Goal: Task Accomplishment & Management: Manage account settings

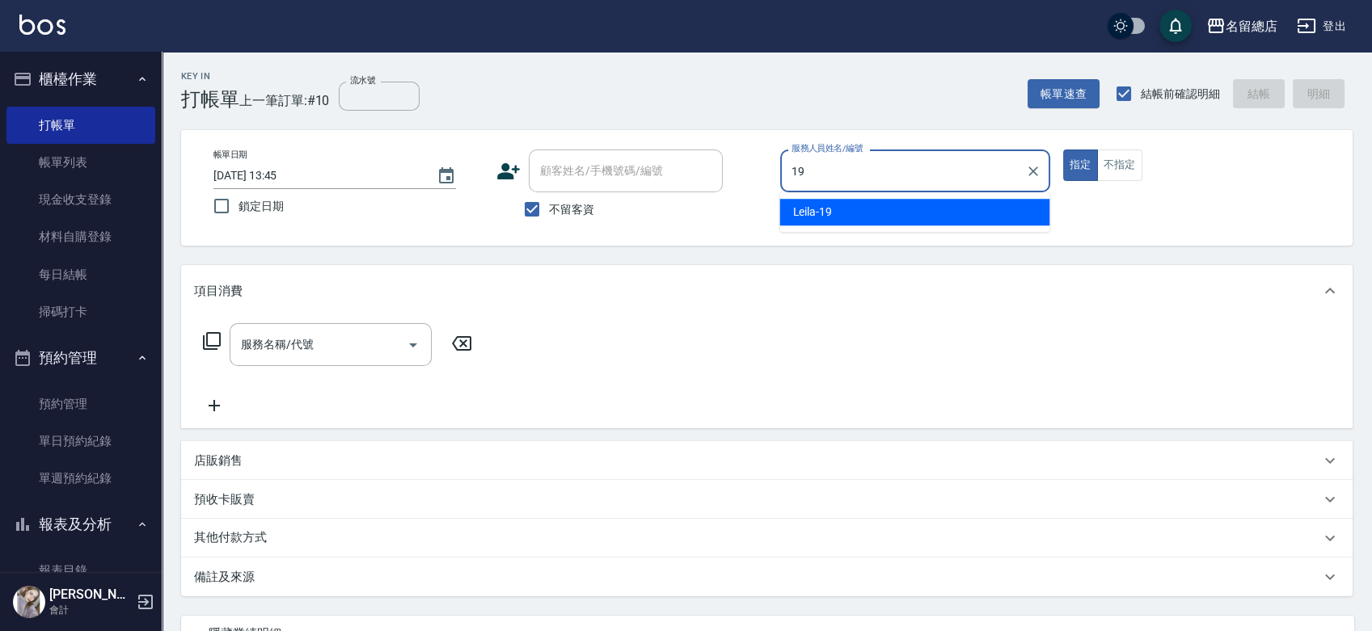
type input "Leila-19"
type button "true"
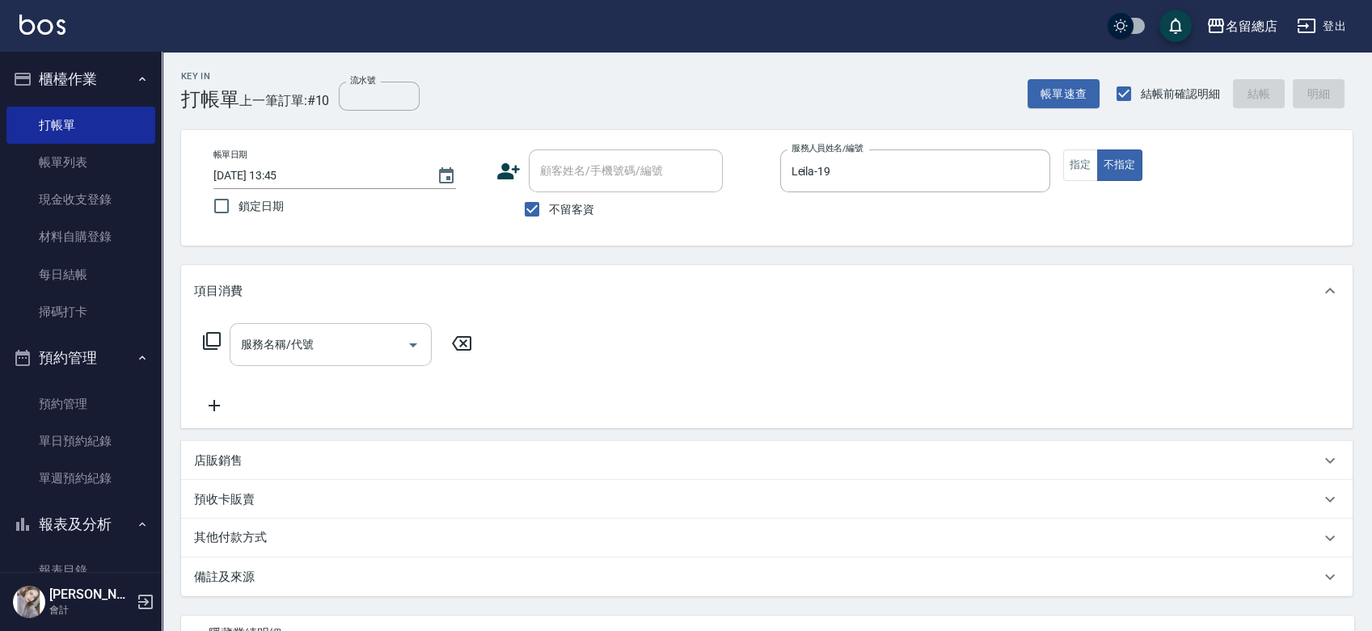
click at [375, 329] on div "服務名稱/代號" at bounding box center [331, 344] width 202 height 43
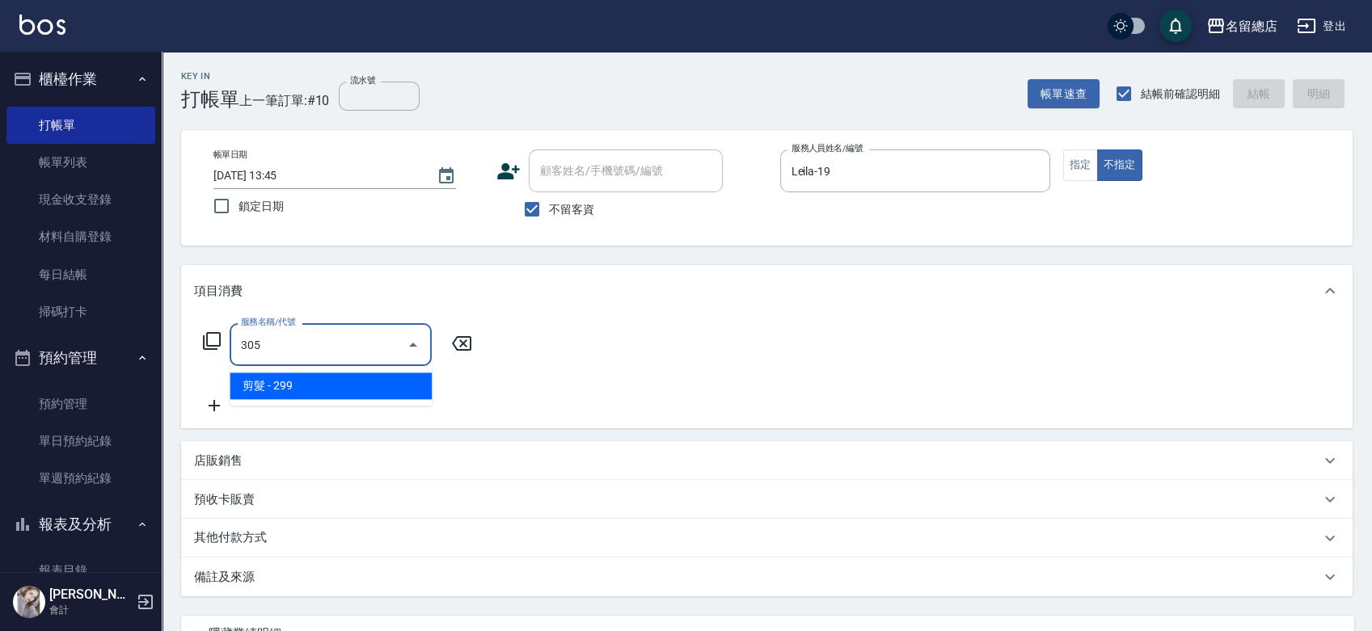
type input "剪髮(305)"
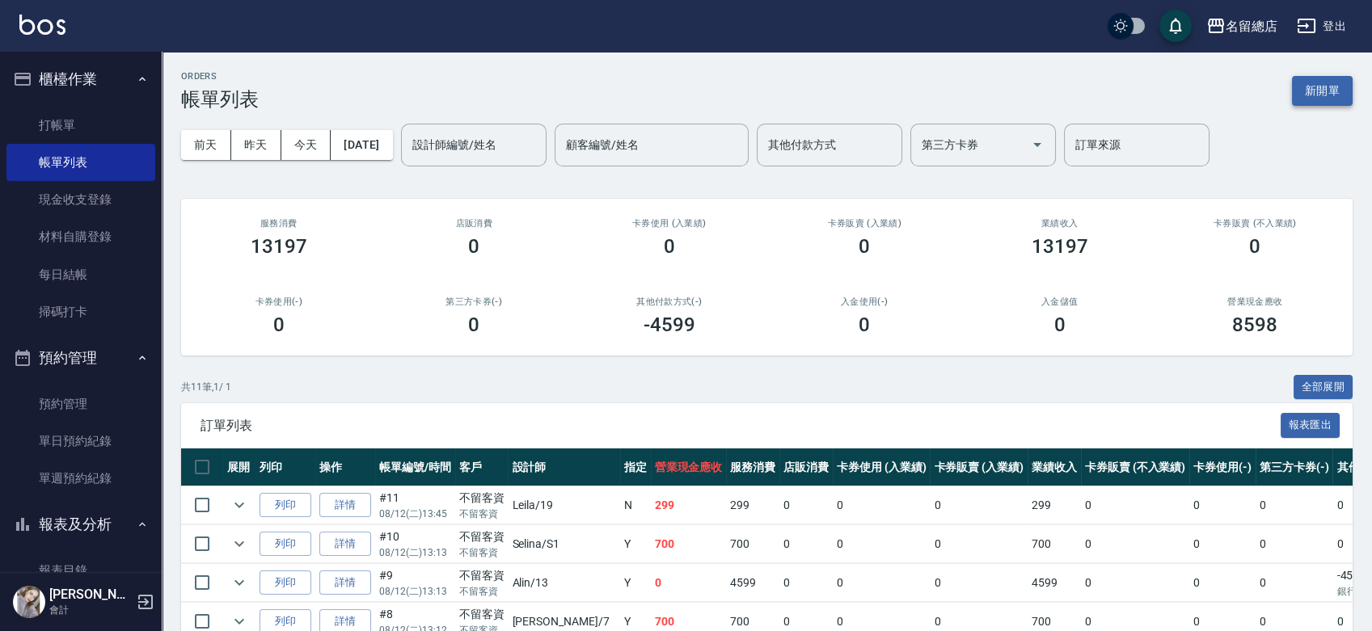
click at [1308, 87] on button "新開單" at bounding box center [1322, 91] width 61 height 30
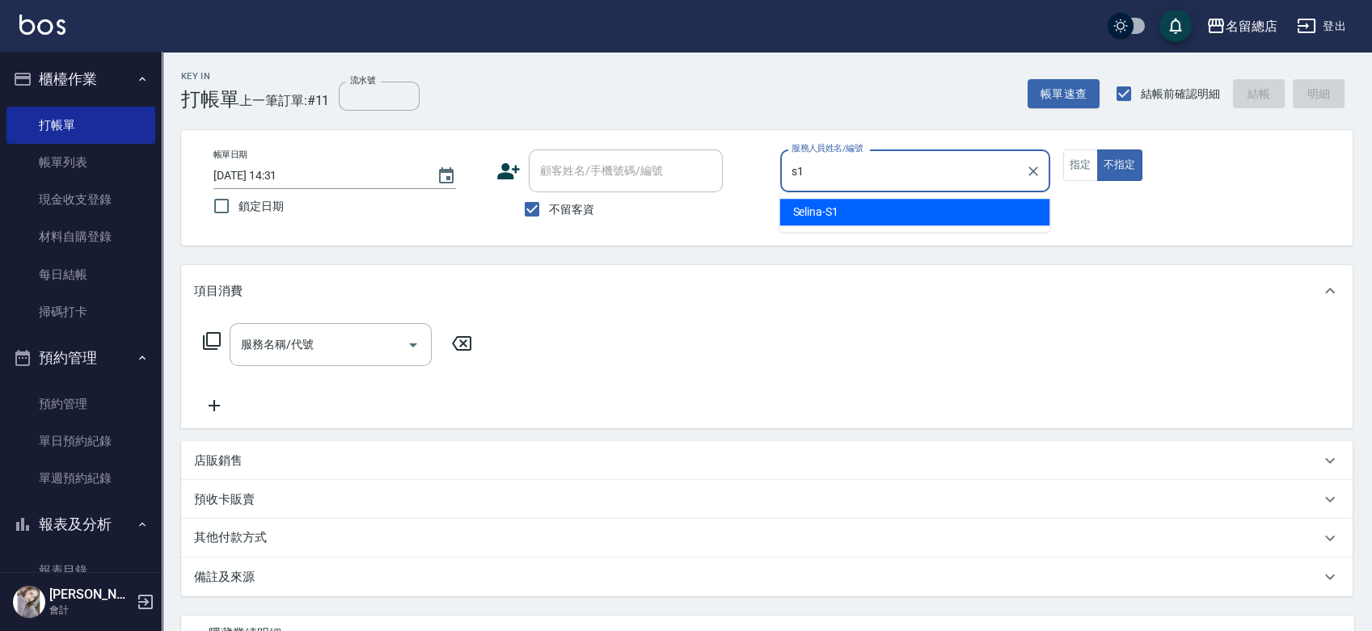
type input "Selina-S1"
type button "false"
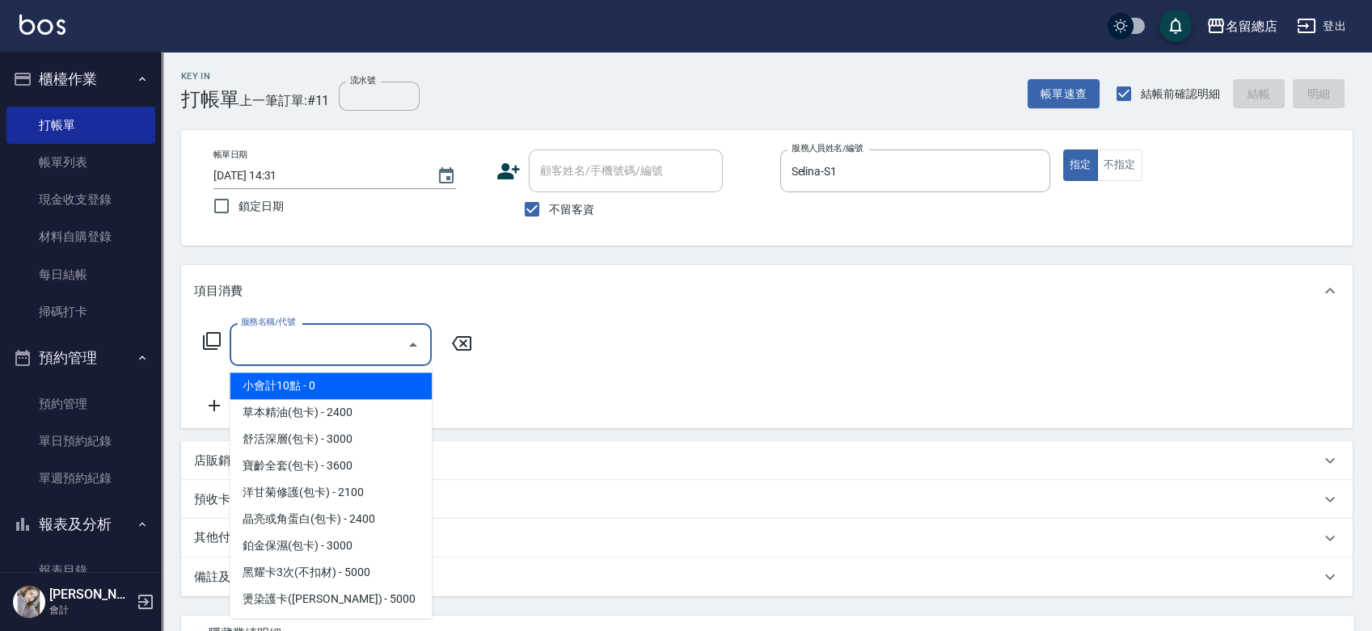
click at [354, 340] on input "服務名稱/代號" at bounding box center [318, 345] width 163 height 28
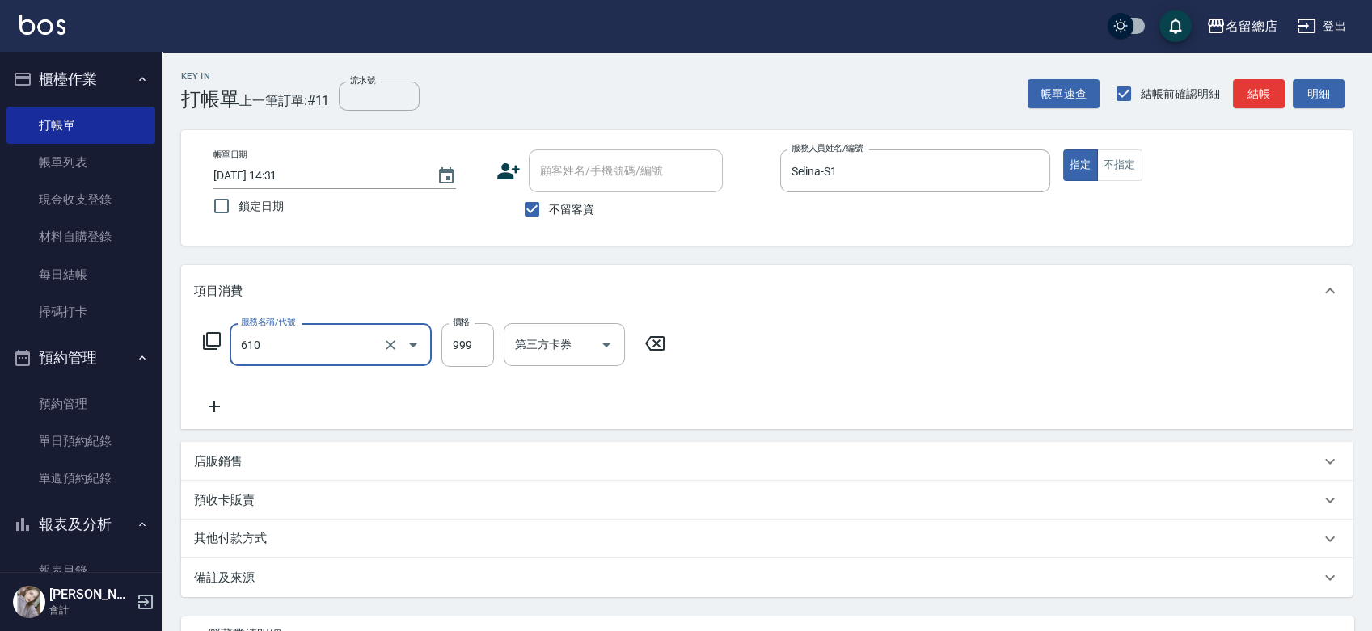
type input "頭皮SPA洗(610)"
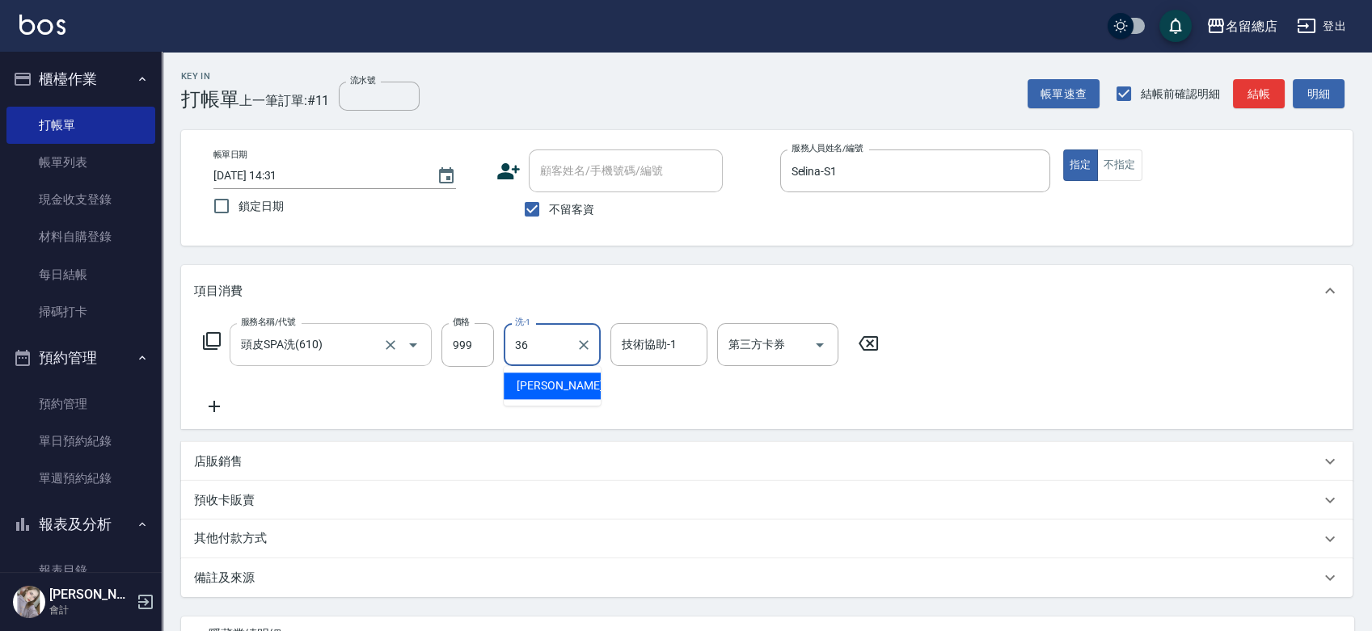
type input "吳爭錡-36"
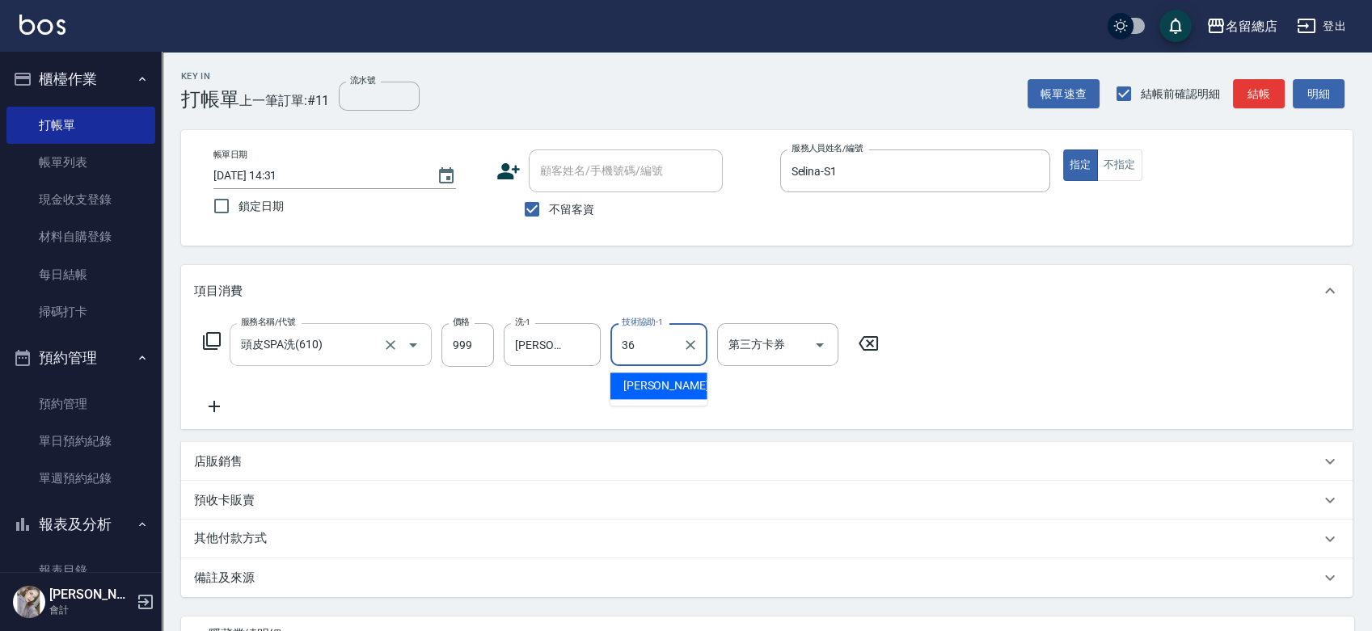
type input "吳爭錡-36"
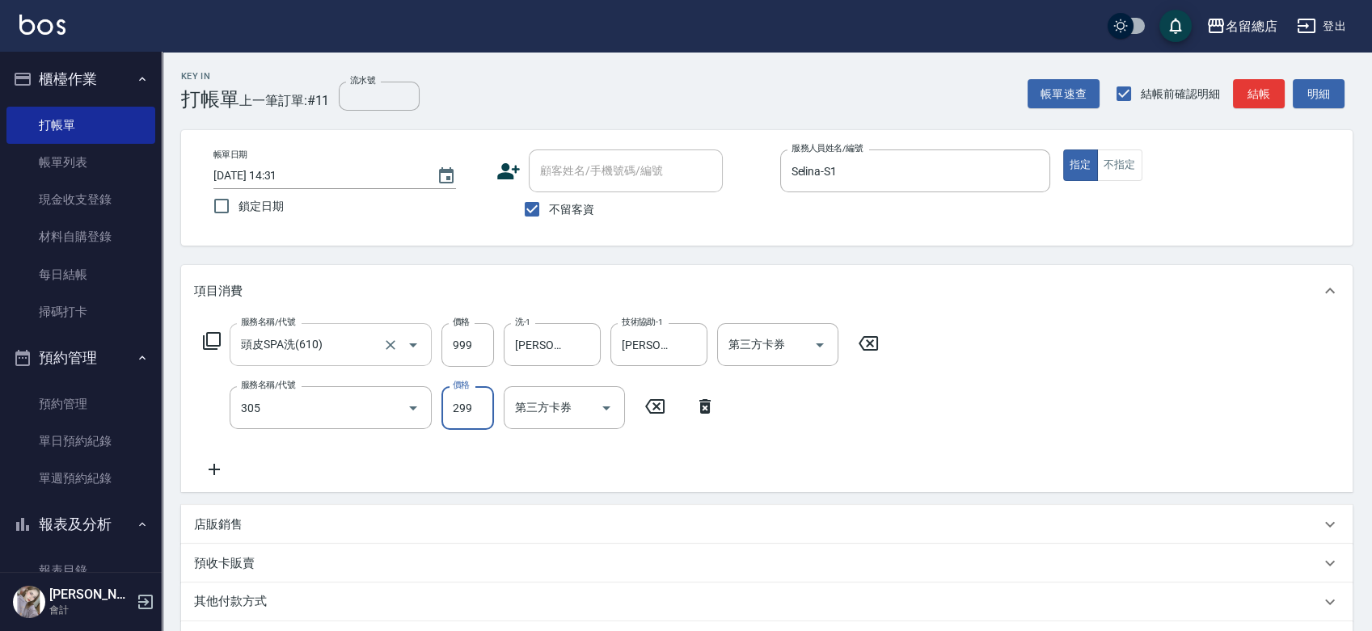
type input "剪髮(305)"
type input "400"
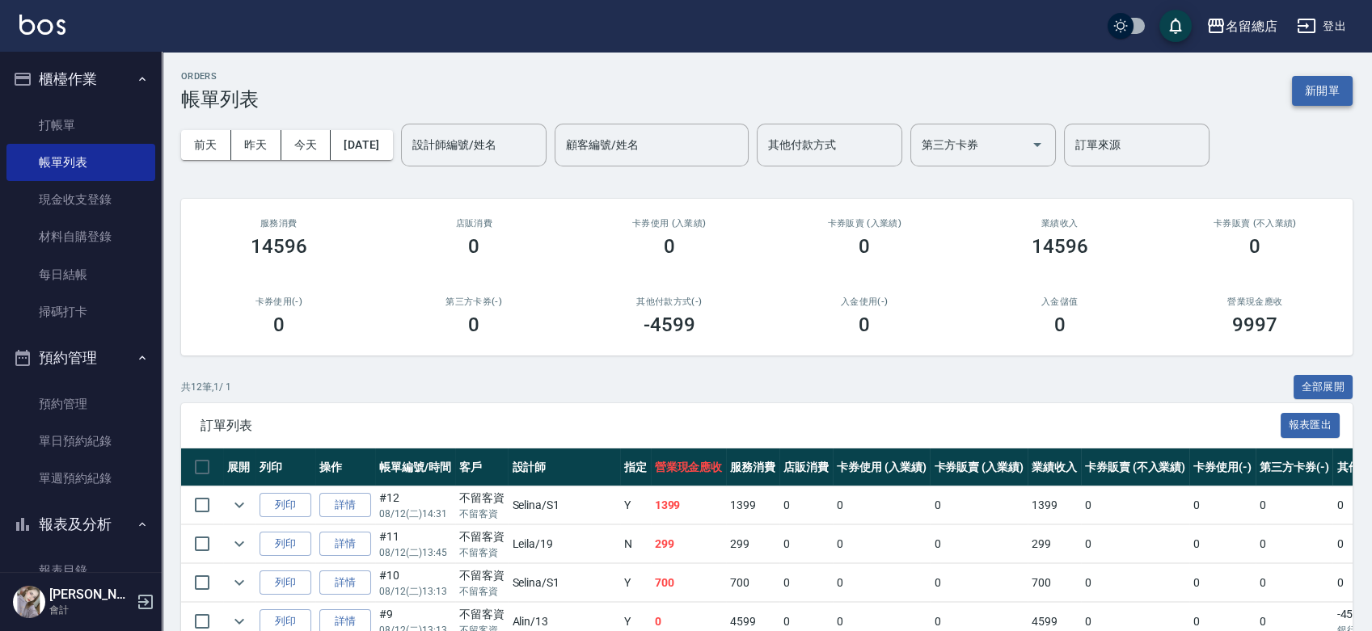
click at [1338, 95] on button "新開單" at bounding box center [1322, 91] width 61 height 30
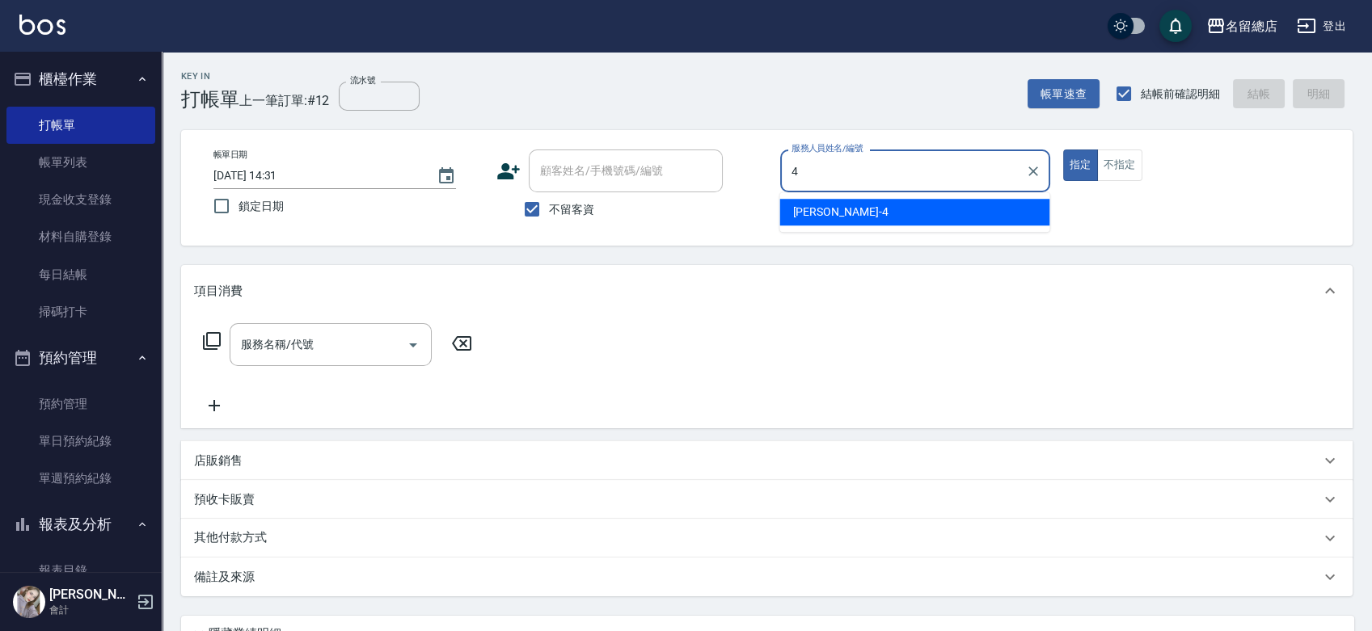
type input "[PERSON_NAME]-4"
type button "true"
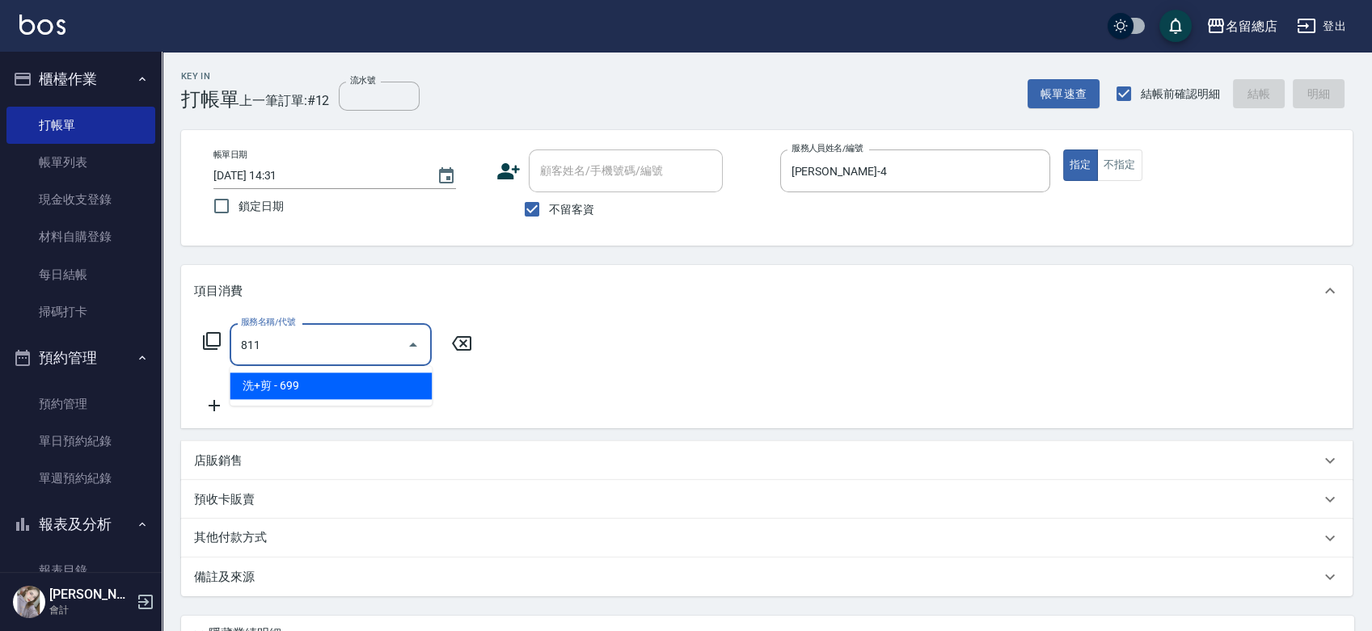
type input "洗+剪(811)"
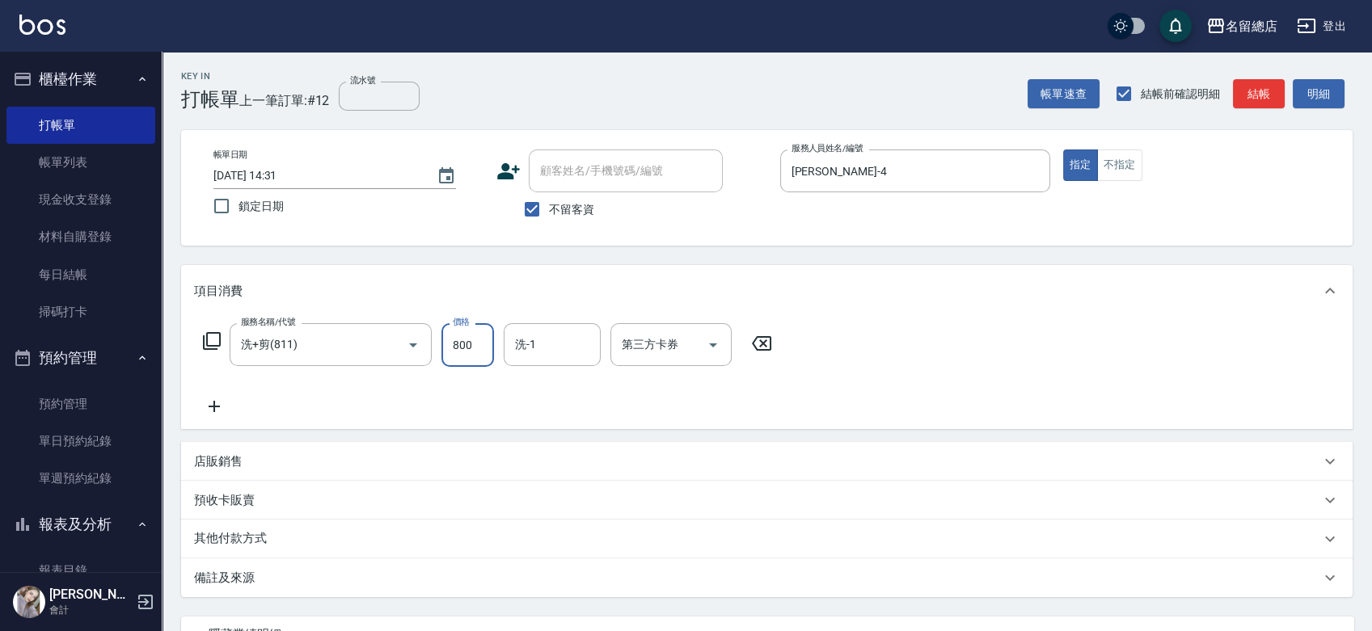
type input "800"
type input "[PERSON_NAME]-55"
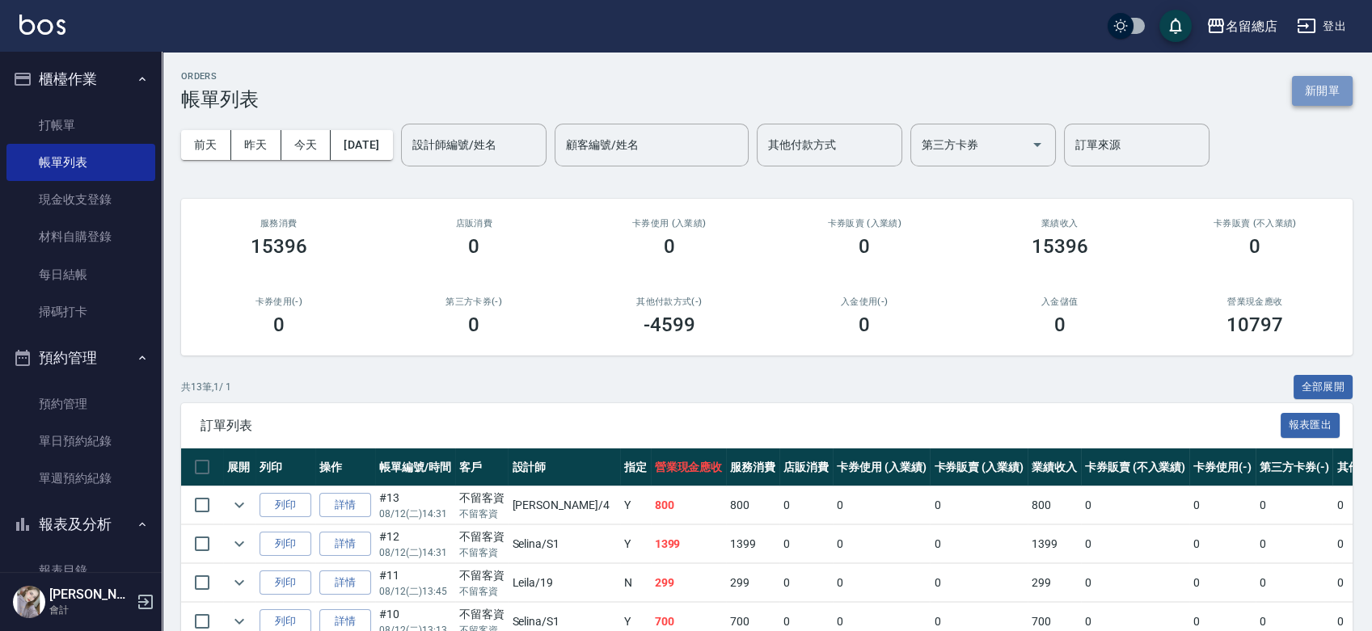
click at [1329, 95] on button "新開單" at bounding box center [1322, 91] width 61 height 30
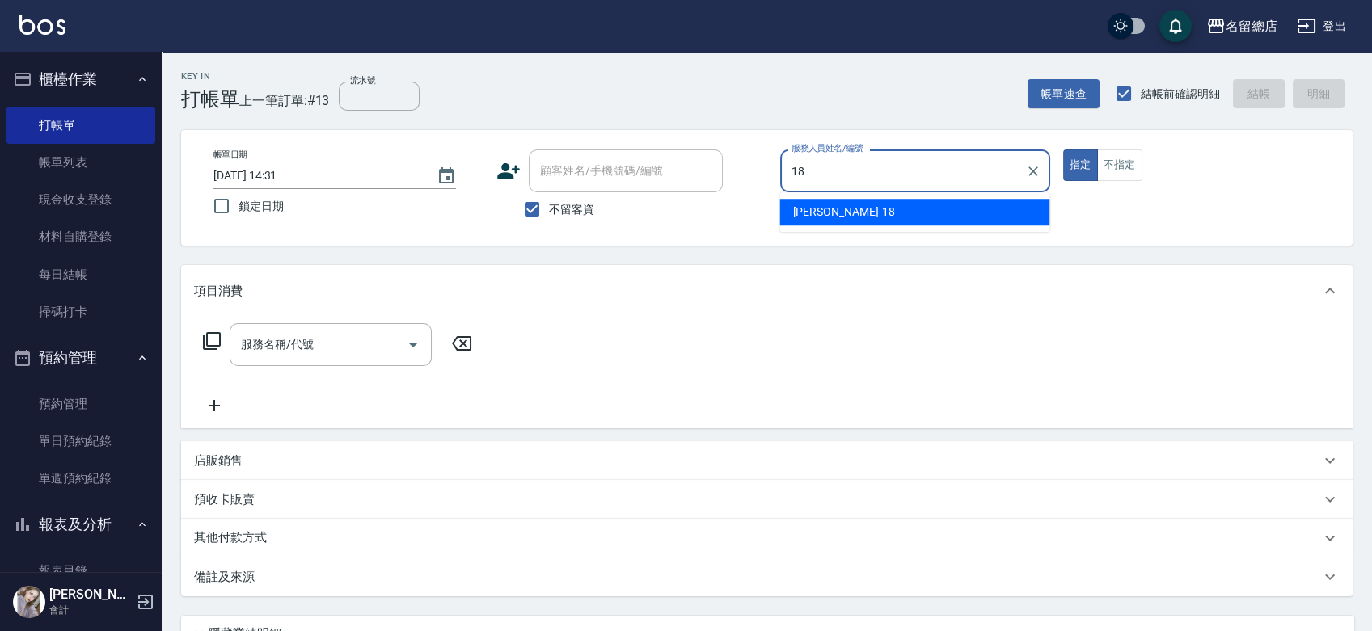
type input "Angela-18"
type button "true"
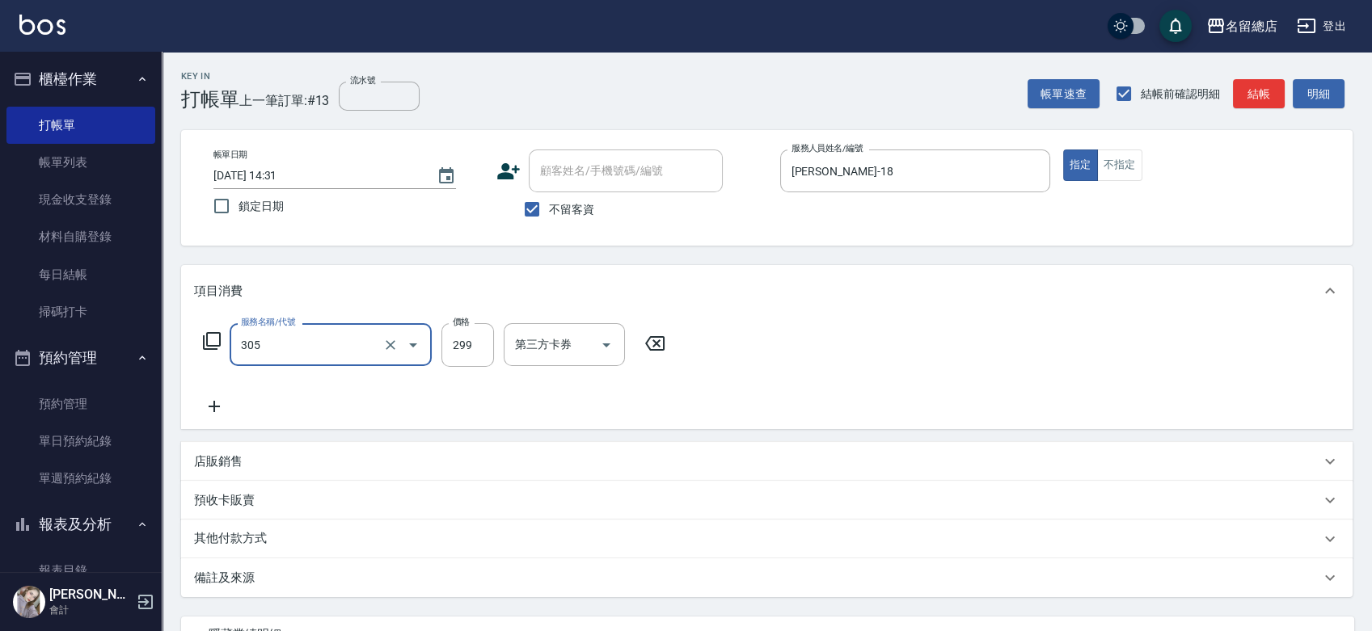
type input "剪髮(305)"
type input "100"
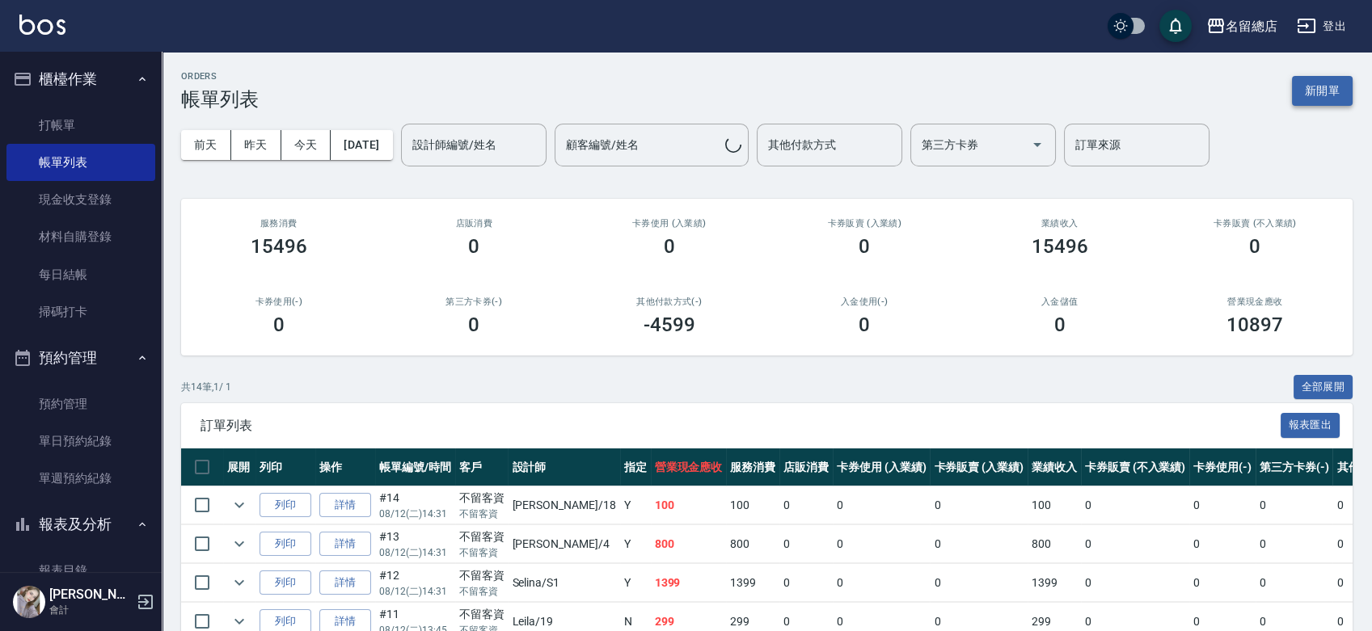
click at [1333, 87] on button "新開單" at bounding box center [1322, 91] width 61 height 30
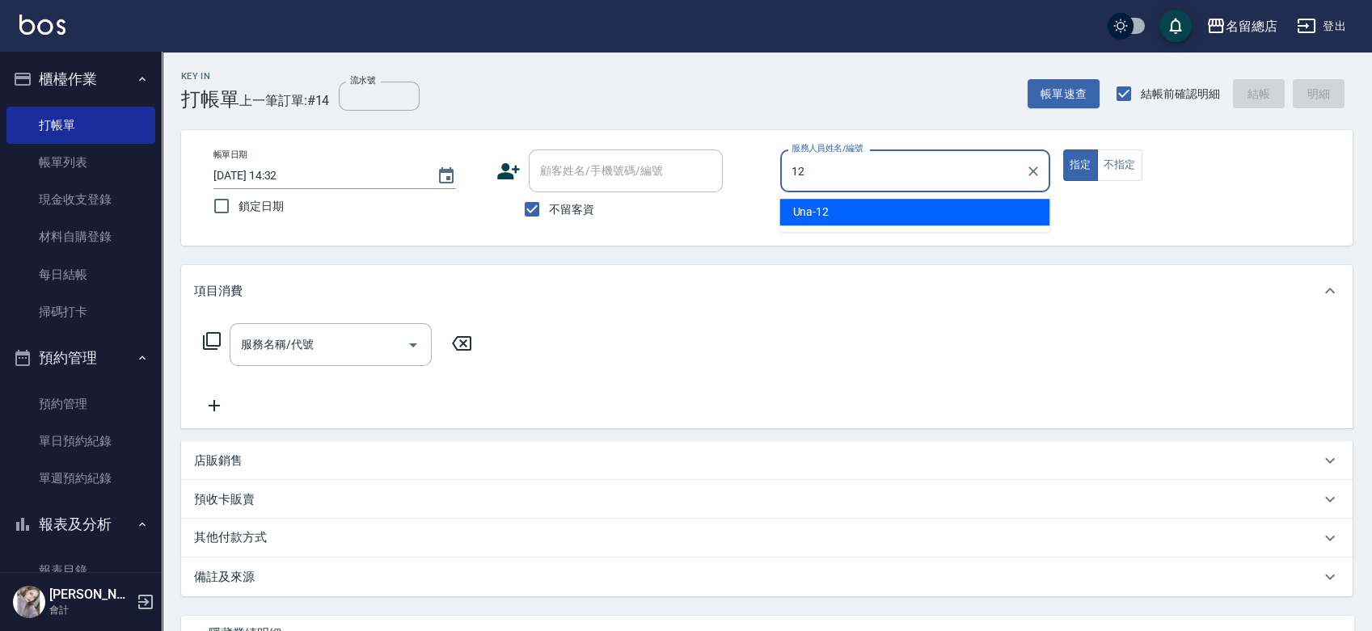
type input "Una-12"
type button "true"
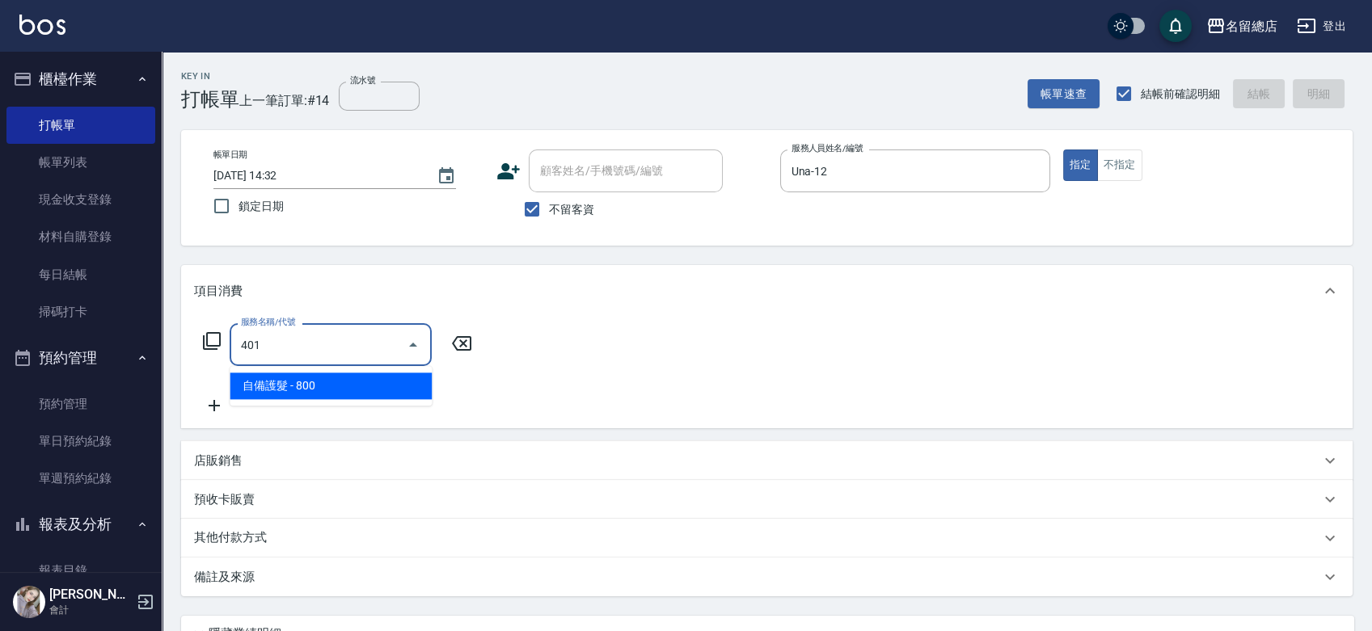
type input "自備護髮(401)"
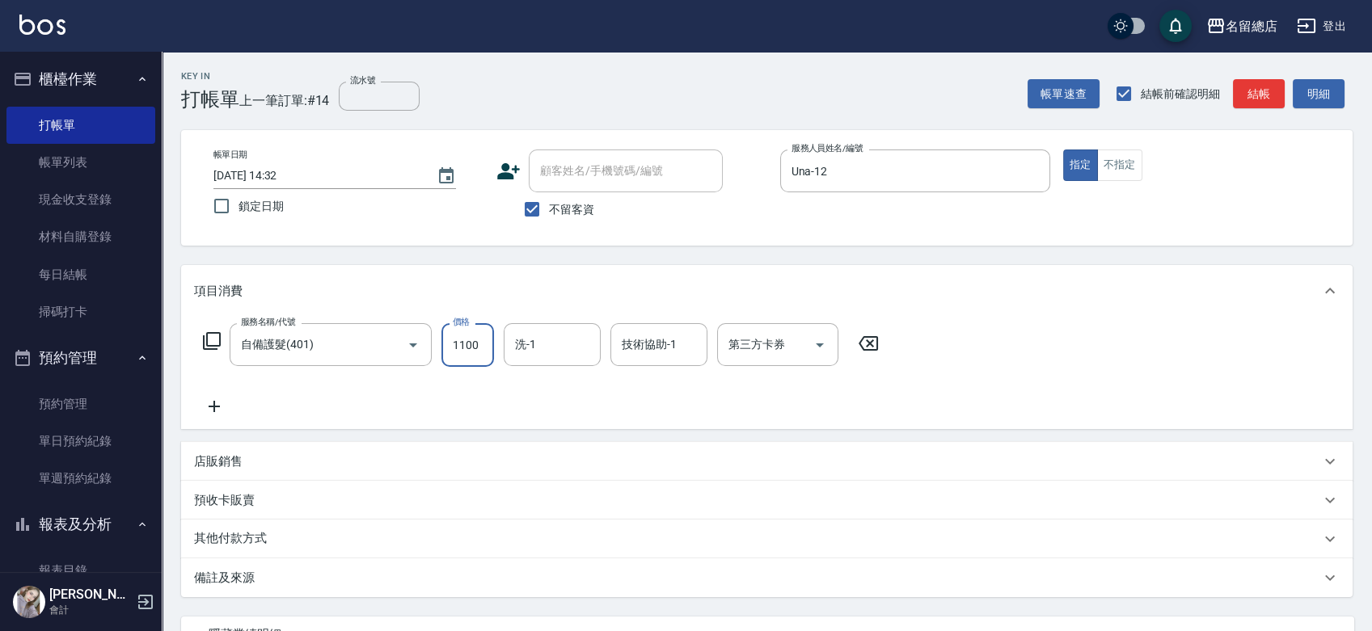
type input "1100"
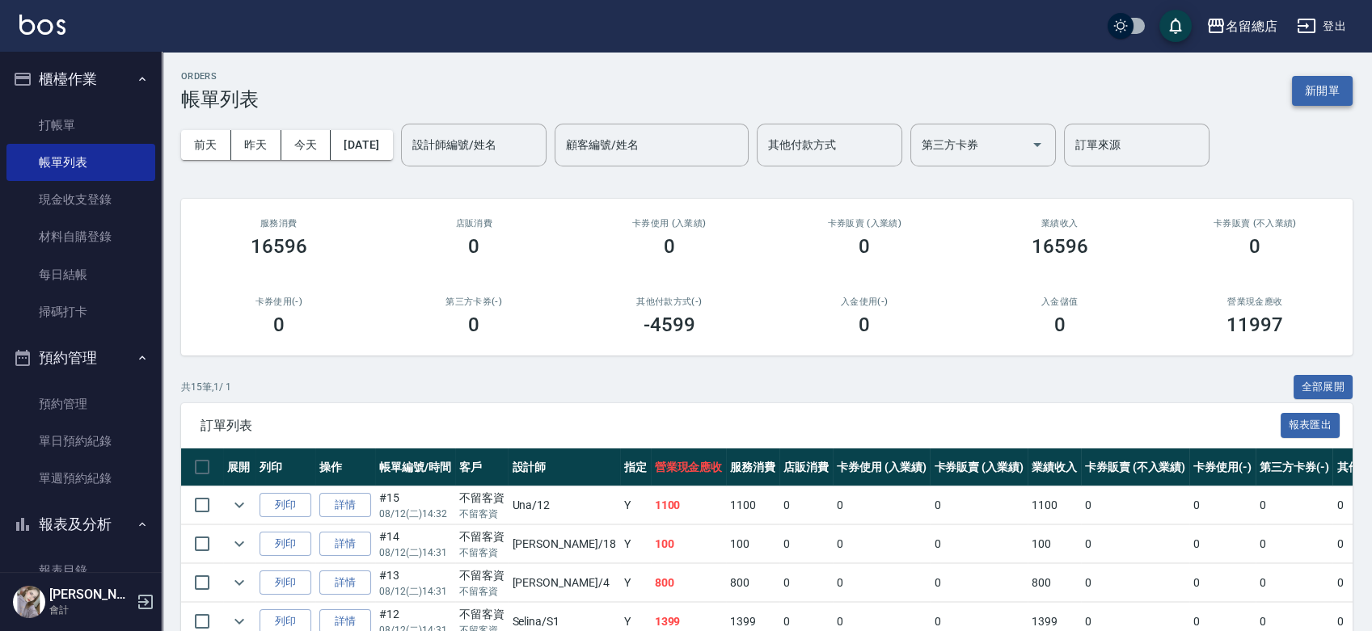
click at [1333, 89] on button "新開單" at bounding box center [1322, 91] width 61 height 30
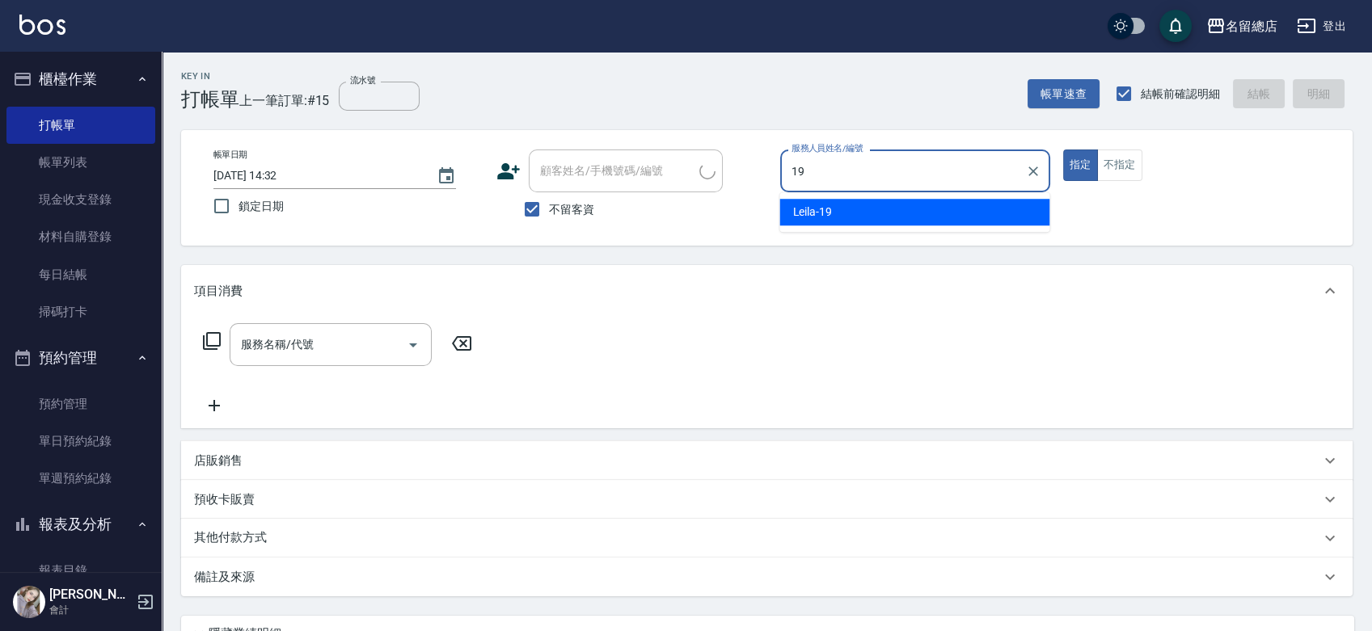
type input "Leila-19"
type button "true"
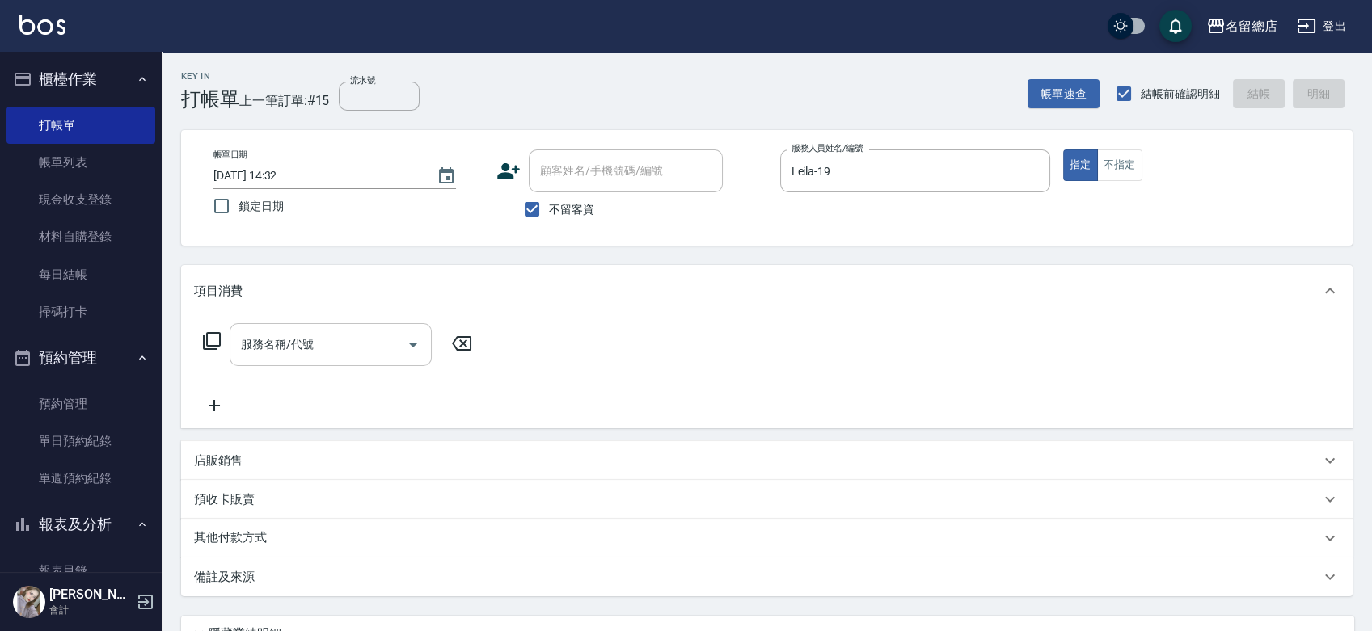
click at [318, 345] on input "服務名稱/代號" at bounding box center [318, 345] width 163 height 28
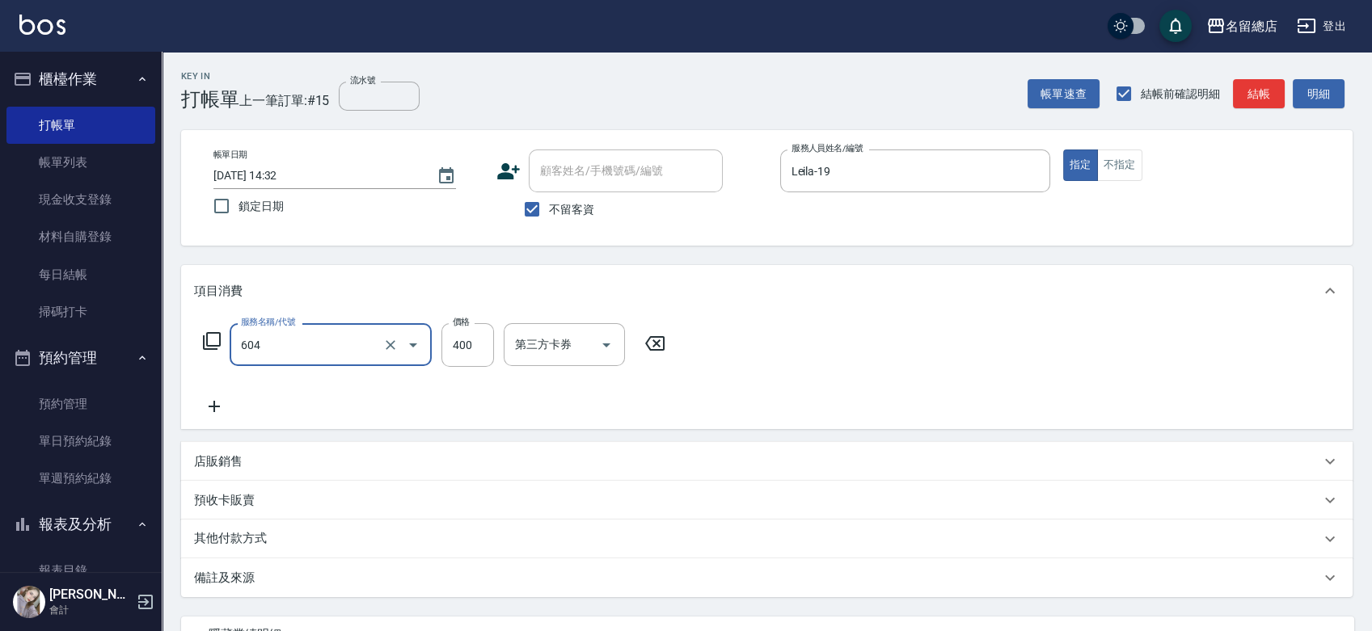
type input "健康洗髮(604)"
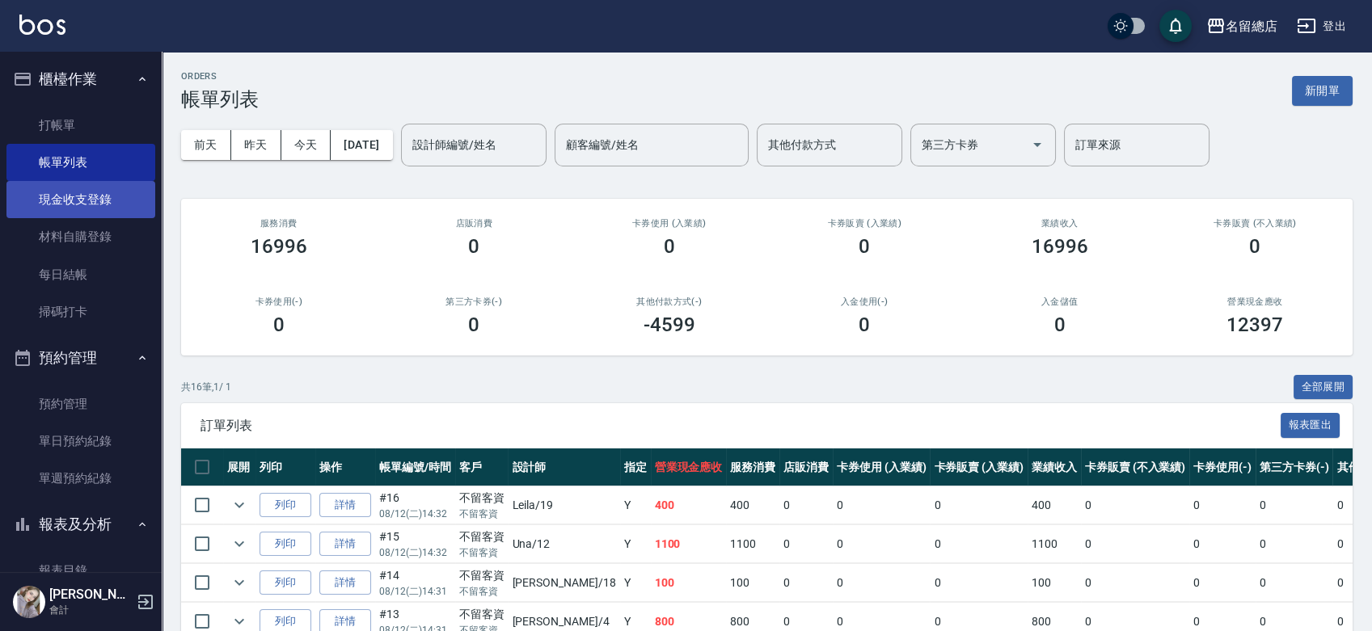
click at [71, 213] on link "現金收支登錄" at bounding box center [80, 199] width 149 height 37
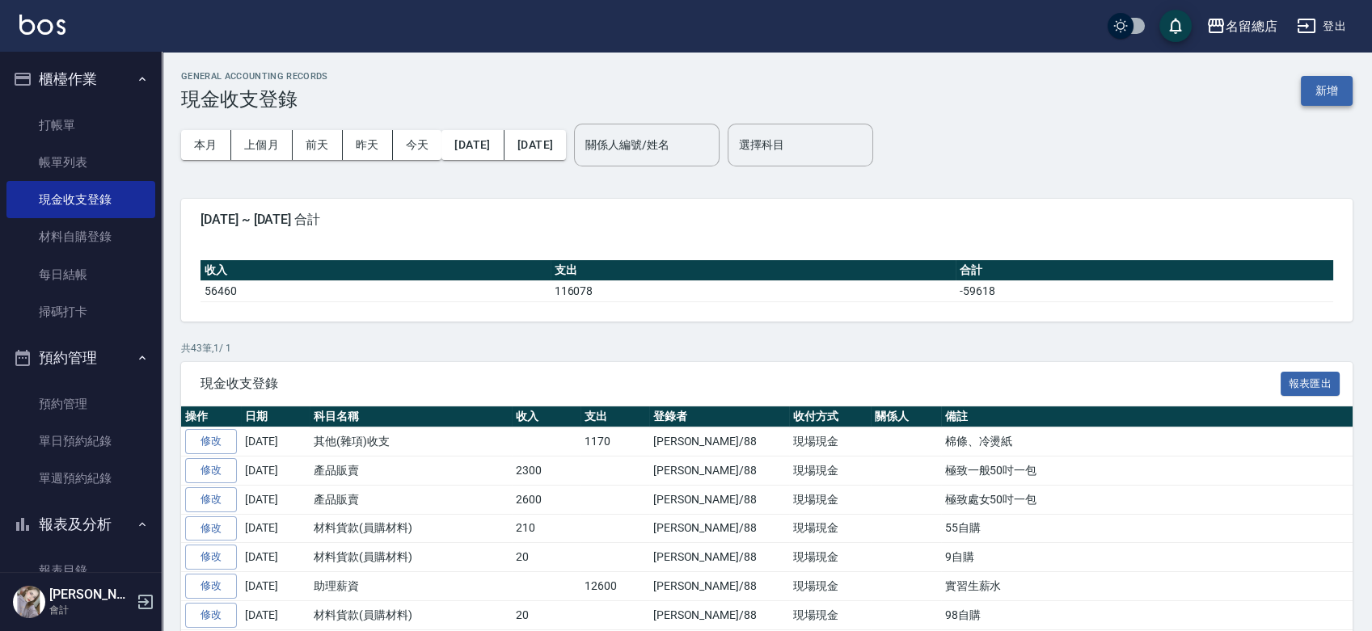
click at [1340, 89] on button "新增" at bounding box center [1327, 91] width 52 height 30
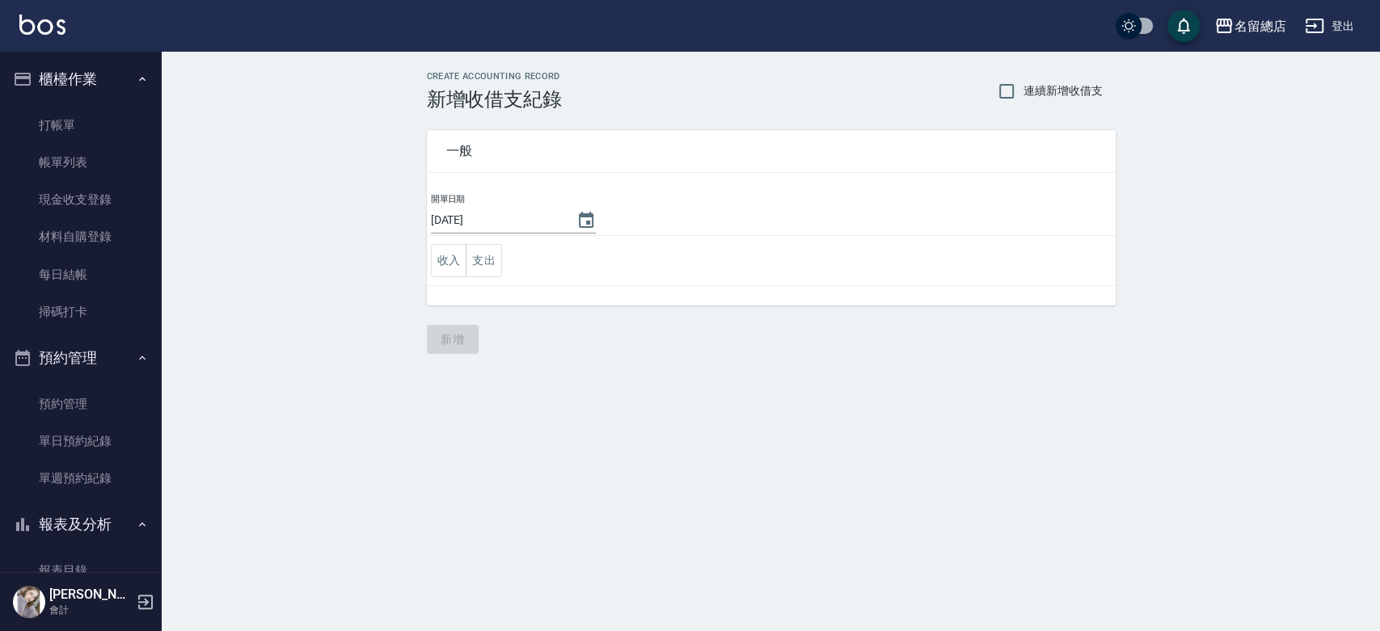
drag, startPoint x: 1007, startPoint y: 82, endPoint x: 977, endPoint y: 90, distance: 31.0
click at [1007, 82] on input "連續新增收借支" at bounding box center [1007, 91] width 34 height 34
checkbox input "true"
click at [492, 263] on button "支出" at bounding box center [484, 260] width 36 height 33
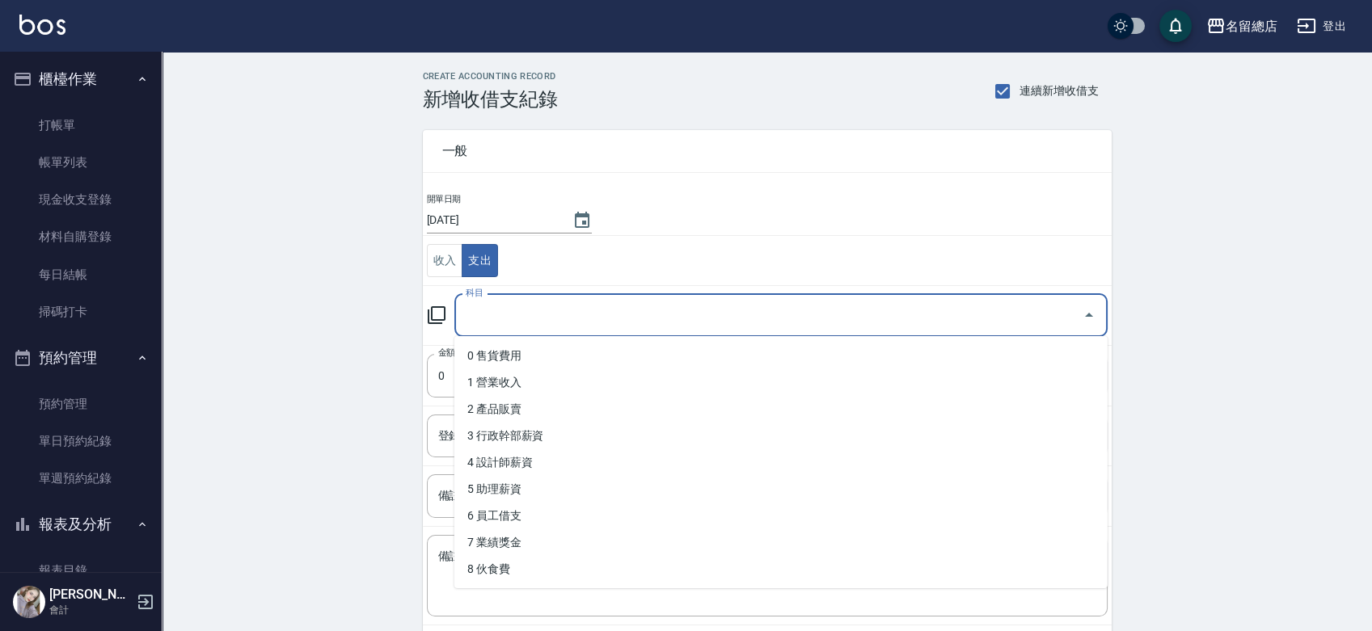
click at [580, 323] on input "科目" at bounding box center [769, 316] width 614 height 28
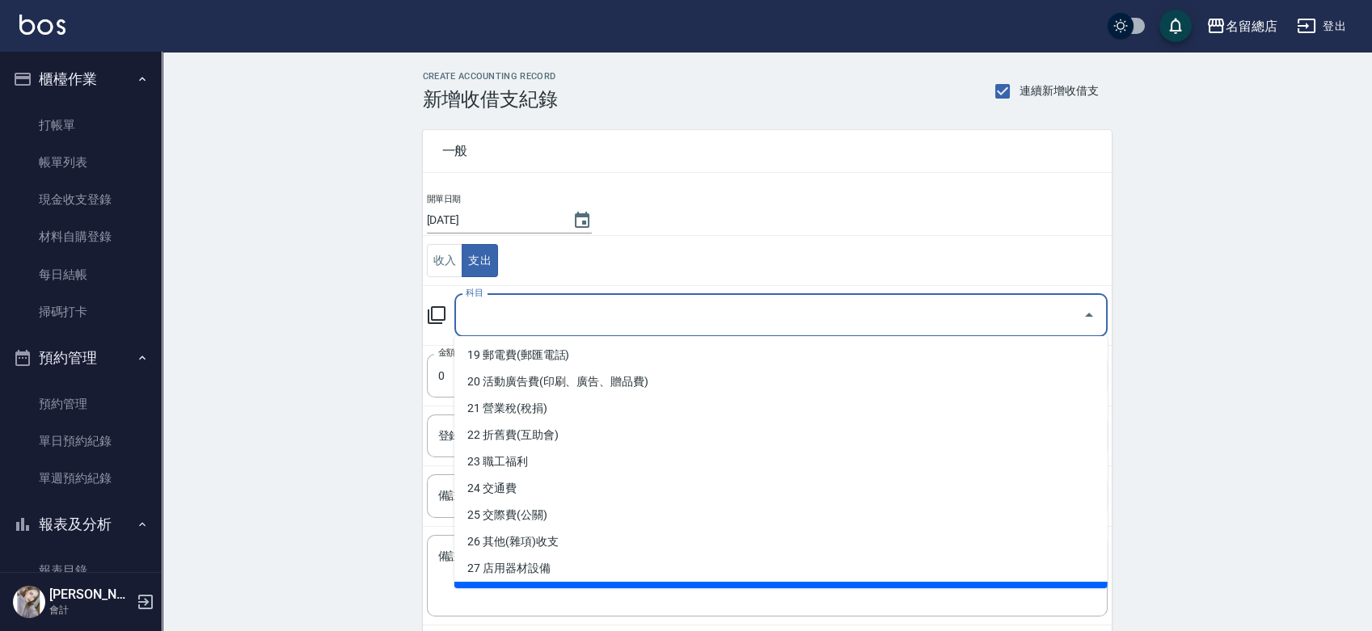
scroll to position [538, 0]
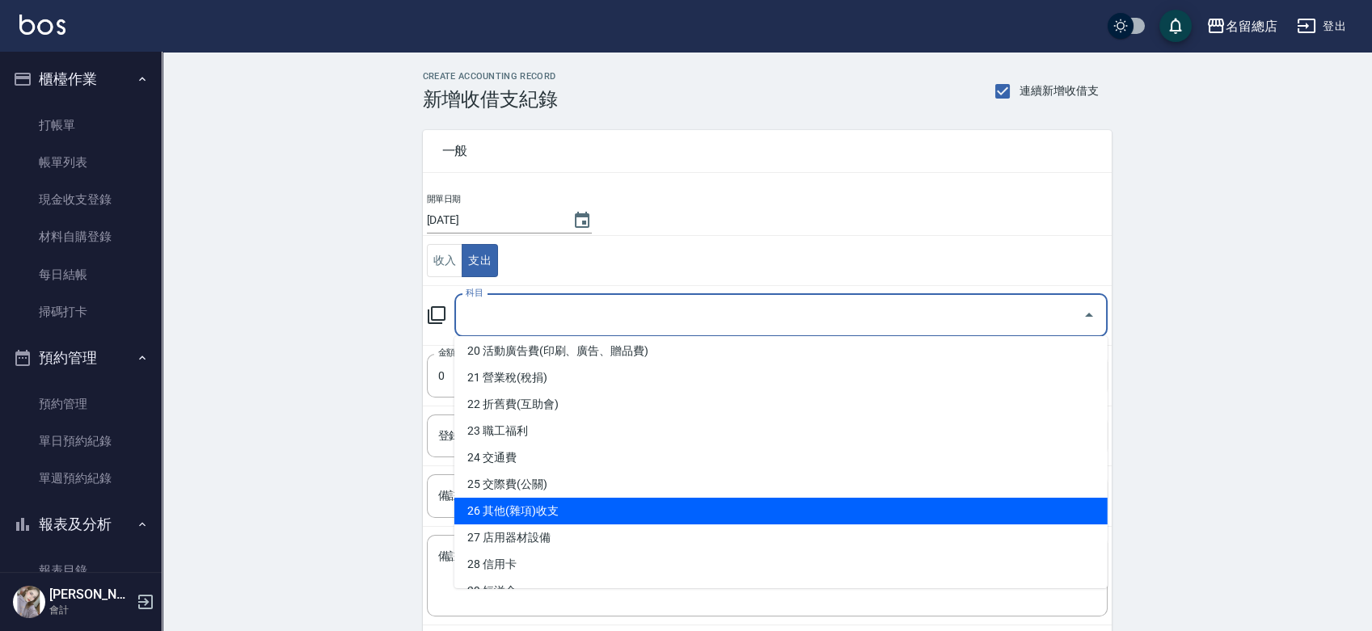
click at [530, 507] on li "26 其他(雜項)收支" at bounding box center [780, 511] width 653 height 27
type input "26 其他(雜項)收支"
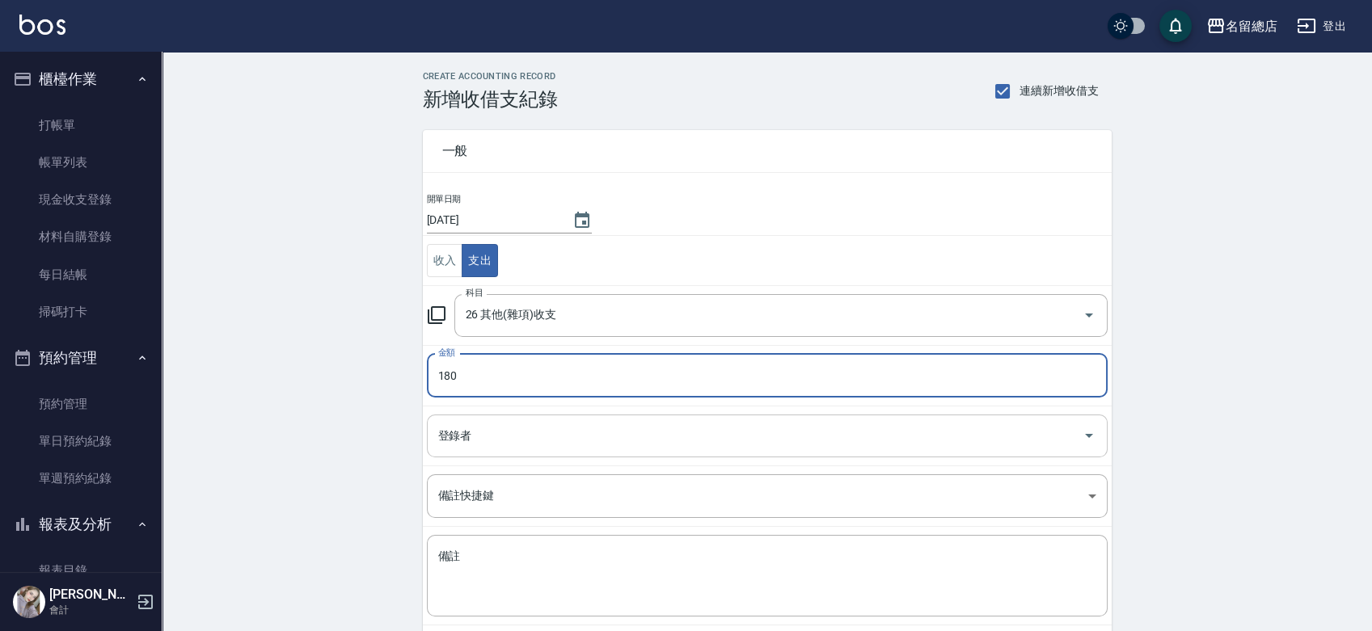
type input "180"
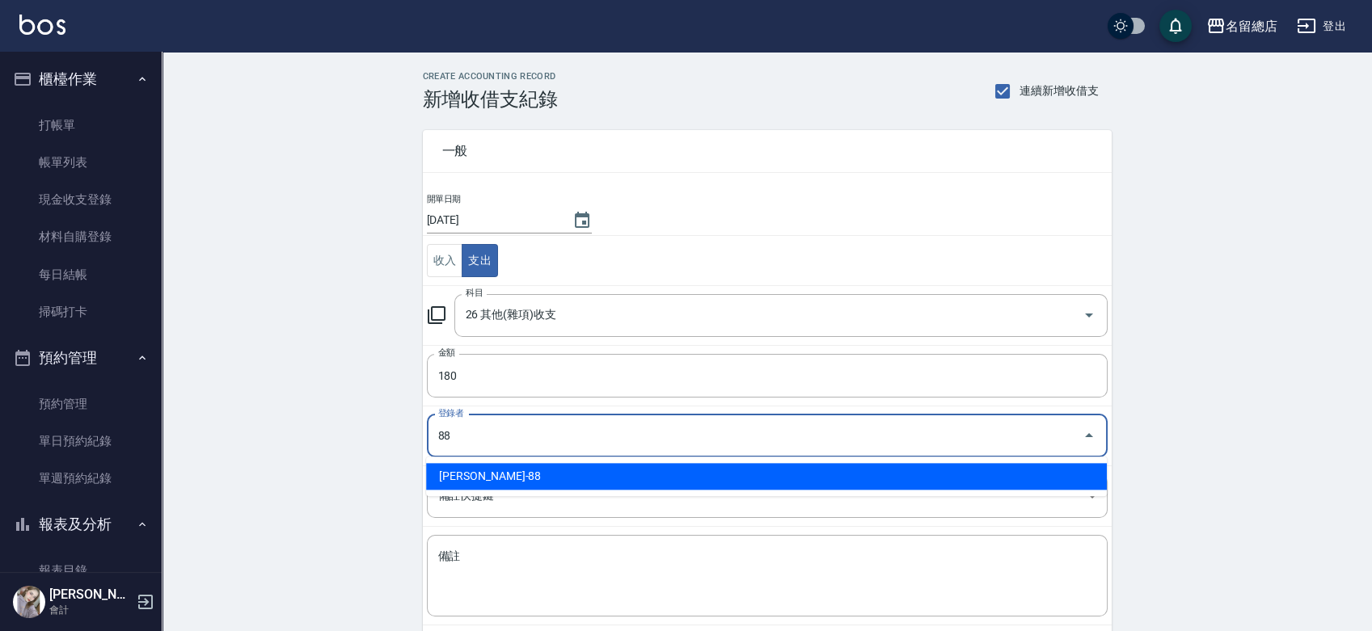
type input "[PERSON_NAME]-88"
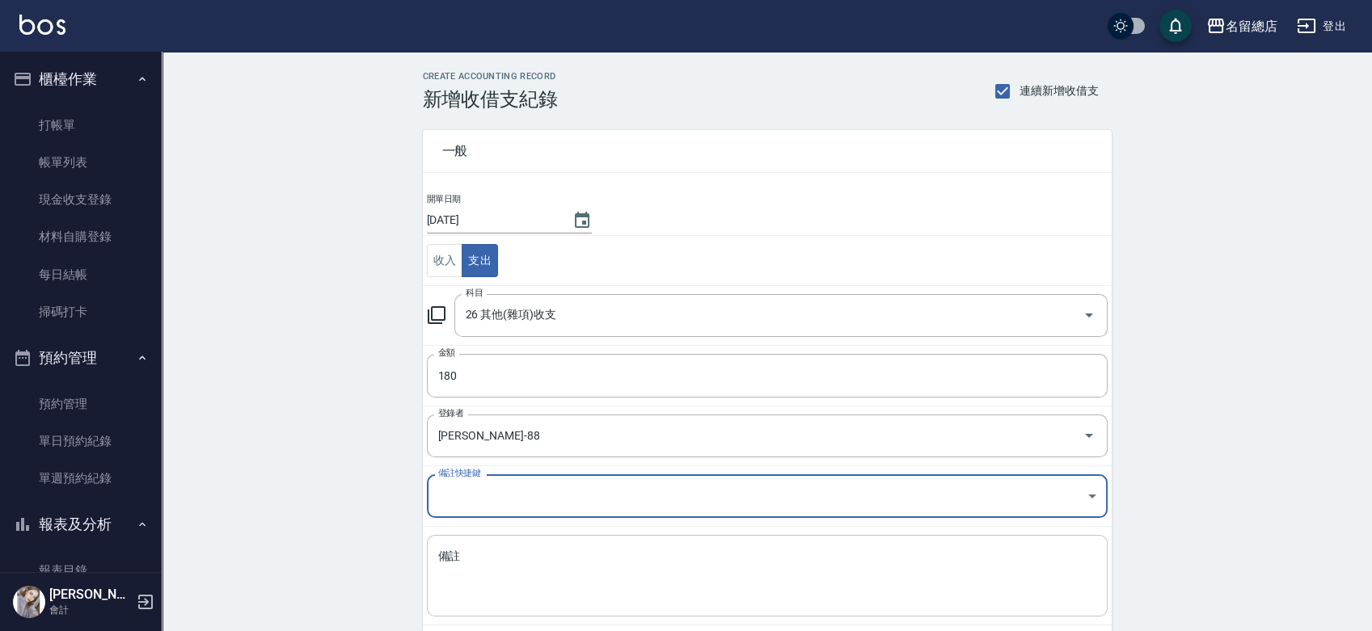
click at [570, 563] on textarea "備註" at bounding box center [767, 576] width 658 height 55
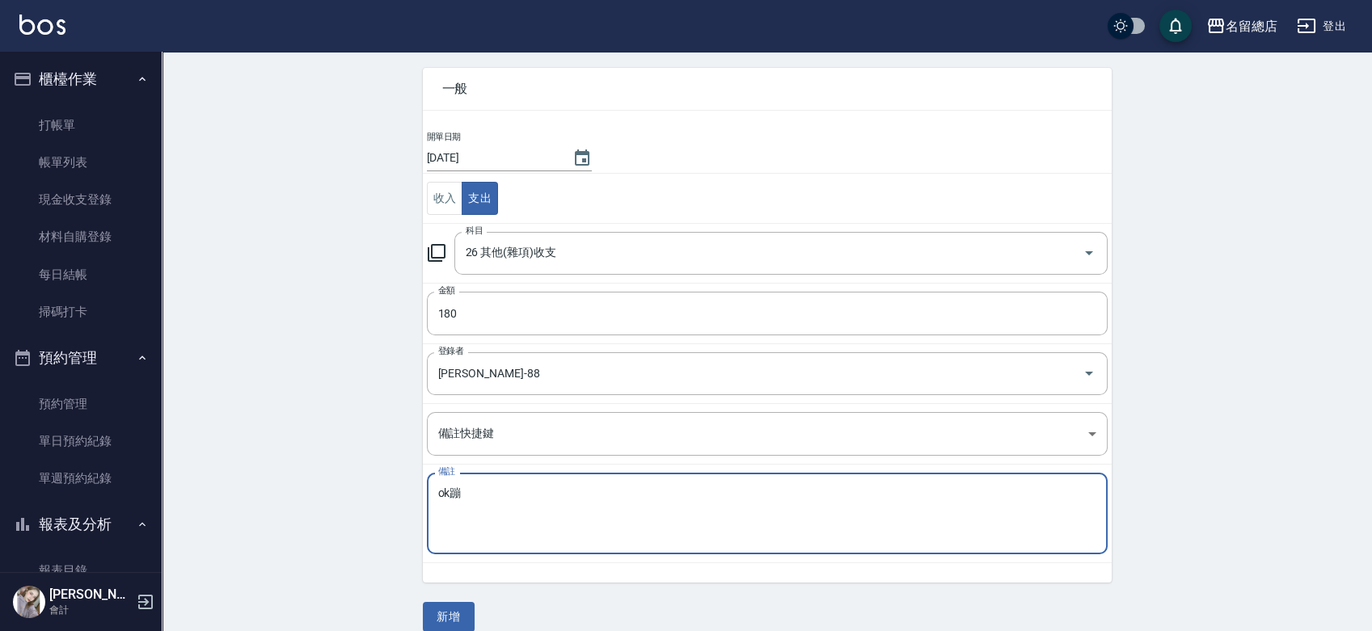
scroll to position [81, 0]
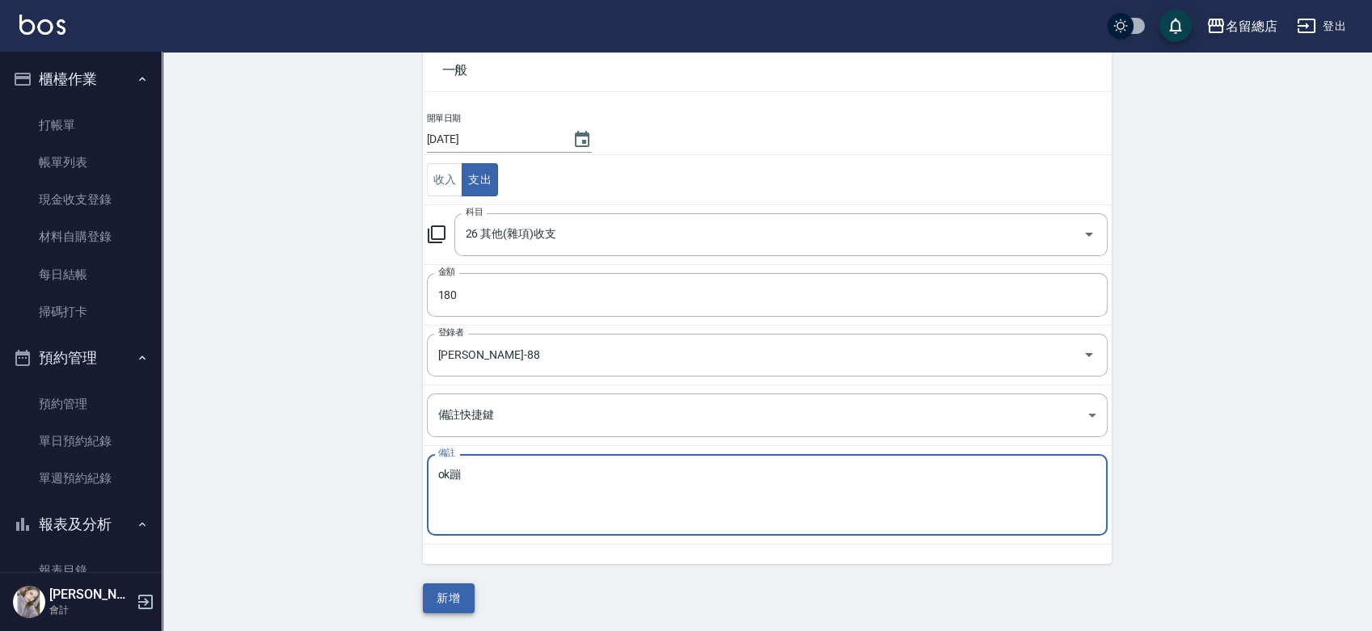
type textarea "ok蹦"
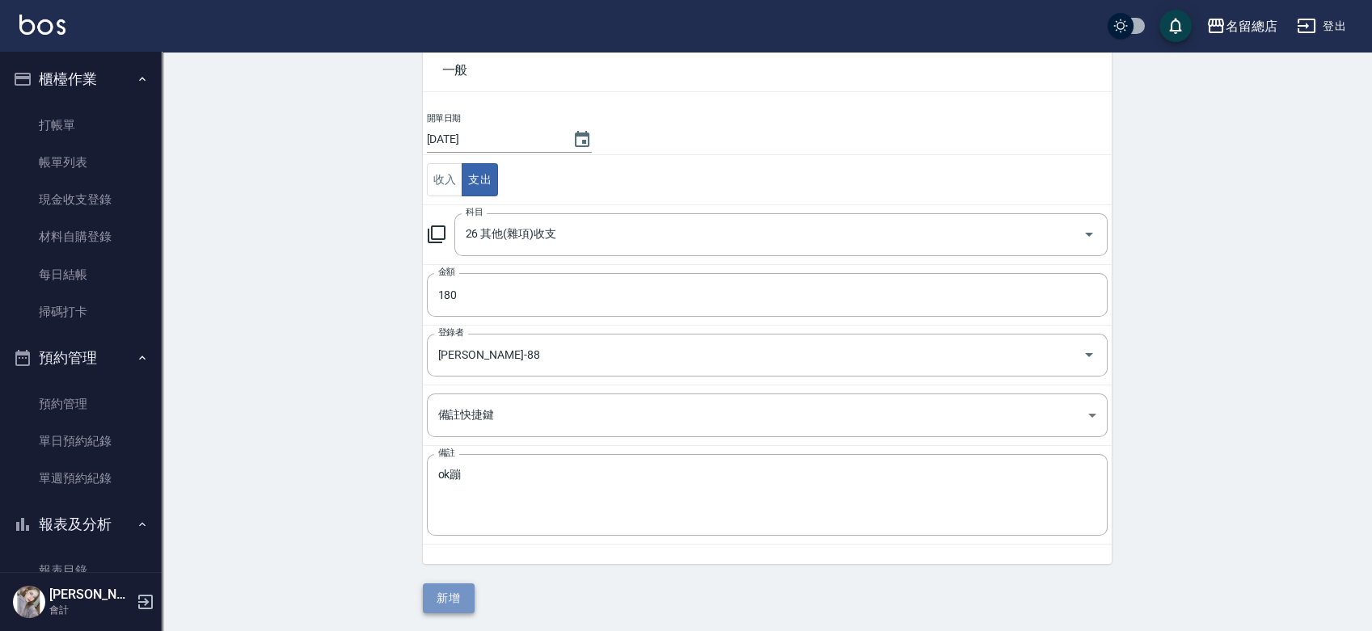
click at [461, 588] on button "新增" at bounding box center [449, 599] width 52 height 30
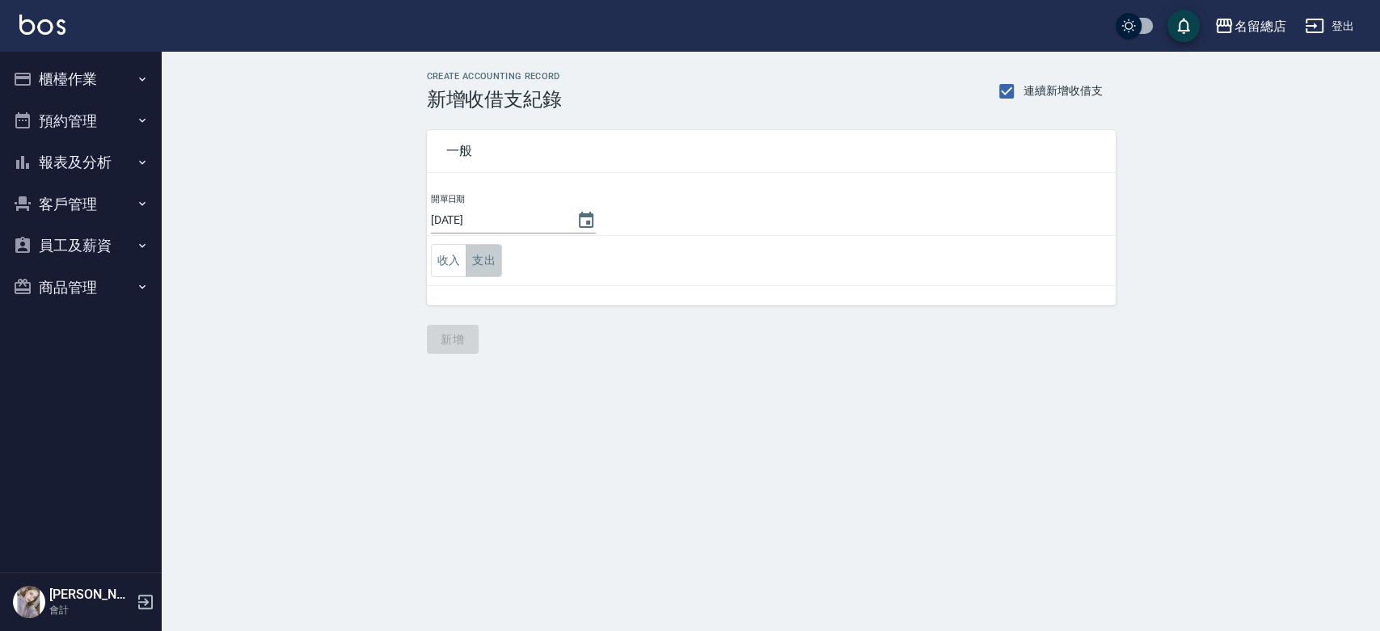
click at [498, 257] on button "支出" at bounding box center [484, 260] width 36 height 33
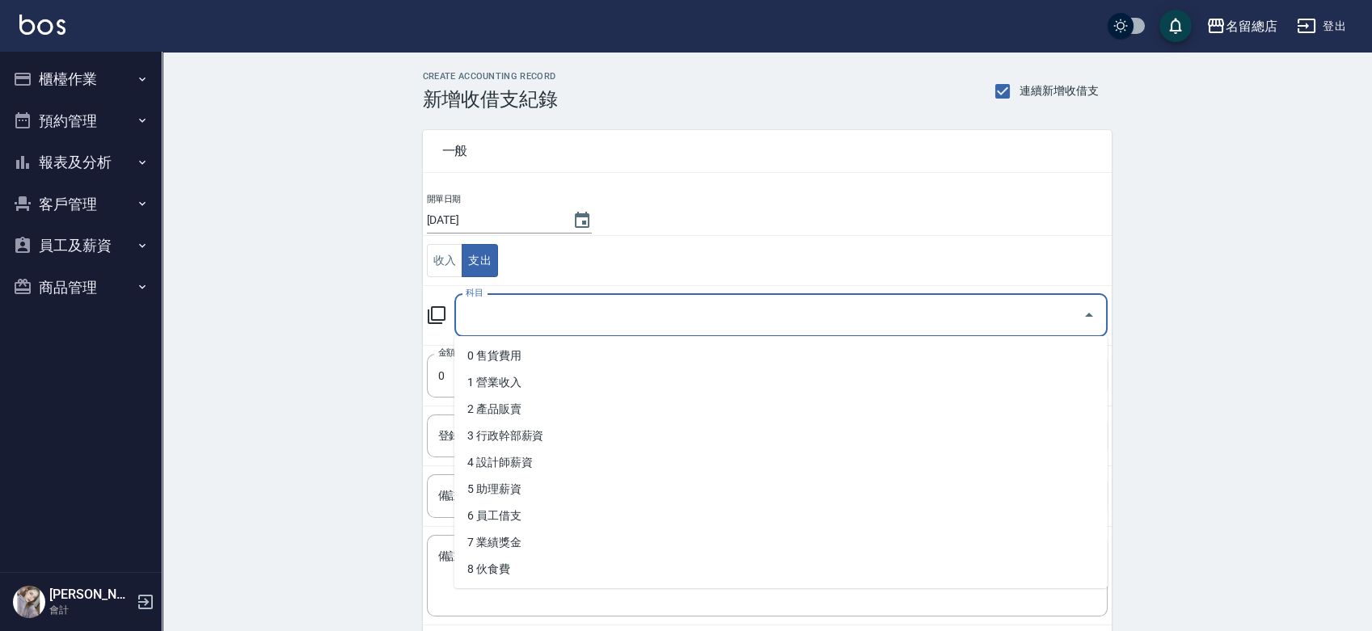
click at [506, 314] on input "科目" at bounding box center [769, 316] width 614 height 28
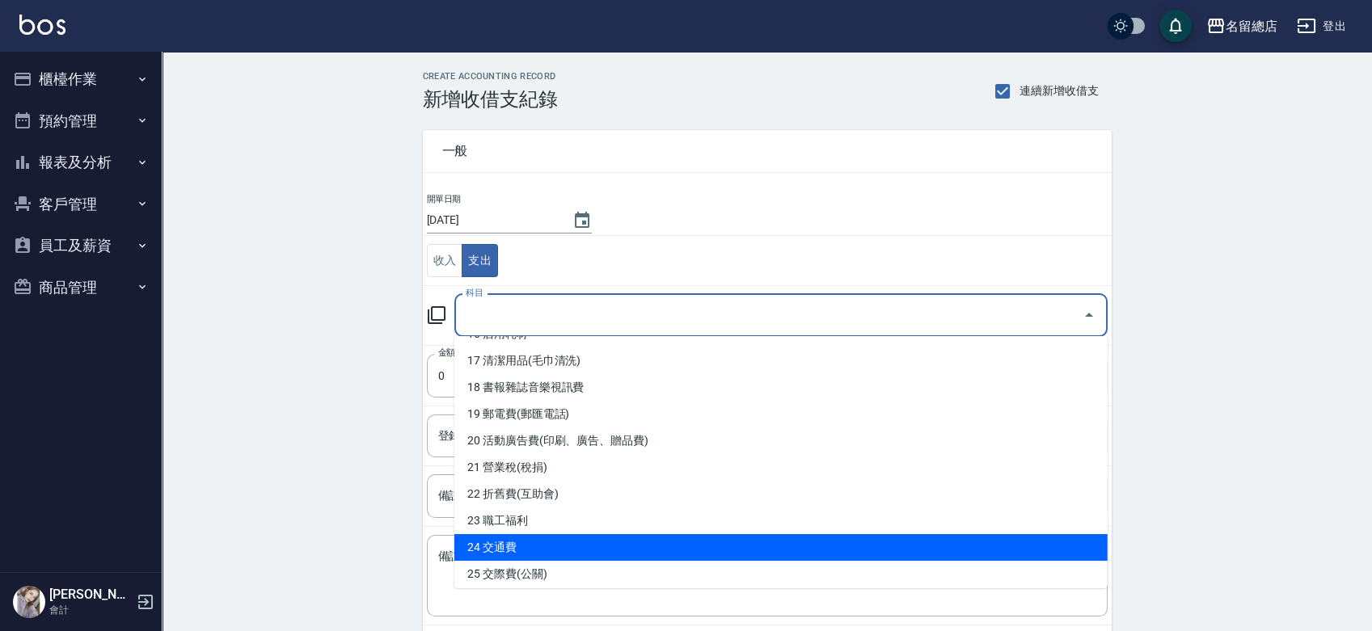
scroll to position [538, 0]
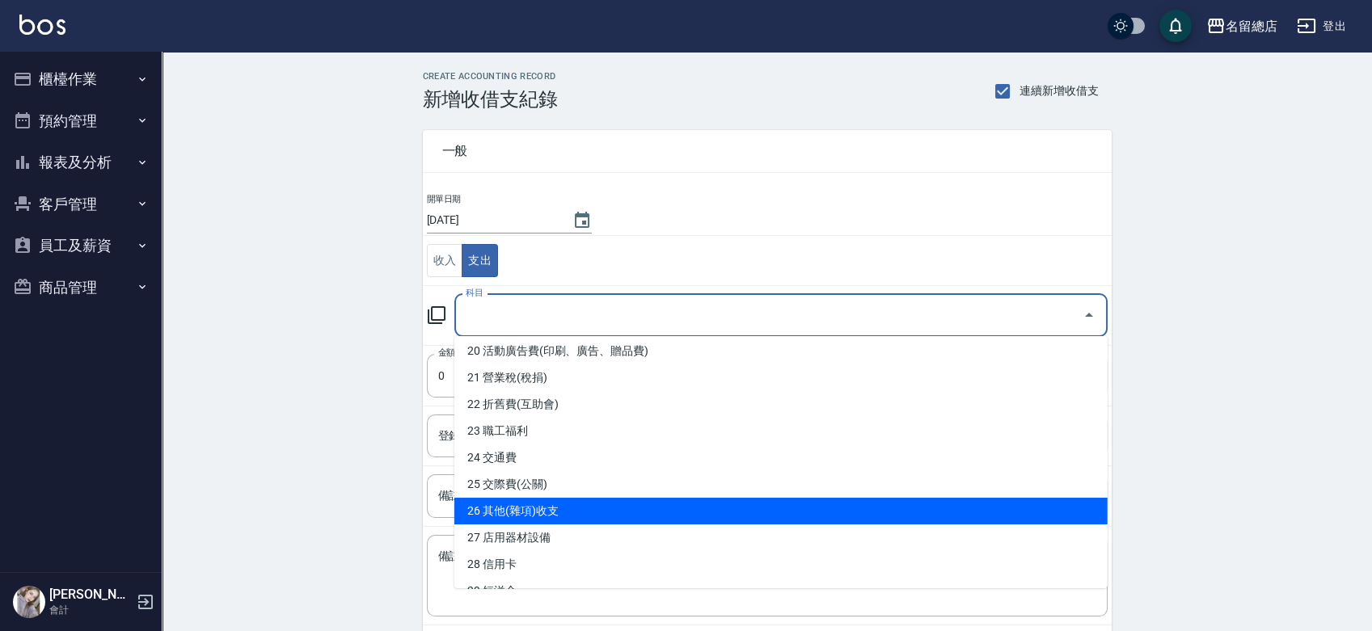
click at [531, 506] on li "26 其他(雜項)收支" at bounding box center [780, 511] width 653 height 27
type input "26 其他(雜項)收支"
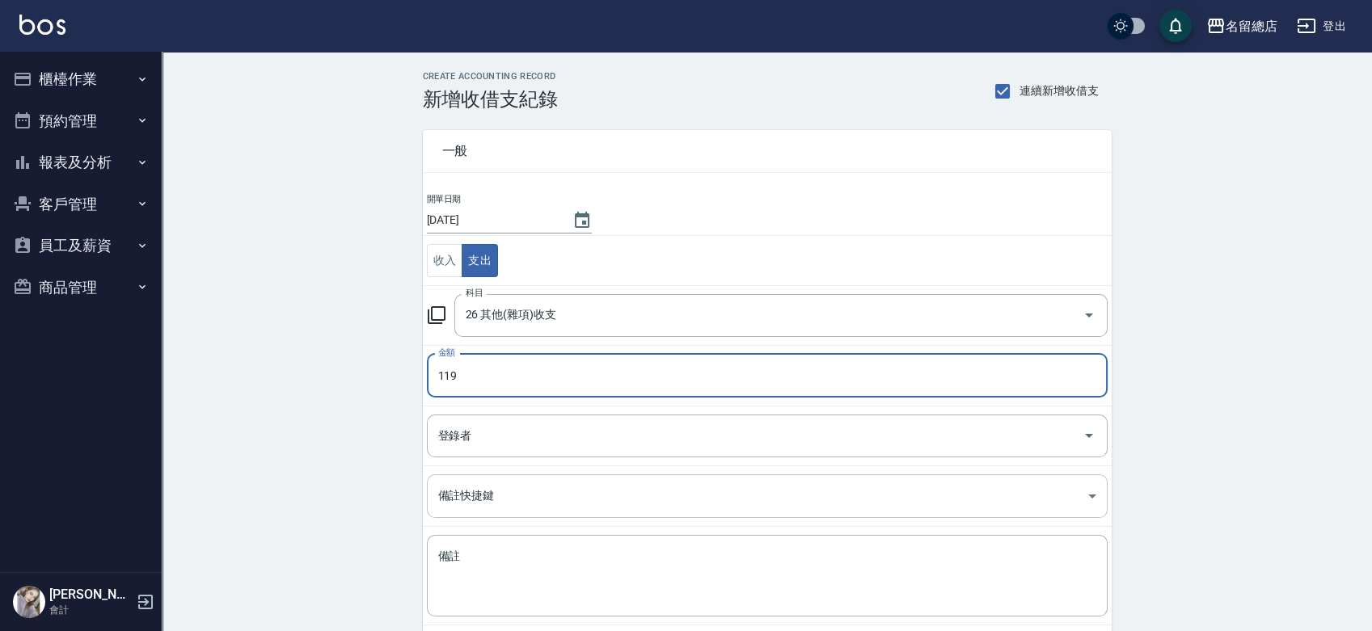
type input "119"
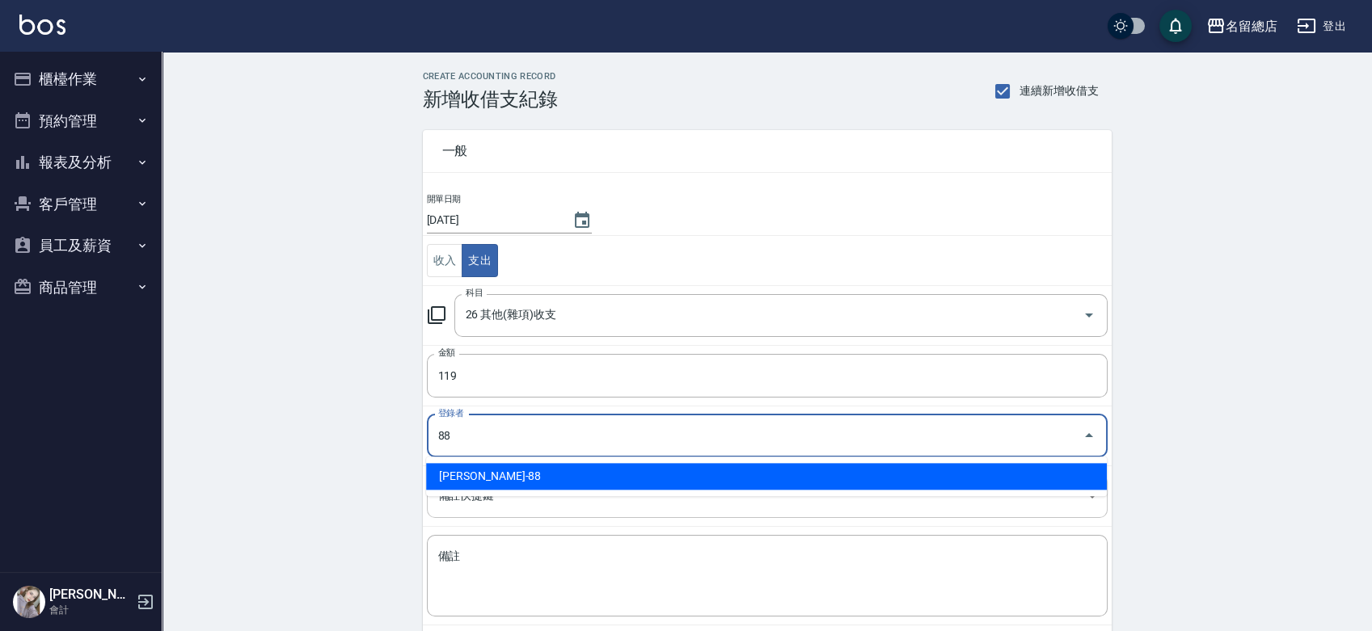
type input "[PERSON_NAME]-88"
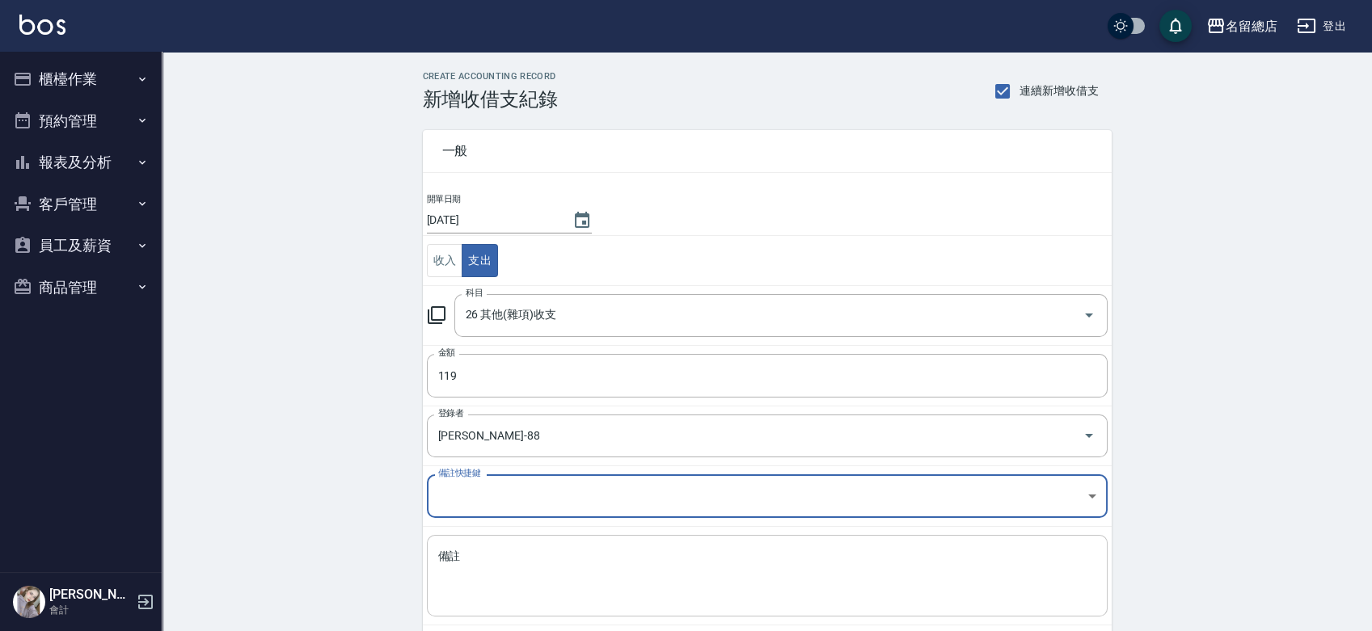
click at [519, 539] on div "x 備註" at bounding box center [767, 576] width 681 height 82
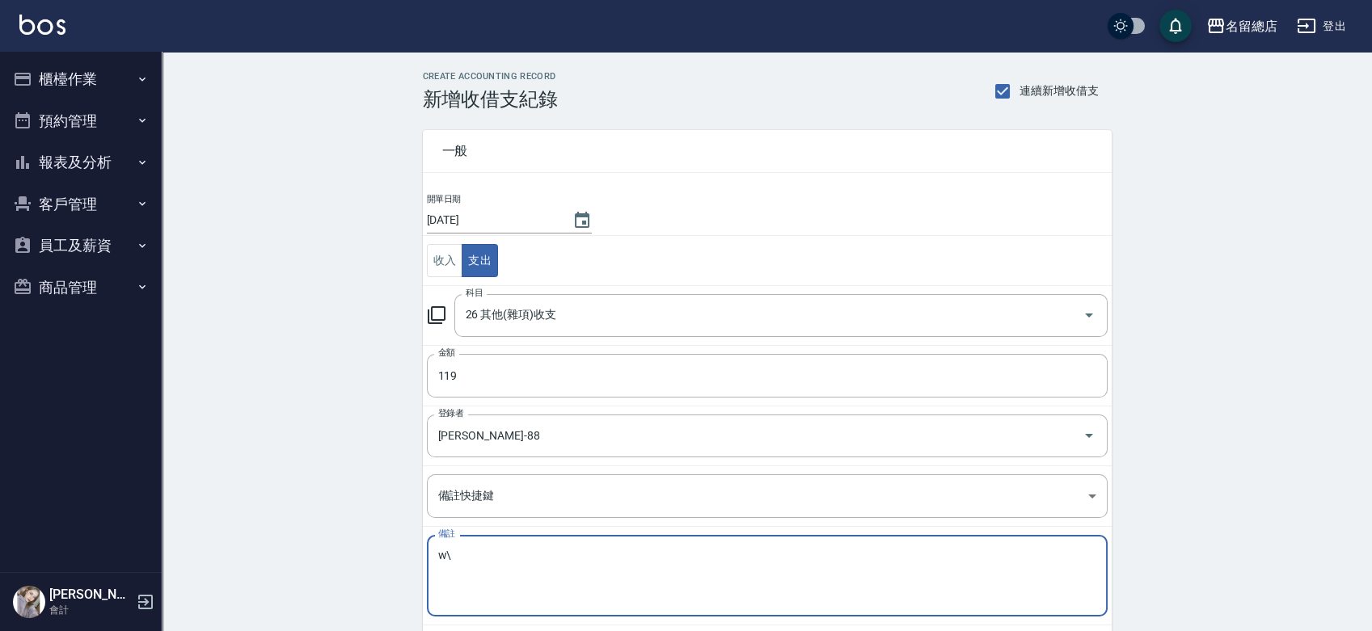
type textarea "w"
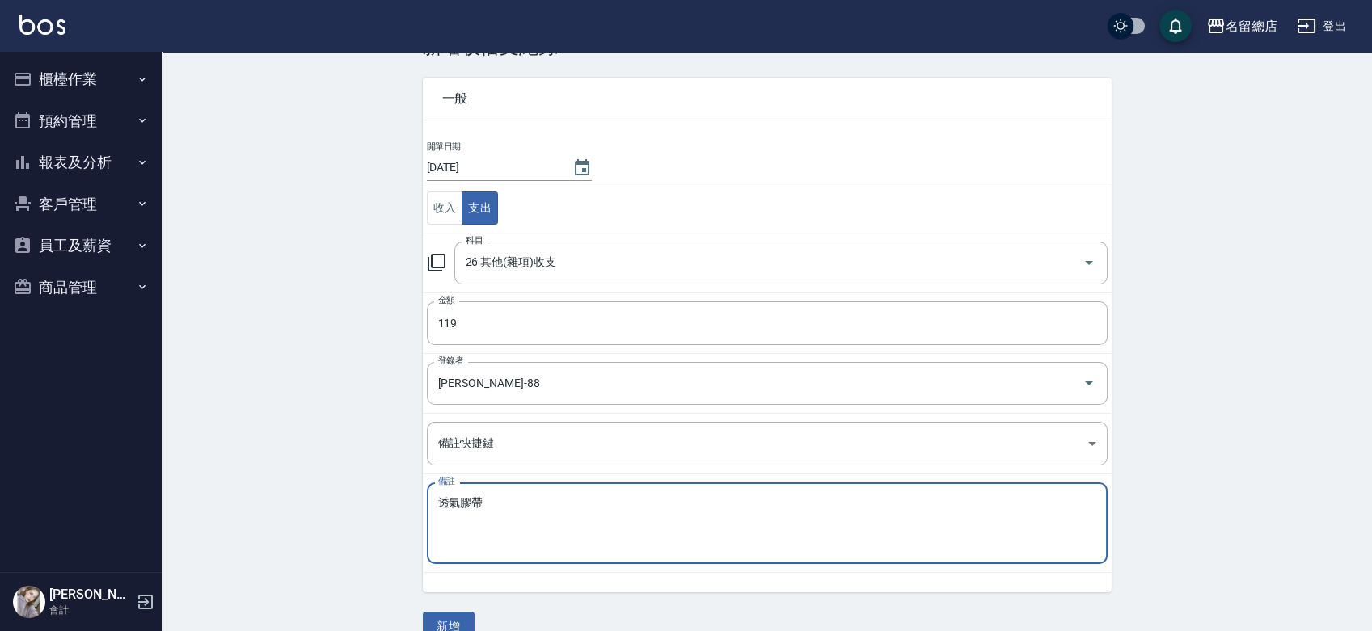
scroll to position [81, 0]
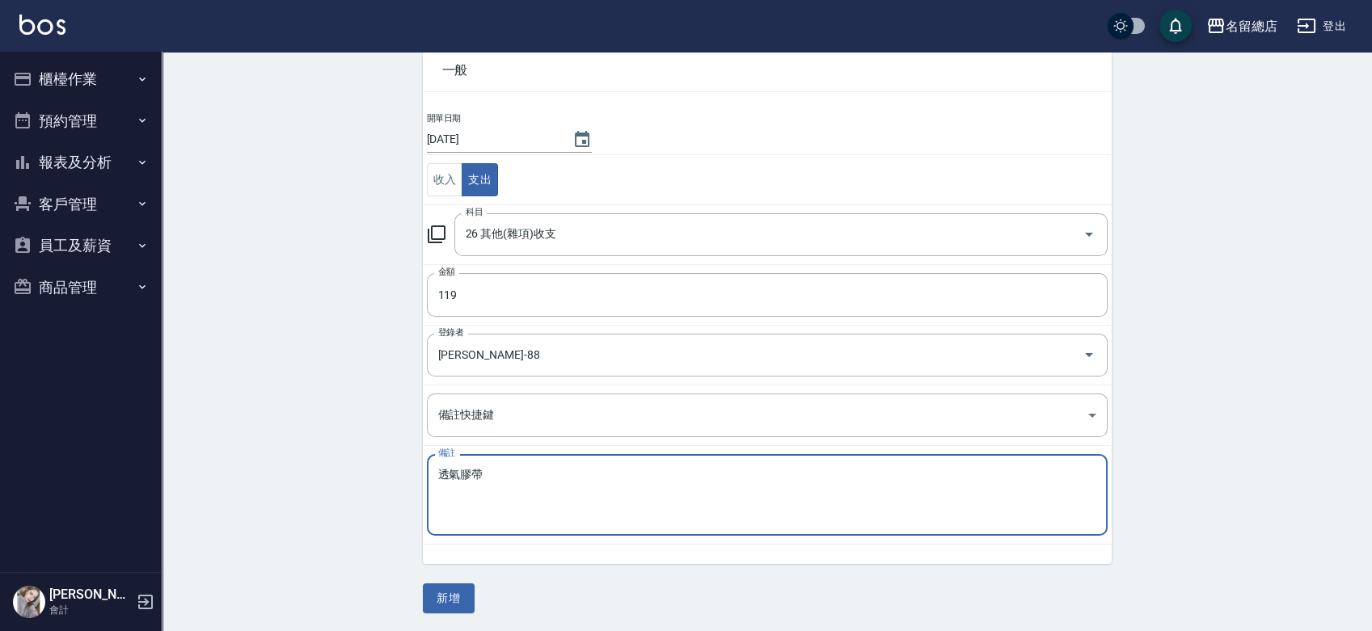
type textarea "透氣膠帶"
click at [465, 594] on button "新增" at bounding box center [449, 599] width 52 height 30
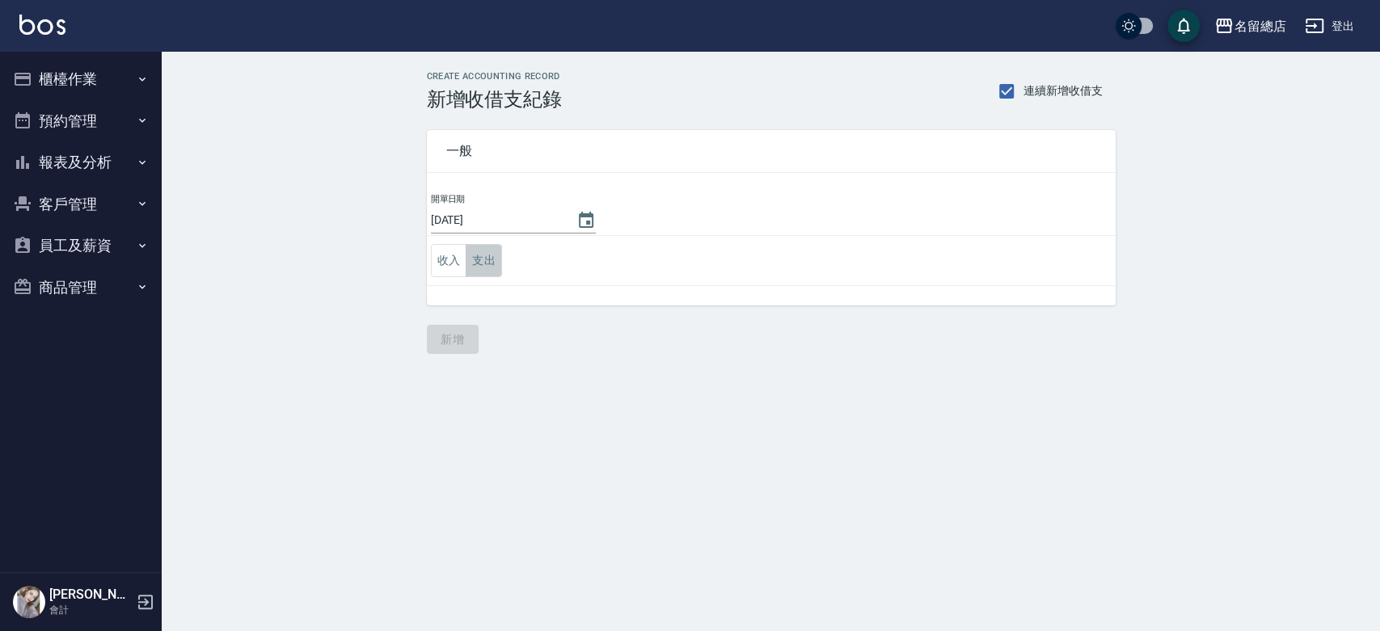
click at [479, 270] on button "支出" at bounding box center [484, 260] width 36 height 33
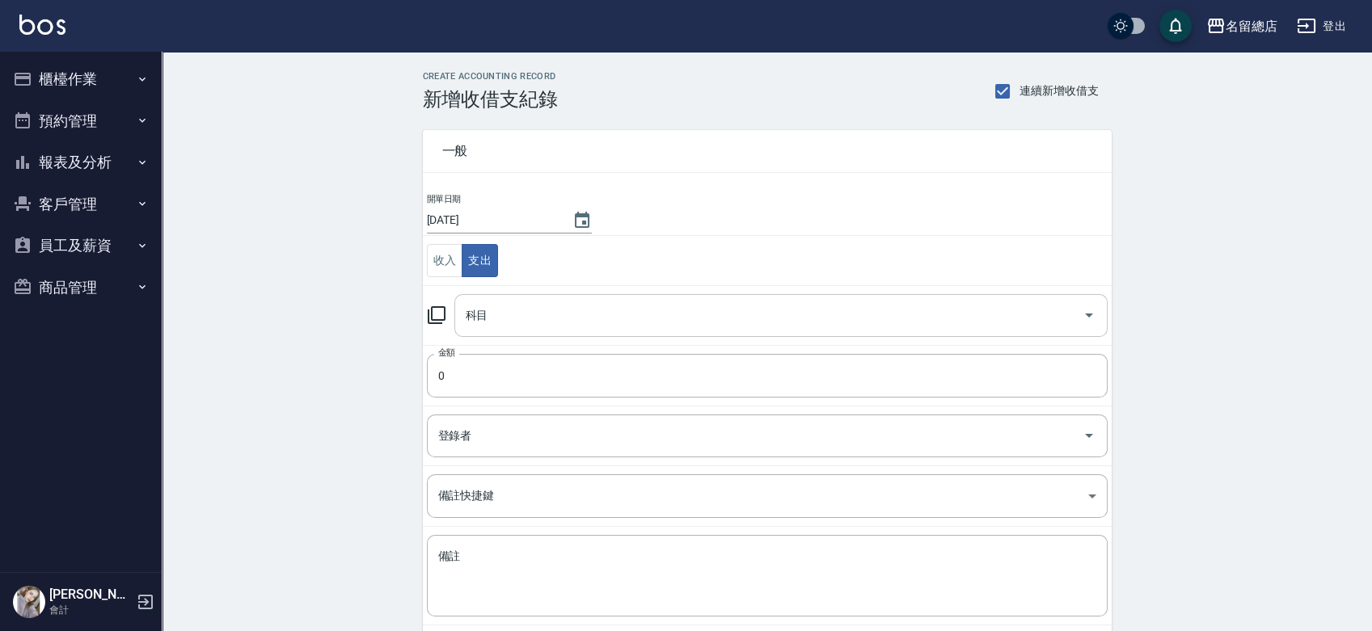
click at [483, 306] on div "科目 科目" at bounding box center [780, 315] width 653 height 43
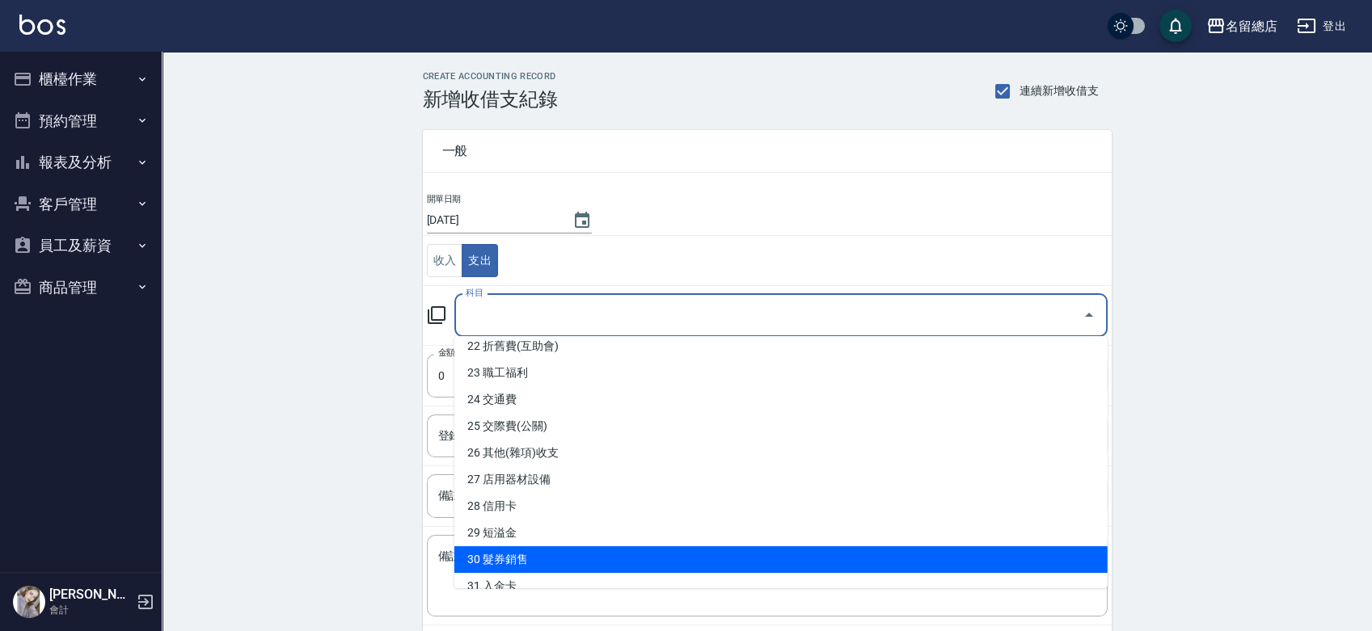
scroll to position [628, 0]
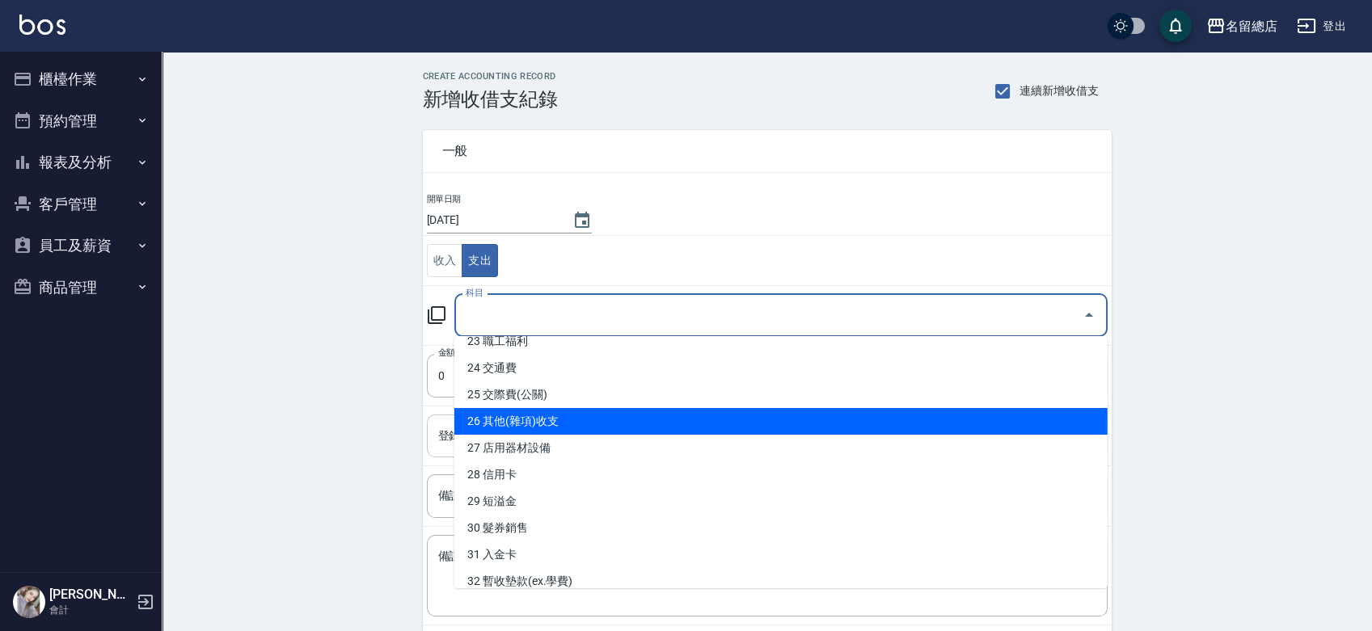
click at [517, 424] on li "26 其他(雜項)收支" at bounding box center [780, 421] width 653 height 27
type input "26 其他(雜項)收支"
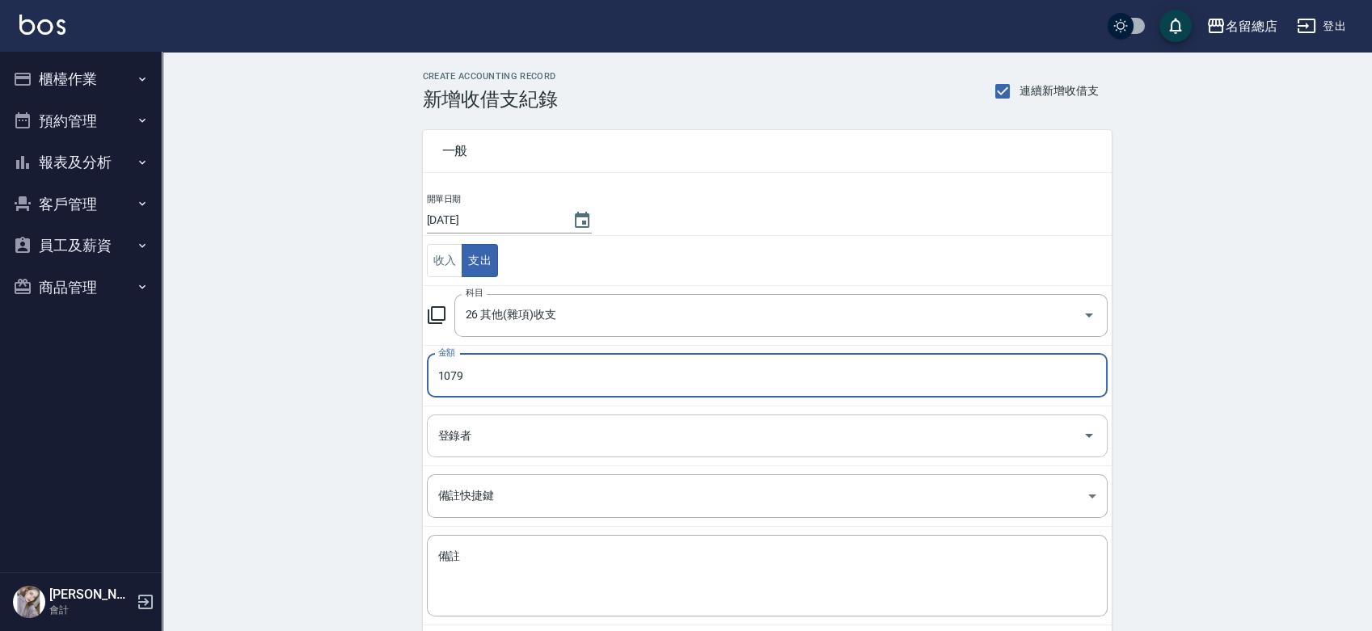
type input "1079"
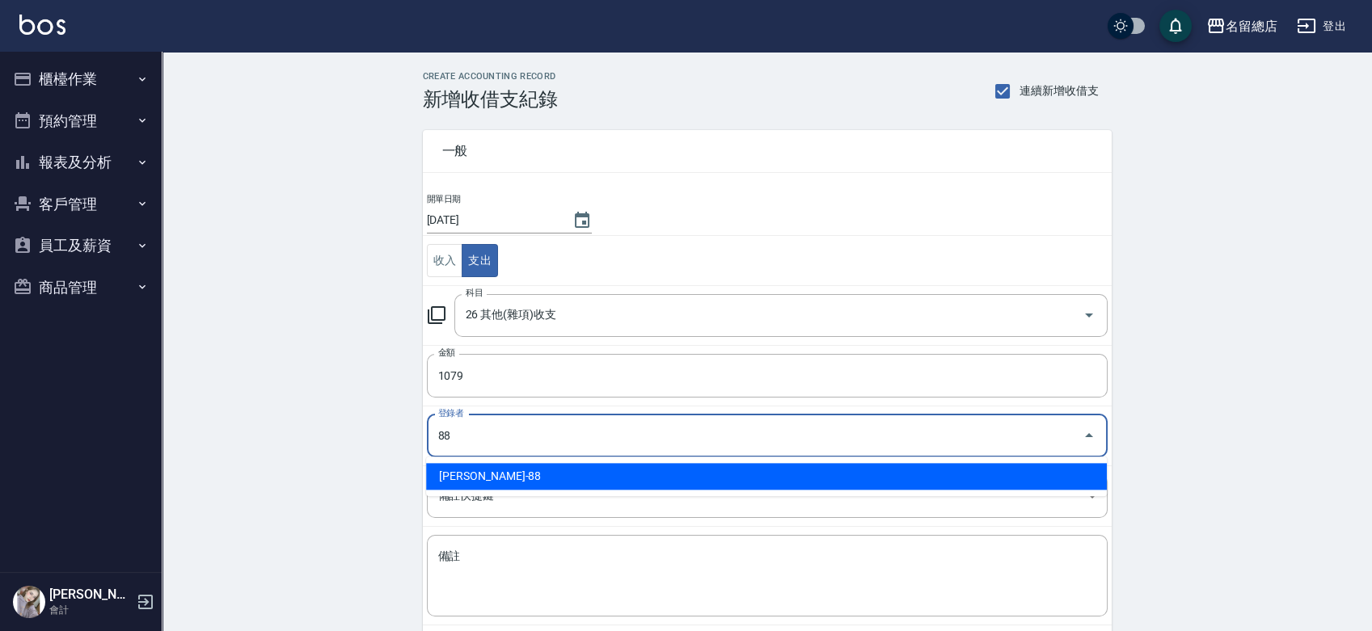
type input "[PERSON_NAME]-88"
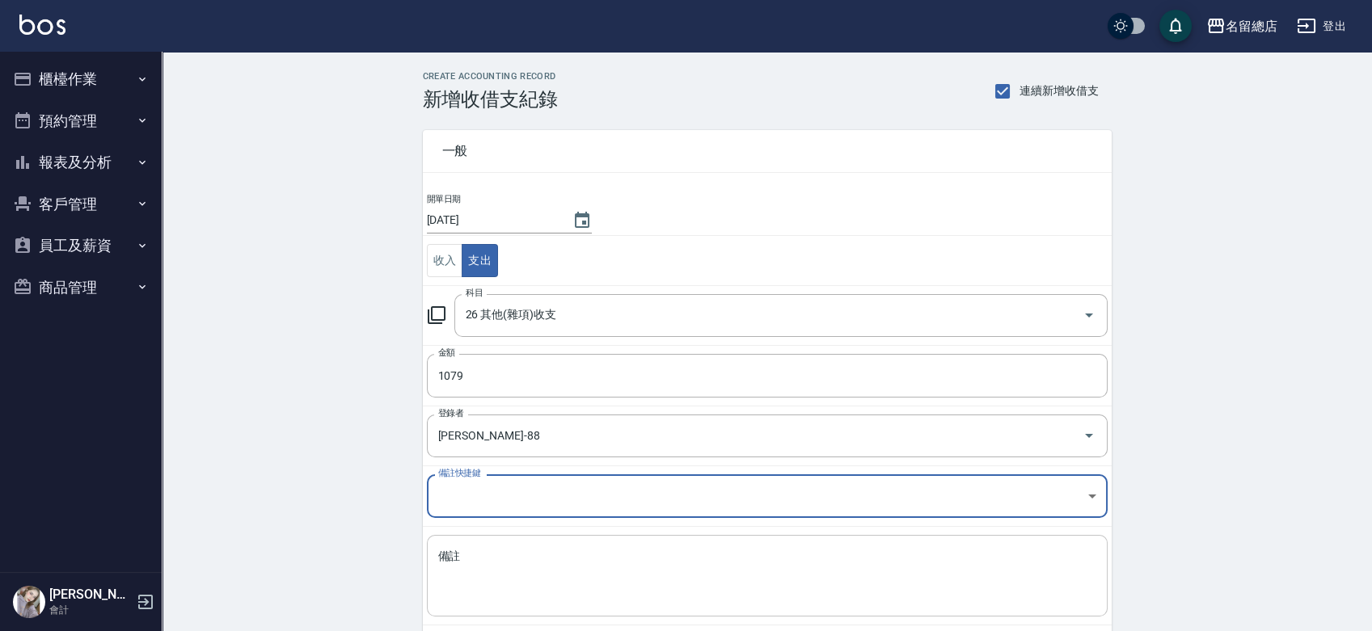
click at [530, 575] on textarea "備註" at bounding box center [767, 576] width 658 height 55
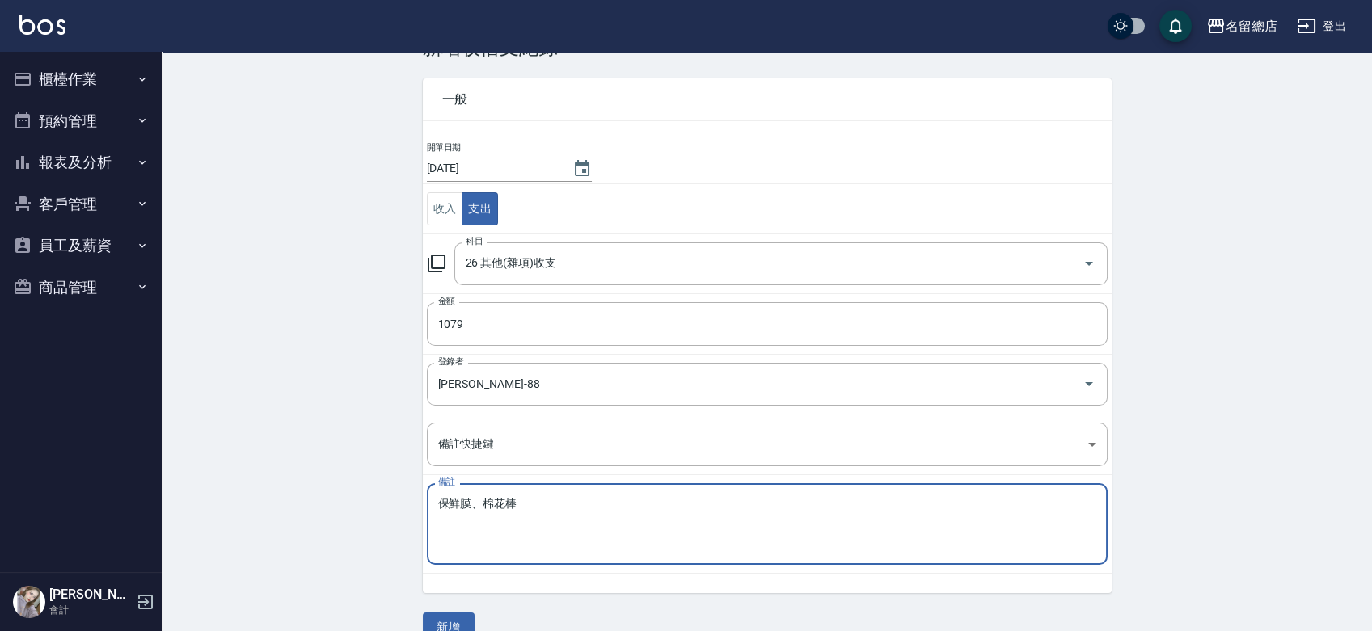
scroll to position [81, 0]
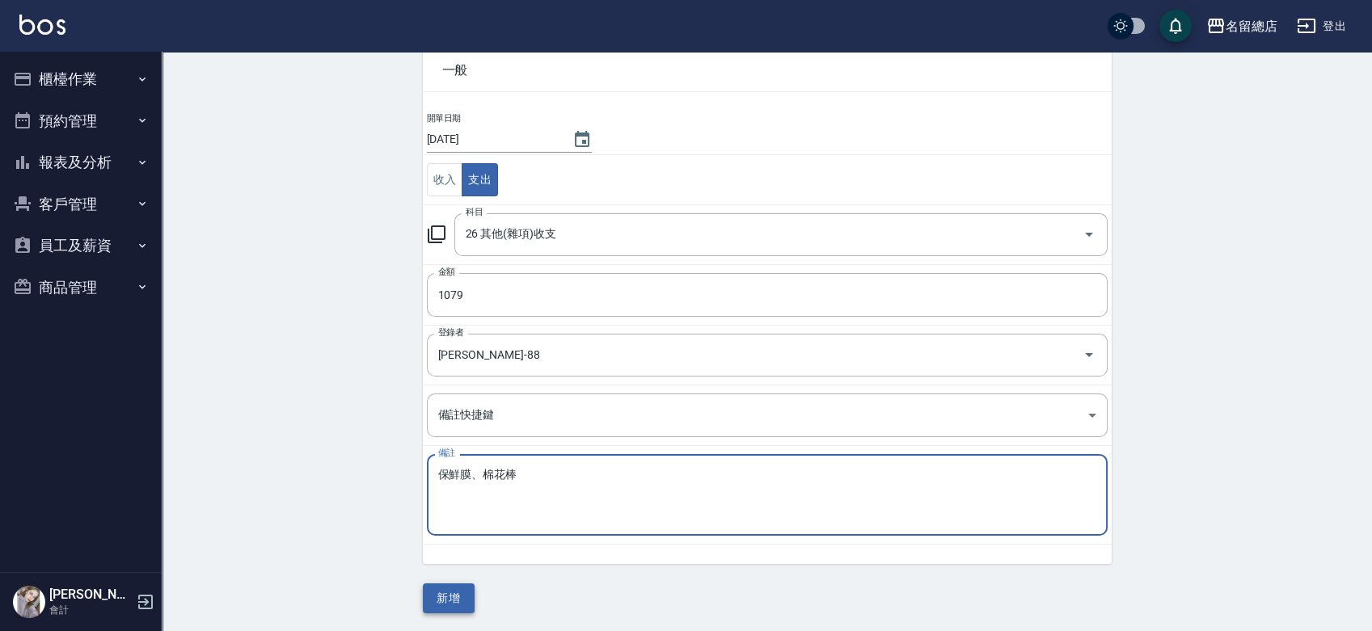
type textarea "保鮮膜、棉花棒"
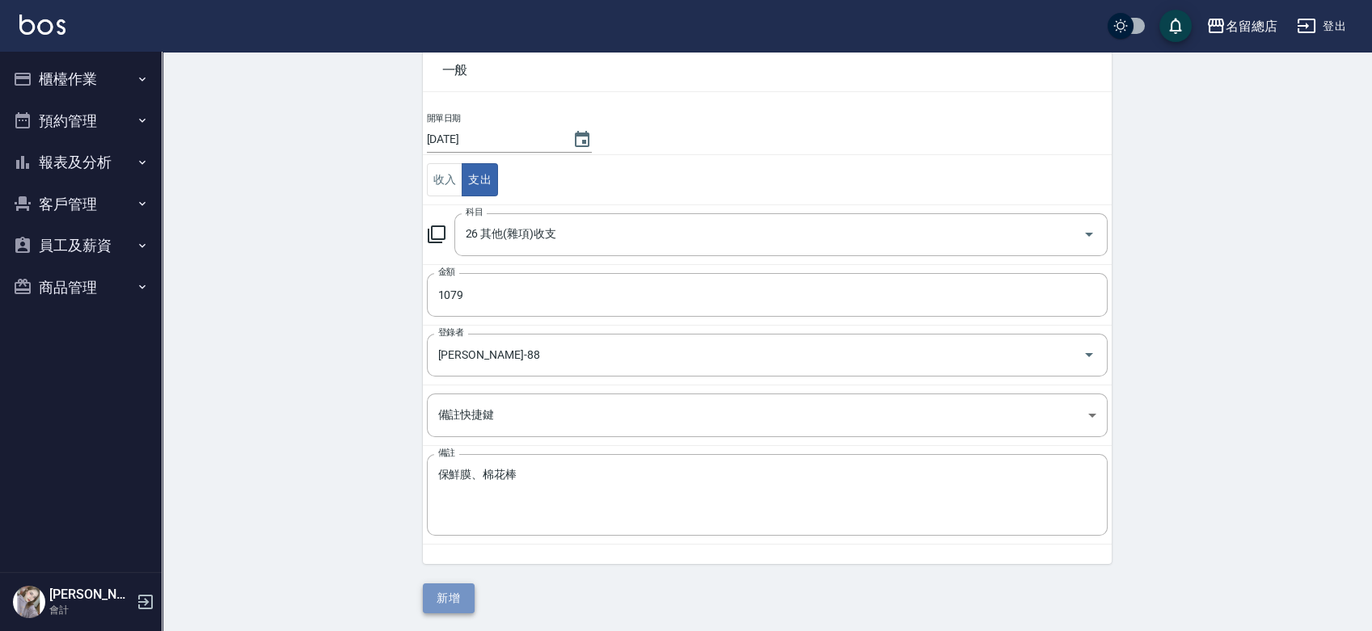
click at [462, 590] on button "新增" at bounding box center [449, 599] width 52 height 30
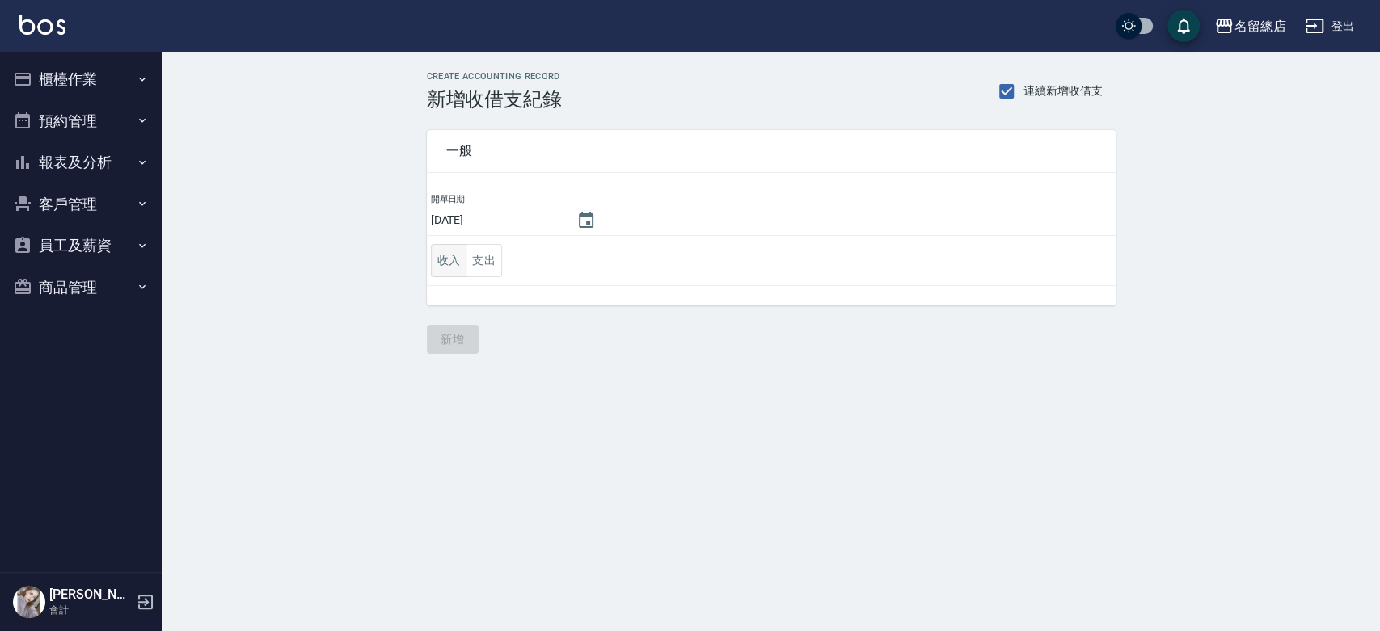
click at [441, 259] on button "收入" at bounding box center [449, 260] width 36 height 33
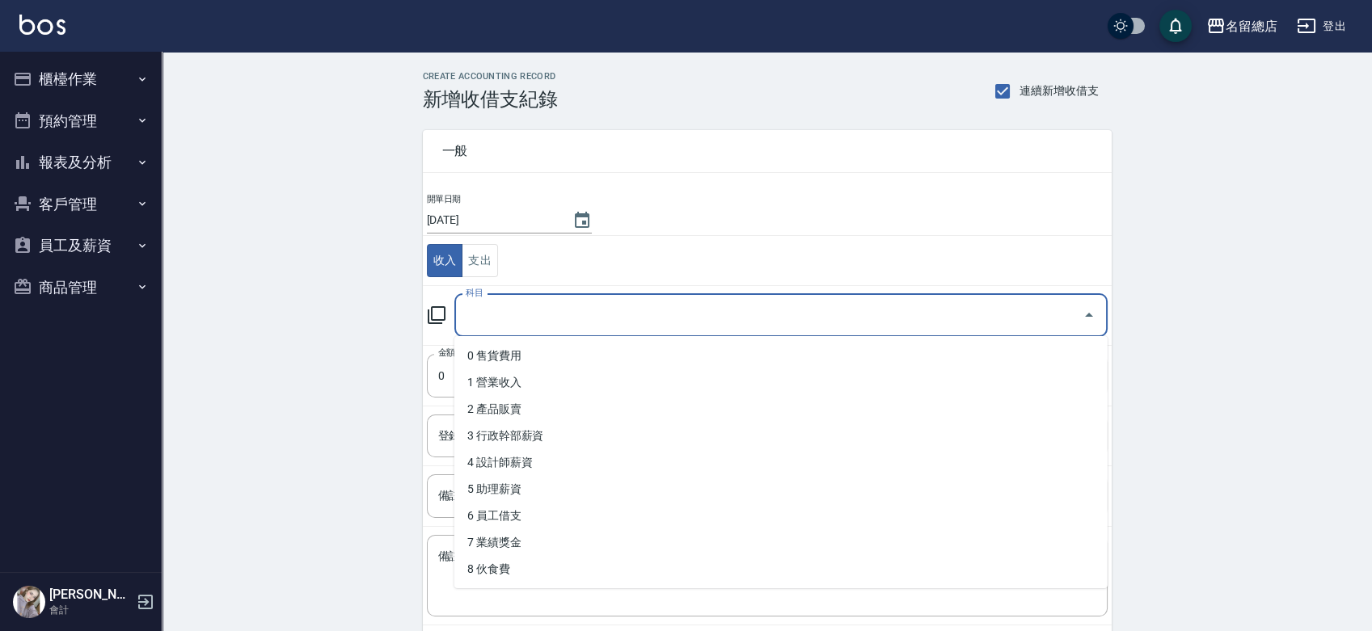
click at [524, 311] on input "科目" at bounding box center [769, 316] width 614 height 28
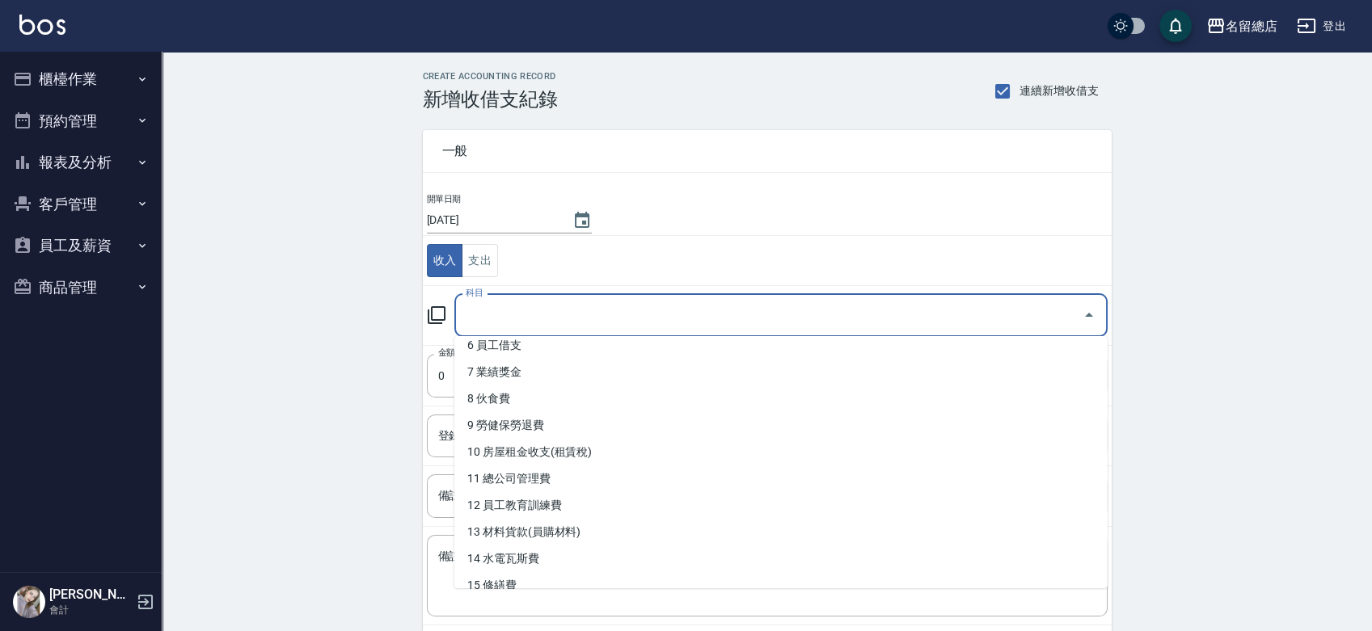
scroll to position [179, 0]
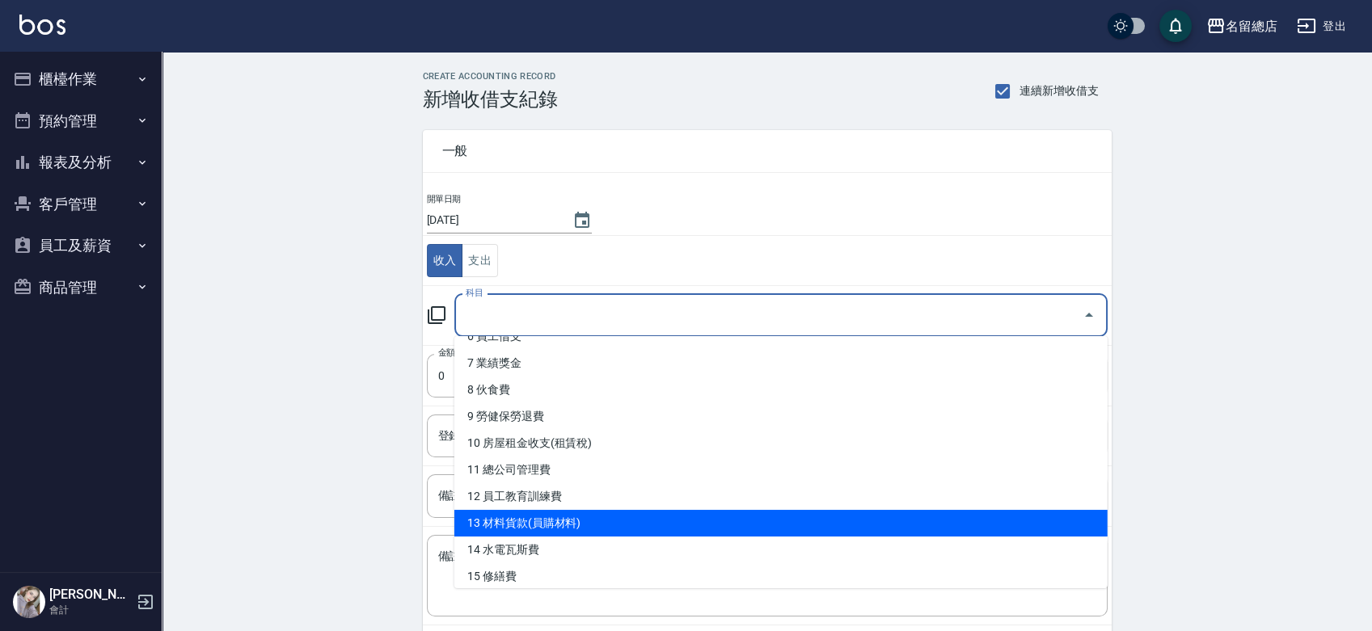
click at [555, 512] on li "13 材料貨款(員購材料)" at bounding box center [780, 523] width 653 height 27
type input "13 材料貨款(員購材料)"
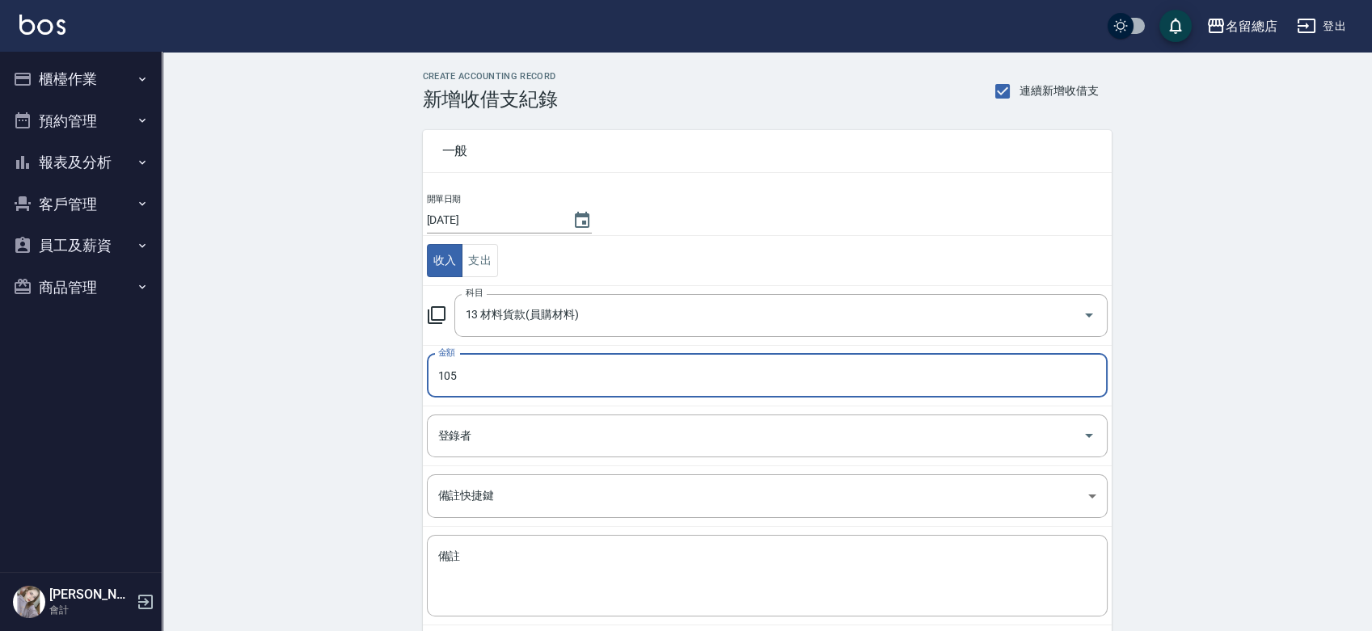
type input "105"
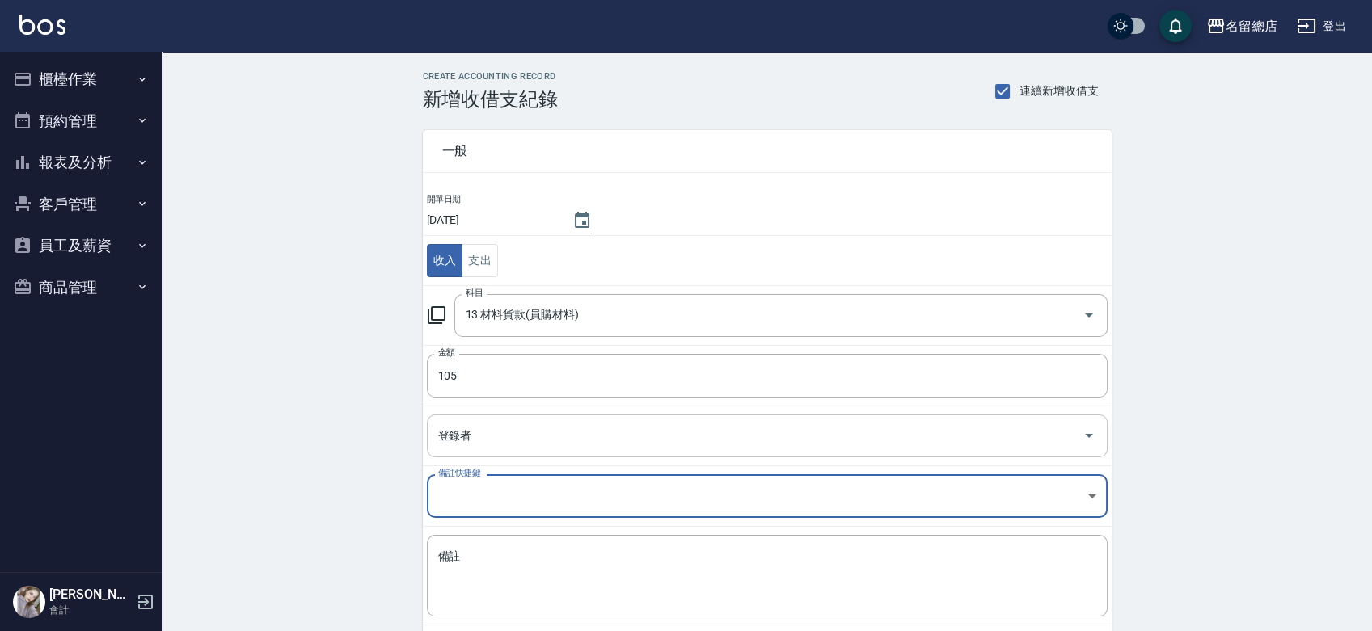
click at [545, 445] on input "登錄者" at bounding box center [755, 436] width 642 height 28
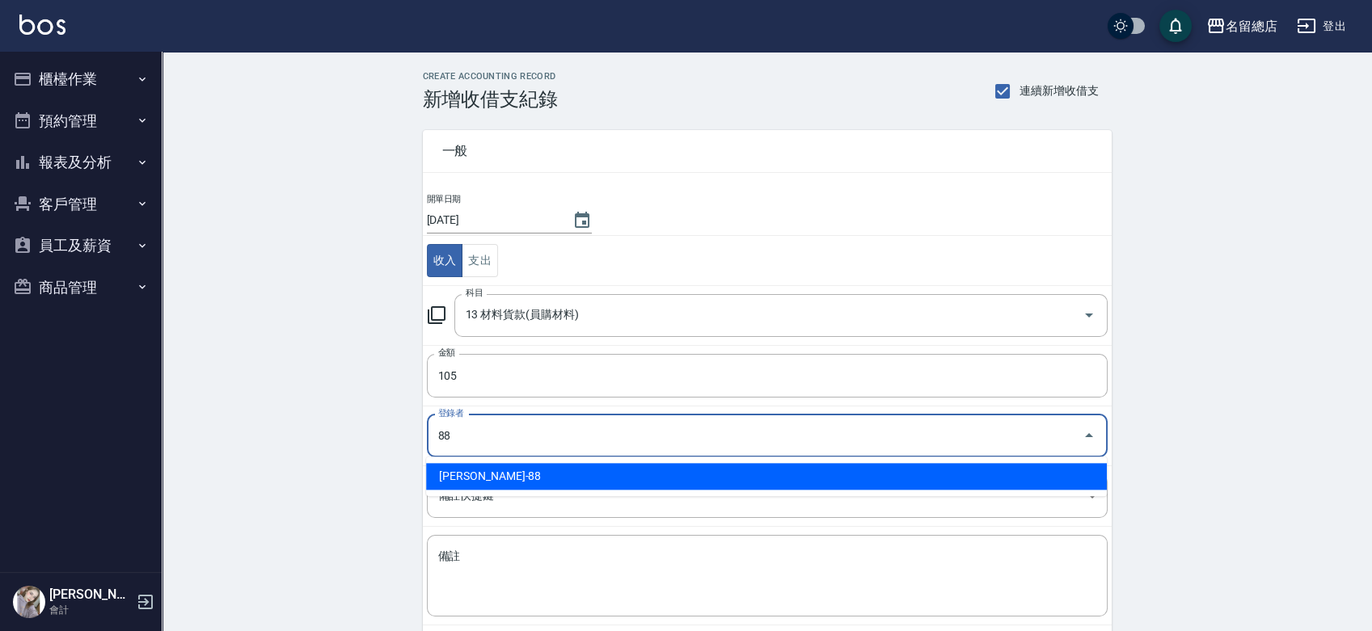
type input "[PERSON_NAME]-88"
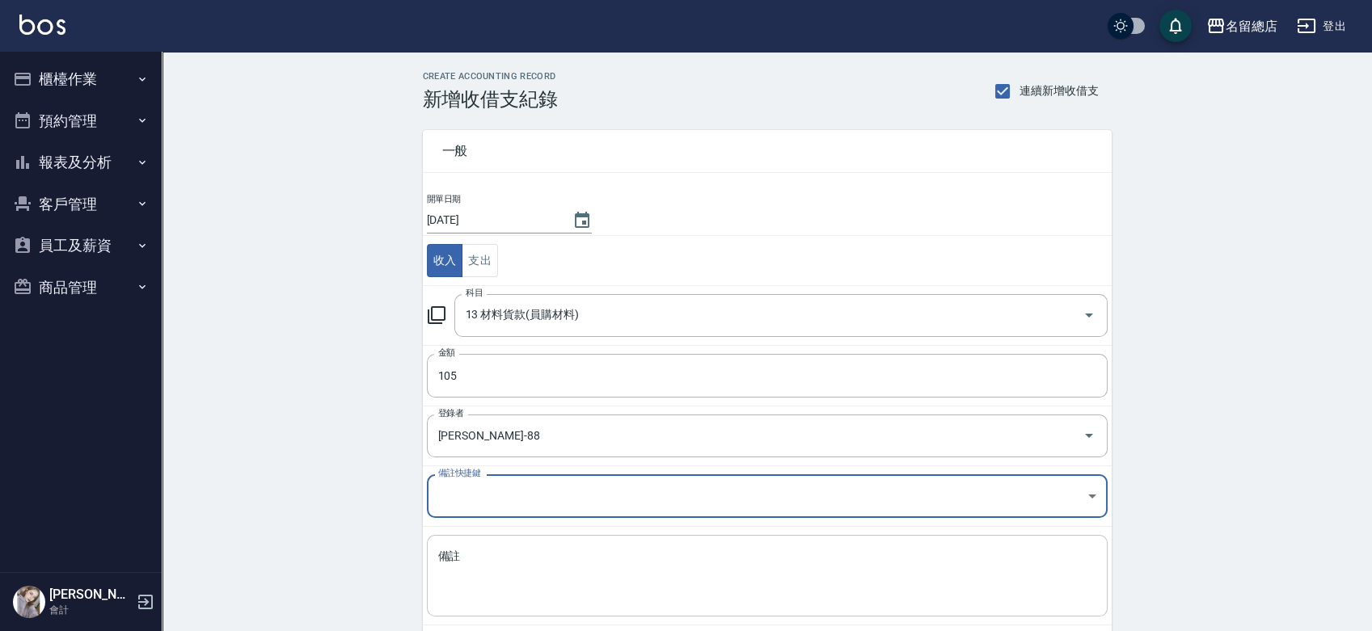
click at [542, 576] on textarea "備註" at bounding box center [767, 576] width 658 height 55
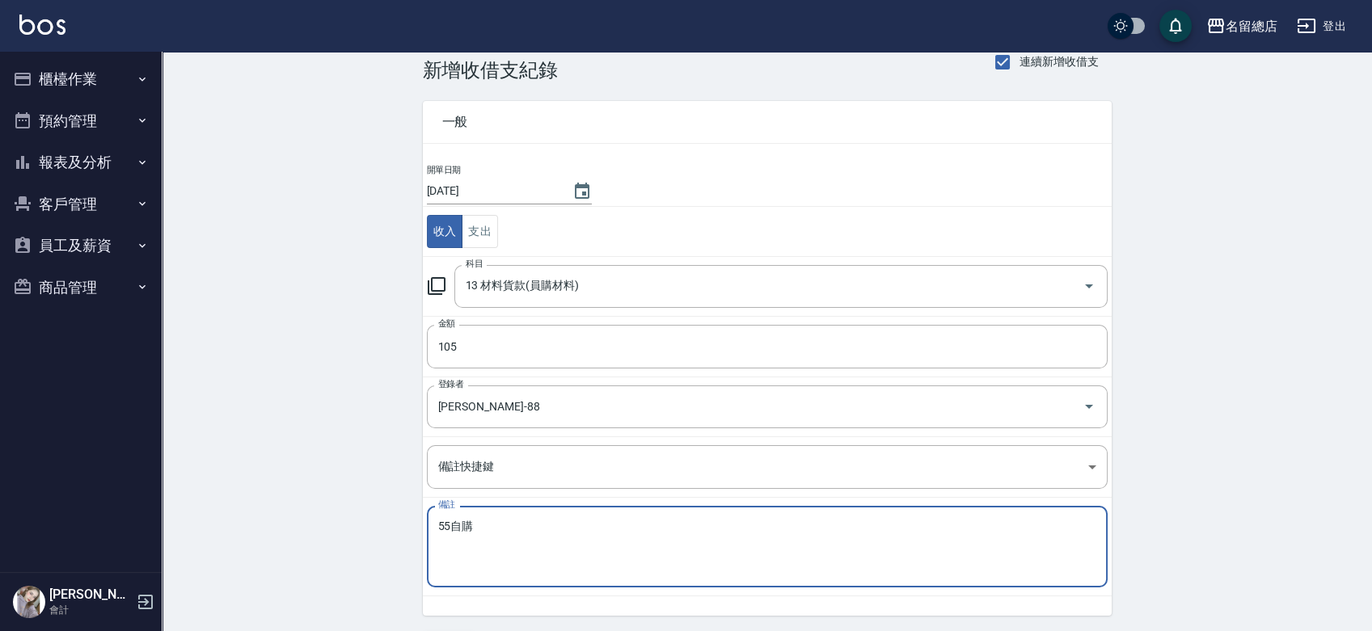
scroll to position [81, 0]
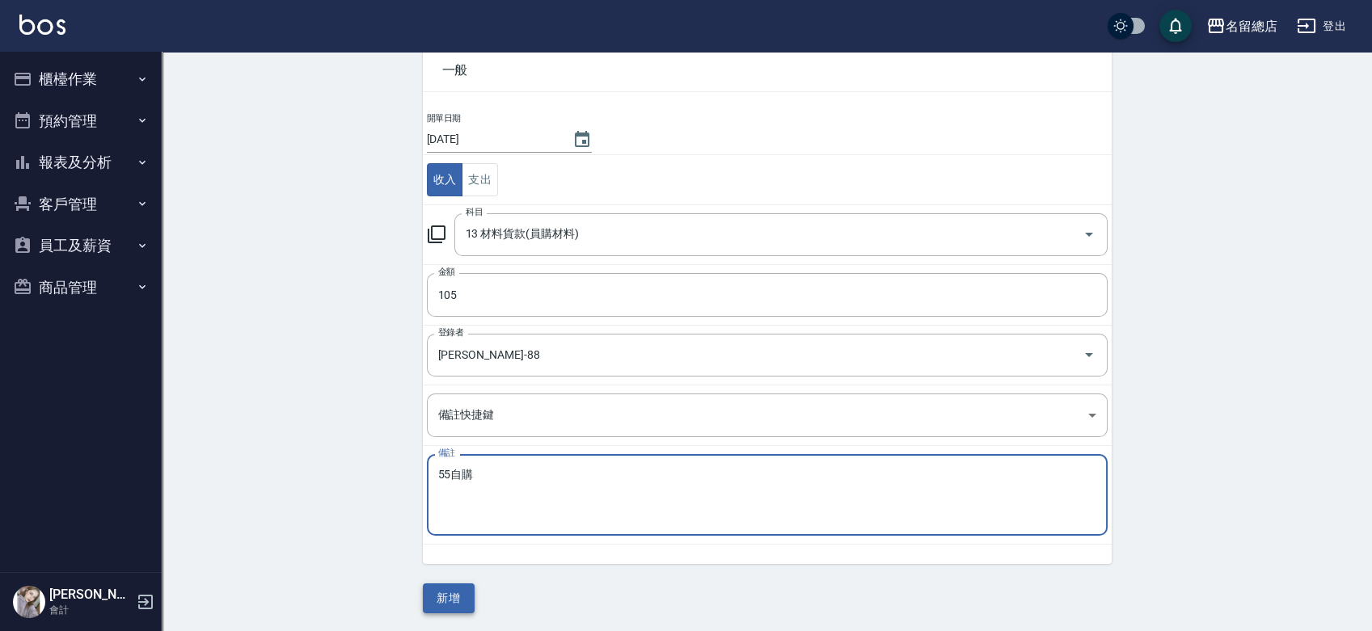
type textarea "55自購"
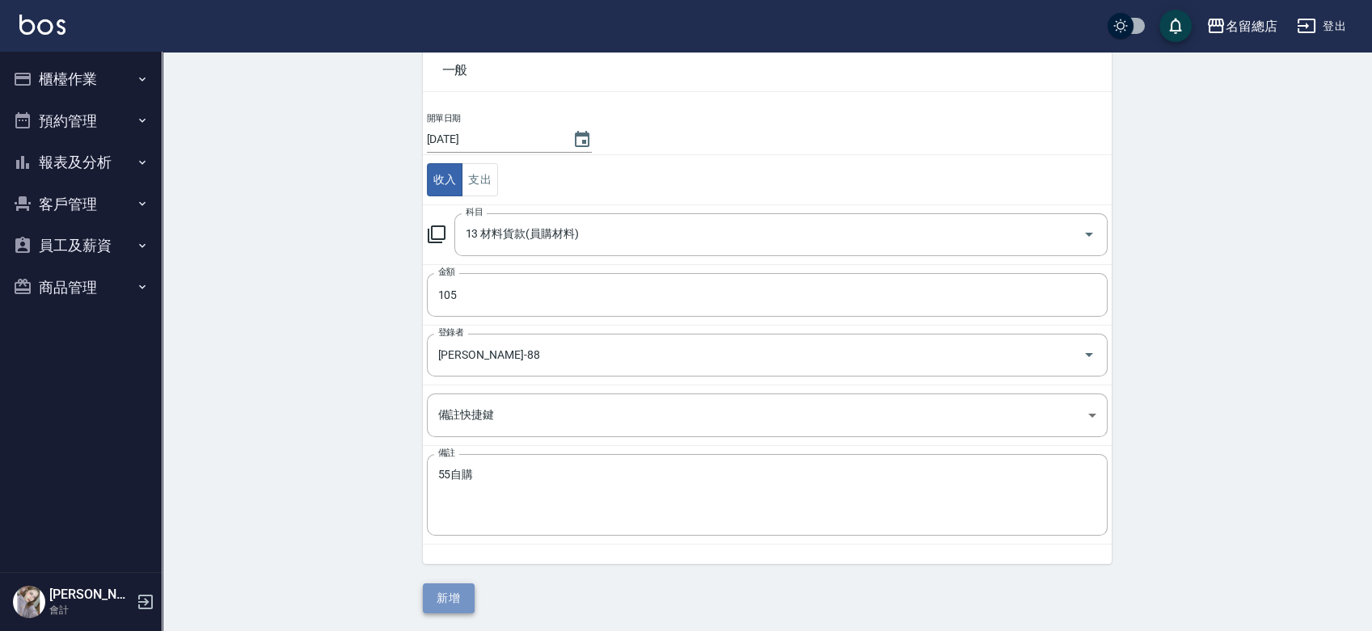
click at [451, 594] on button "新增" at bounding box center [449, 599] width 52 height 30
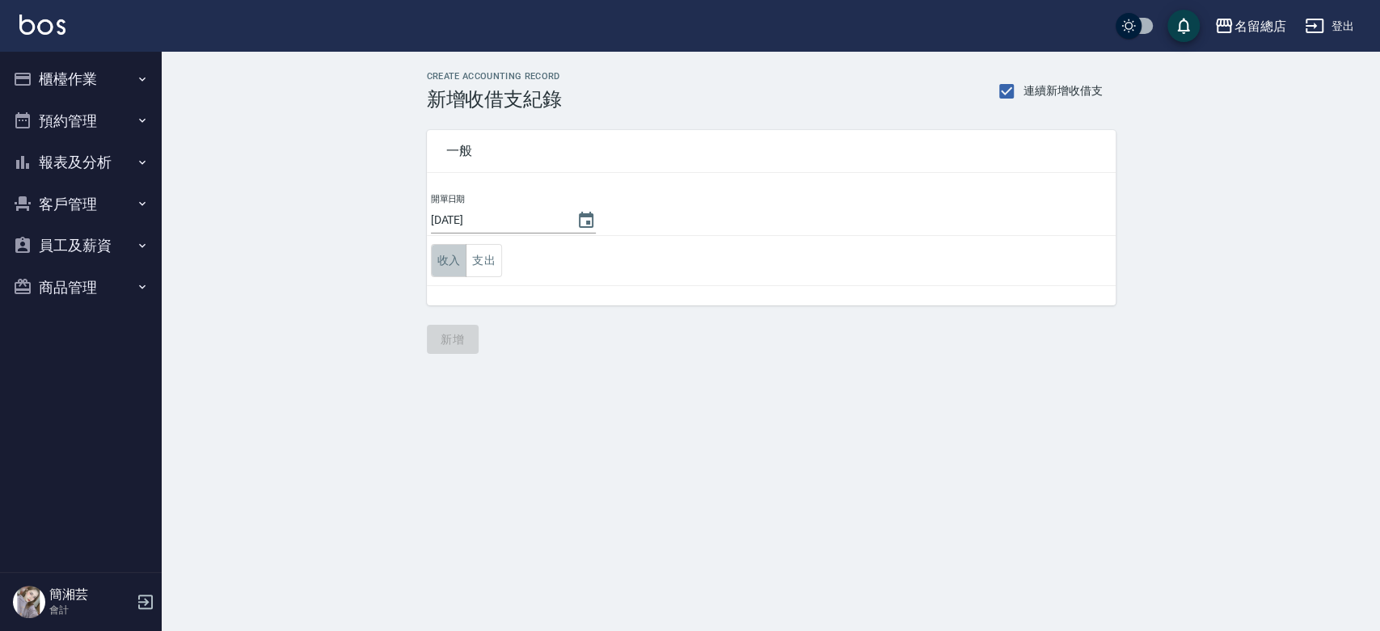
click at [451, 264] on button "收入" at bounding box center [449, 260] width 36 height 33
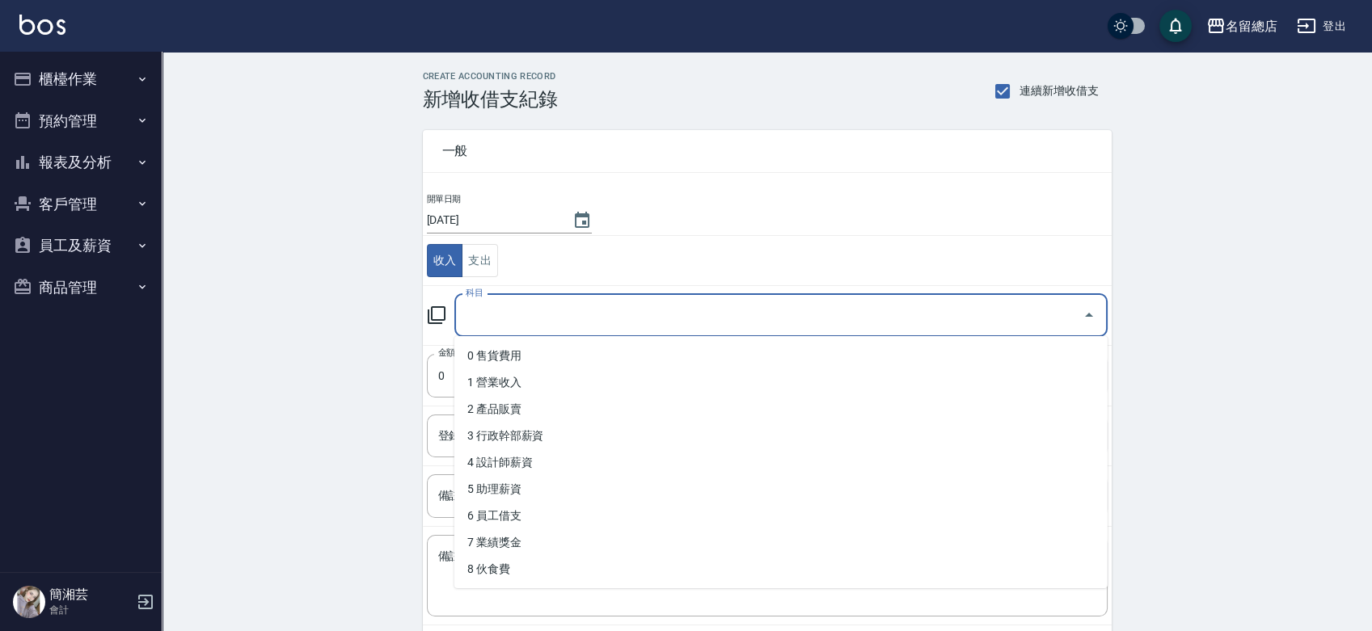
click at [494, 308] on input "科目" at bounding box center [769, 316] width 614 height 28
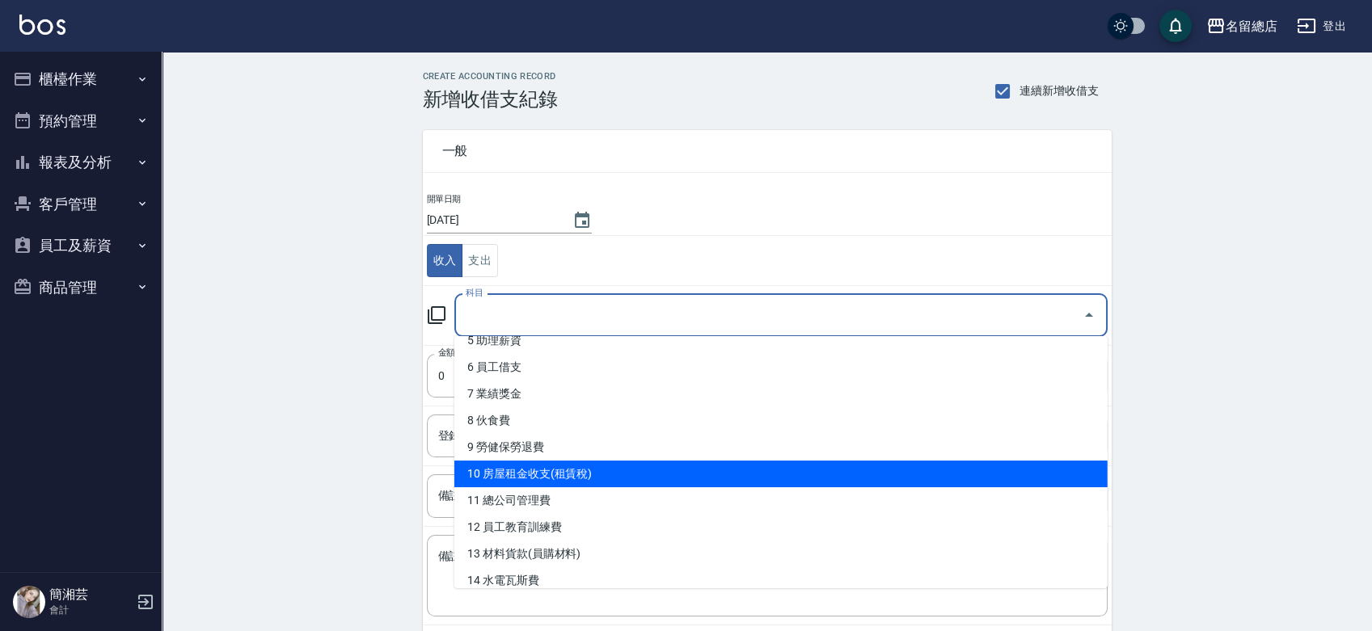
scroll to position [179, 0]
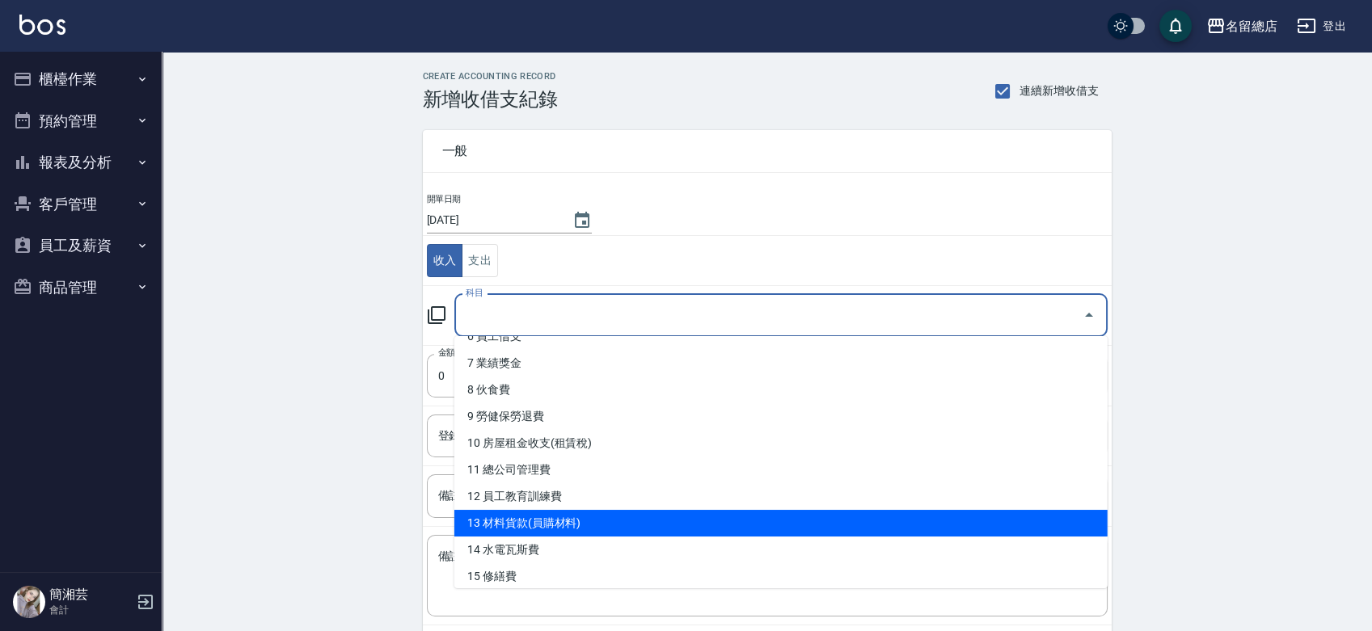
click at [534, 518] on li "13 材料貨款(員購材料)" at bounding box center [780, 523] width 653 height 27
type input "13 材料貨款(員購材料)"
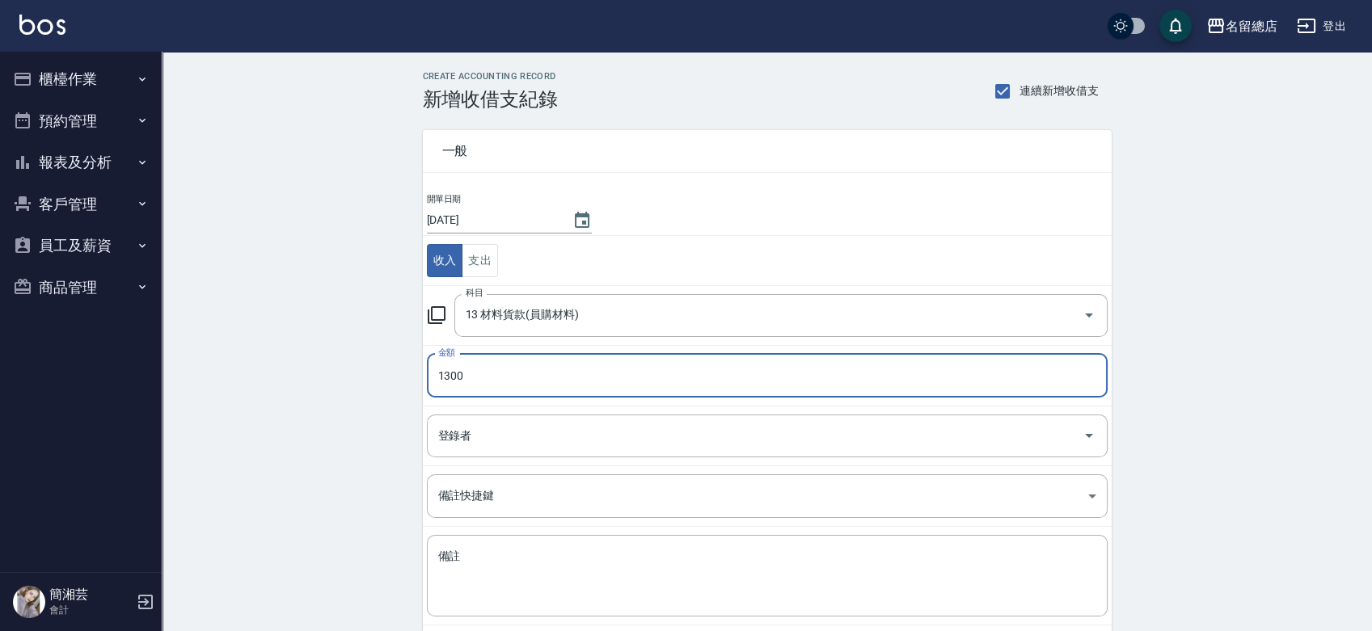
type input "1300"
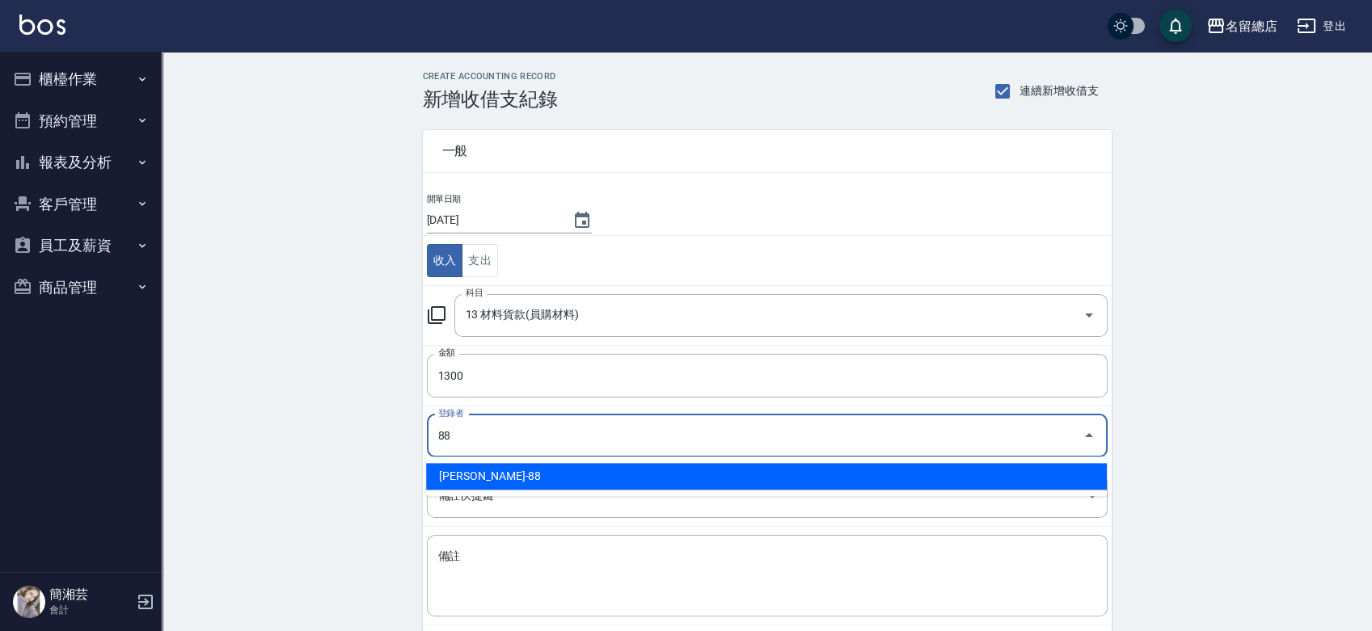
type input "[PERSON_NAME]-88"
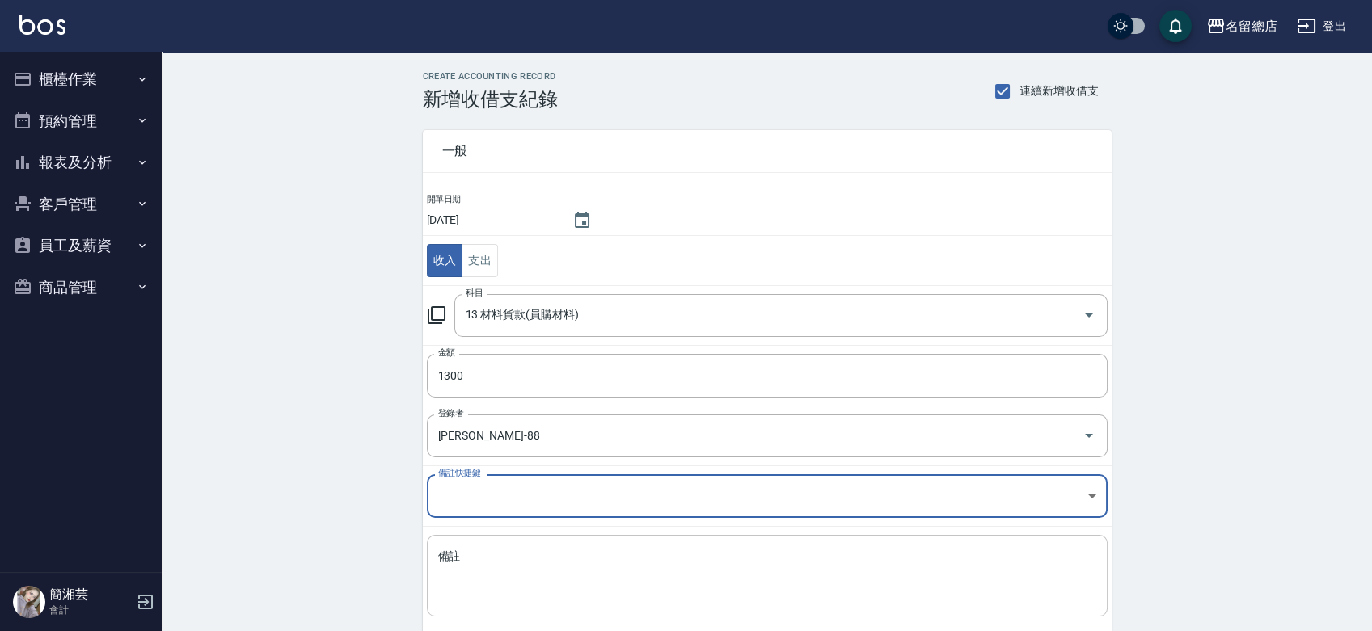
click at [503, 572] on textarea "備註" at bounding box center [767, 576] width 658 height 55
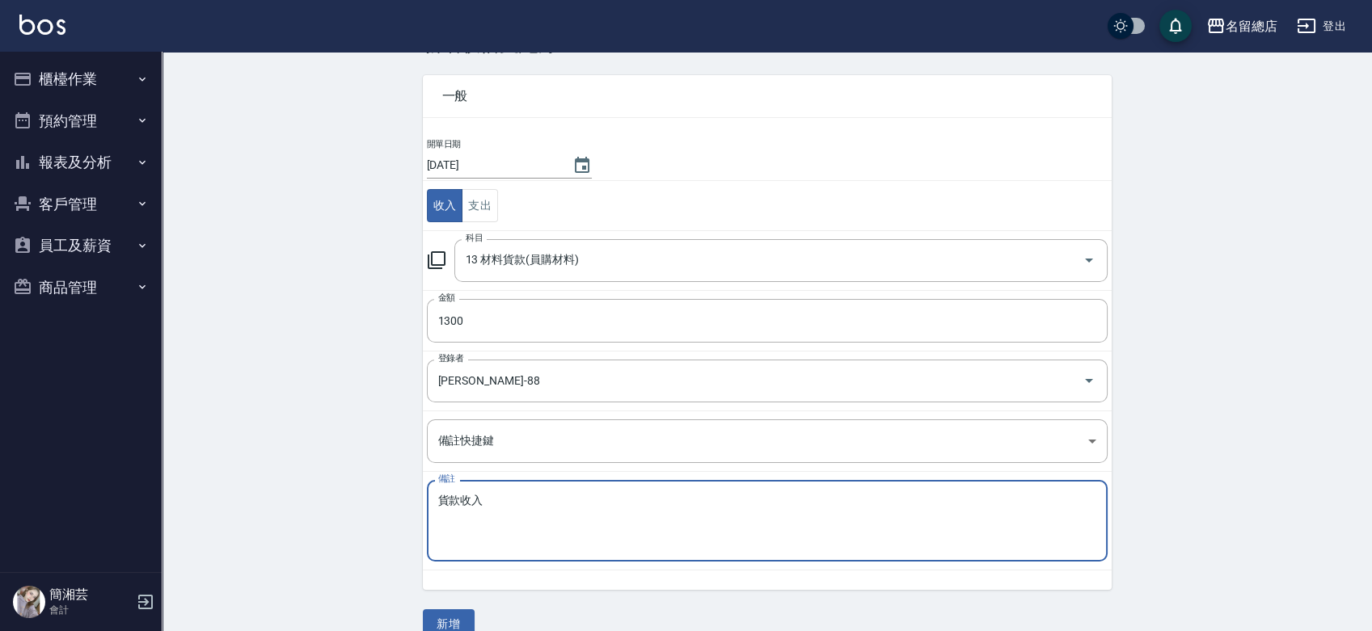
scroll to position [81, 0]
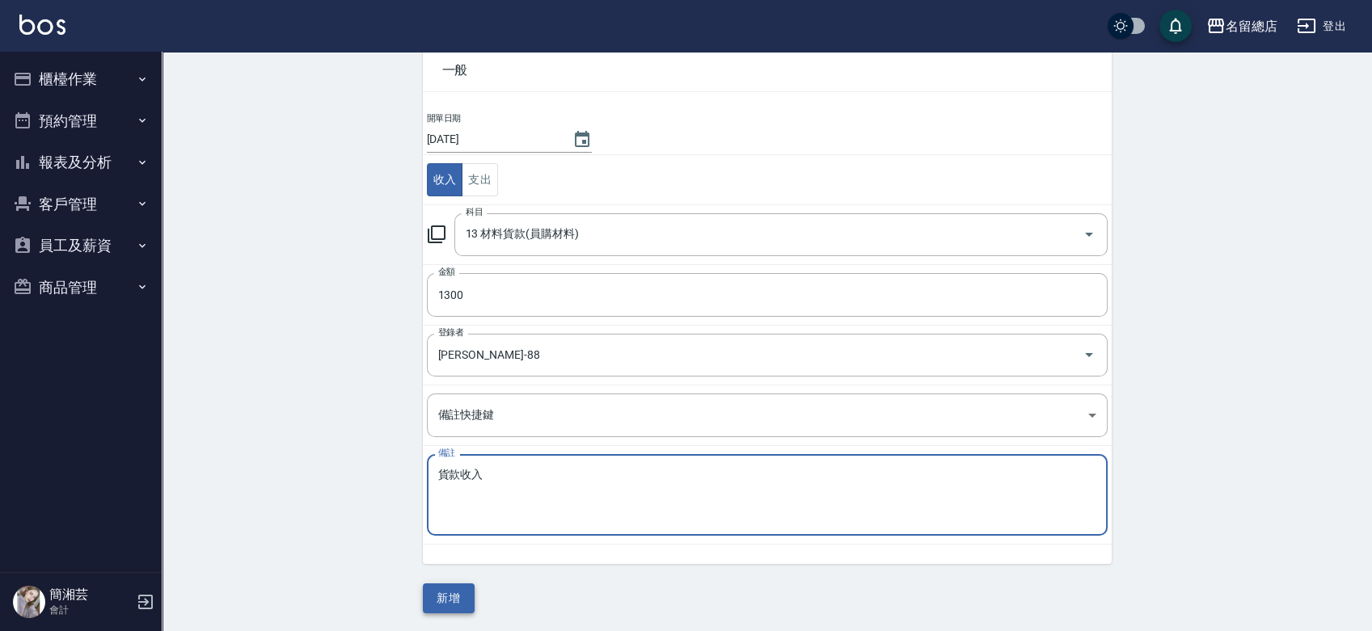
type textarea "貨款收入"
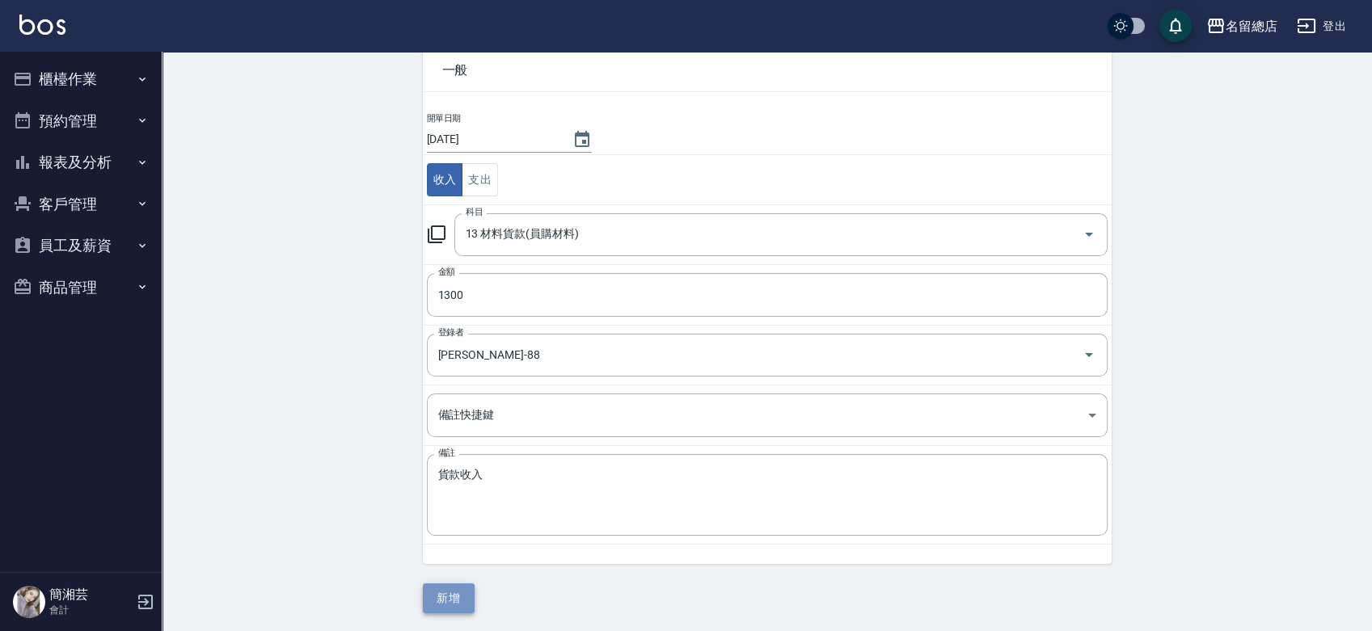
click at [472, 588] on button "新增" at bounding box center [449, 599] width 52 height 30
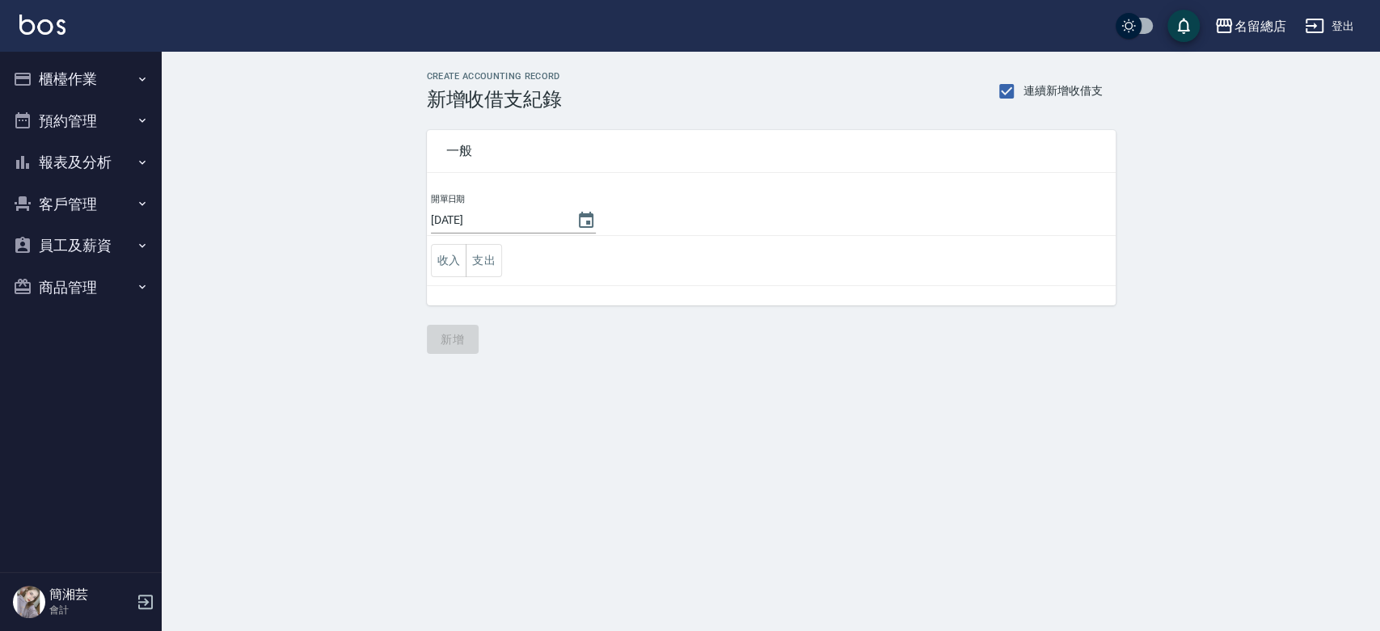
click at [86, 70] on button "櫃檯作業" at bounding box center [80, 79] width 149 height 42
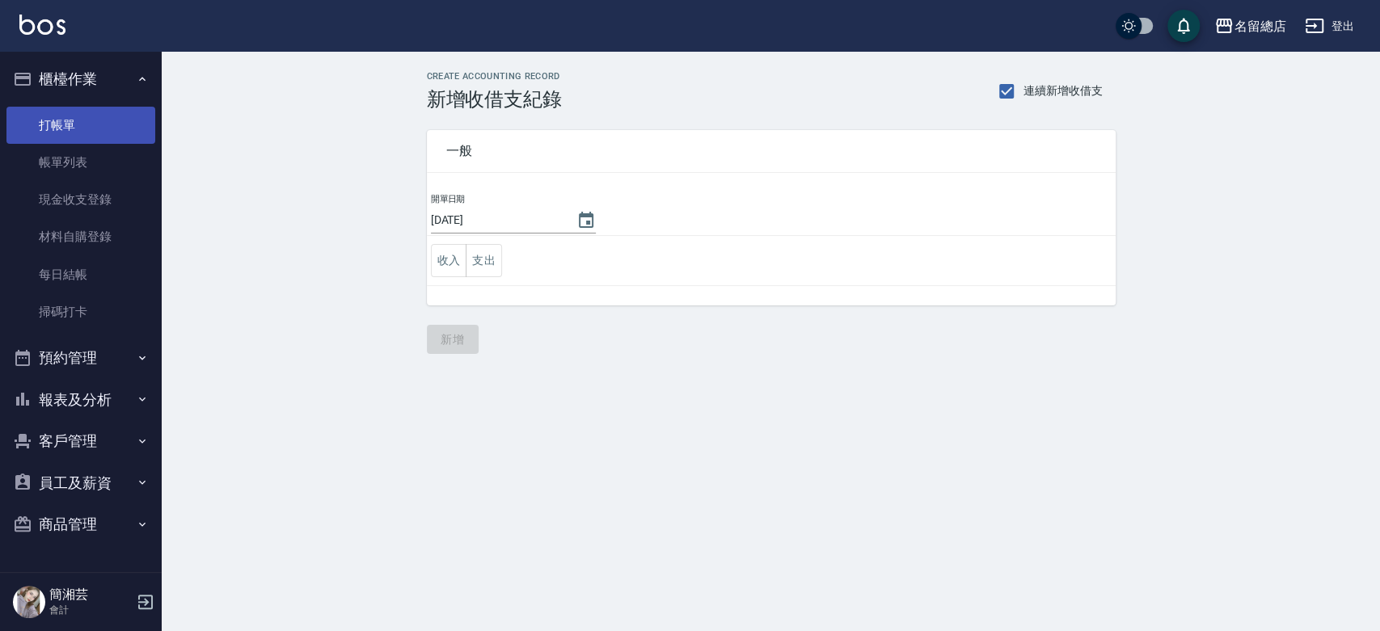
click at [94, 121] on link "打帳單" at bounding box center [80, 125] width 149 height 37
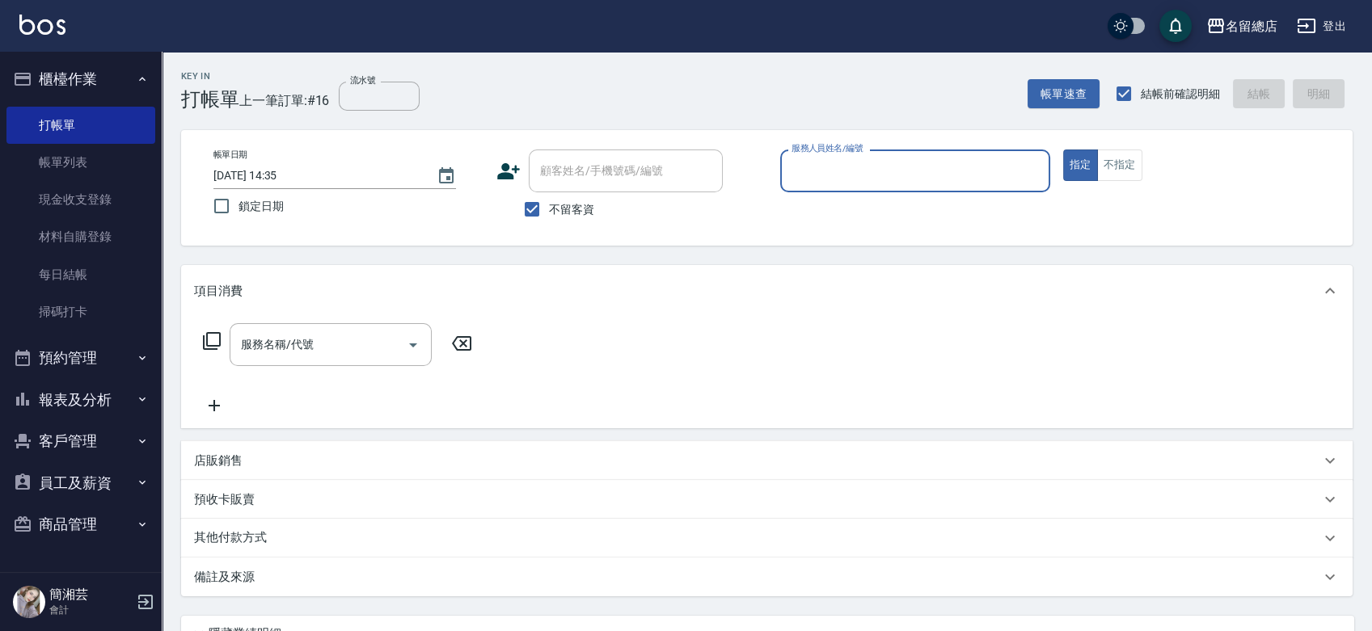
click at [99, 388] on button "報表及分析" at bounding box center [80, 400] width 149 height 42
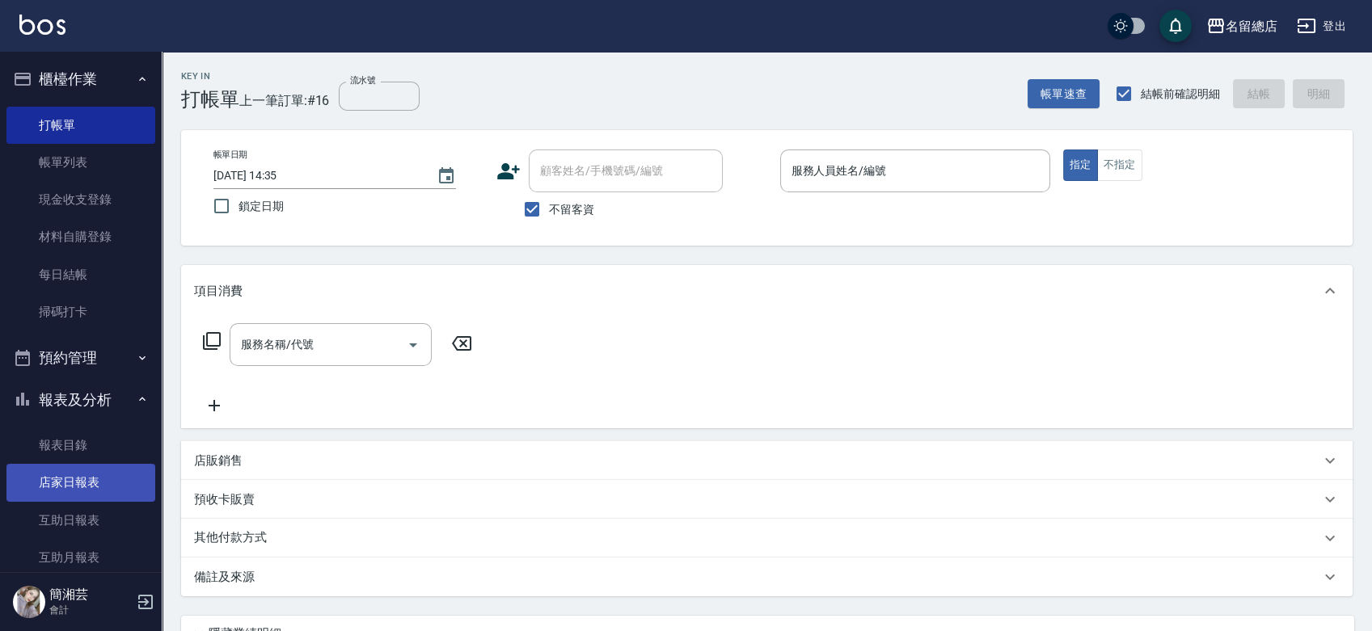
click at [90, 483] on link "店家日報表" at bounding box center [80, 482] width 149 height 37
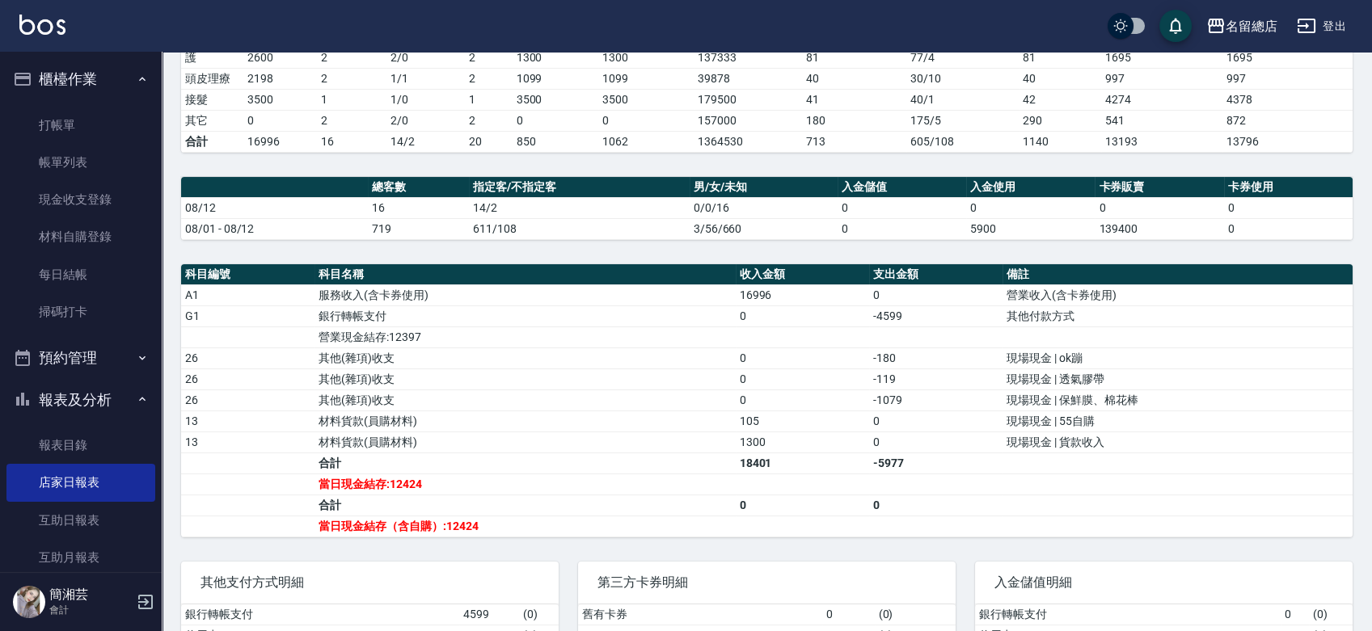
scroll to position [449, 0]
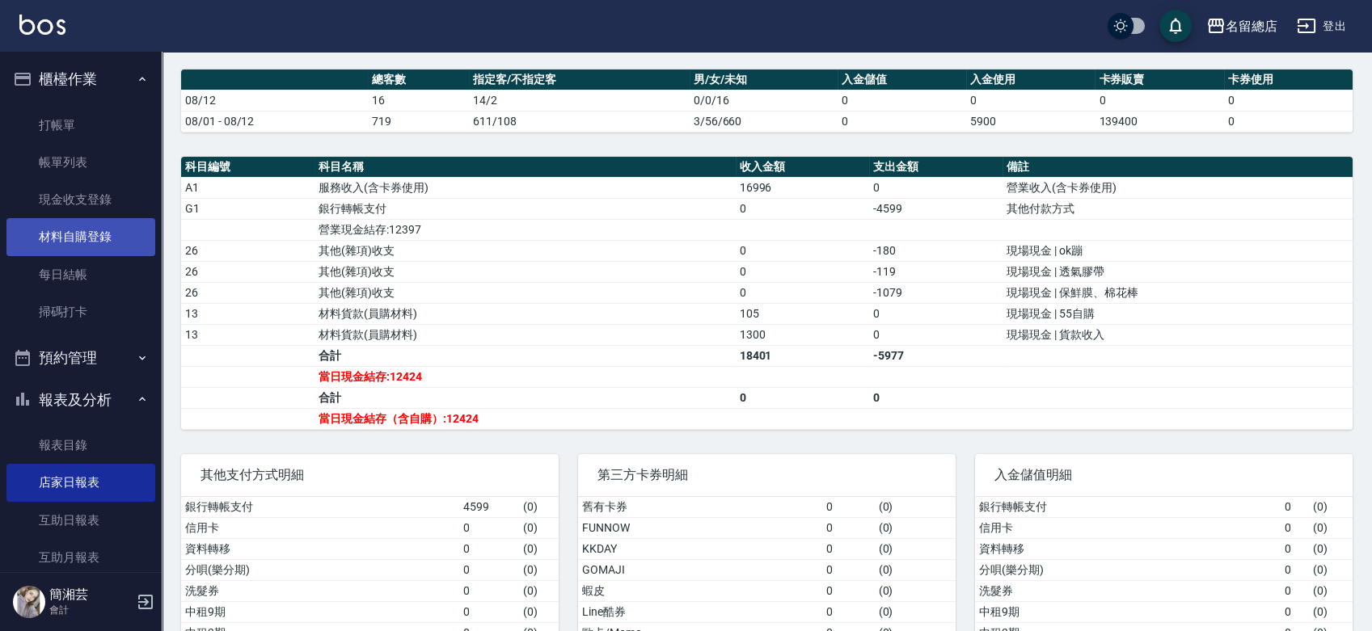
click at [99, 243] on link "材料自購登錄" at bounding box center [80, 236] width 149 height 37
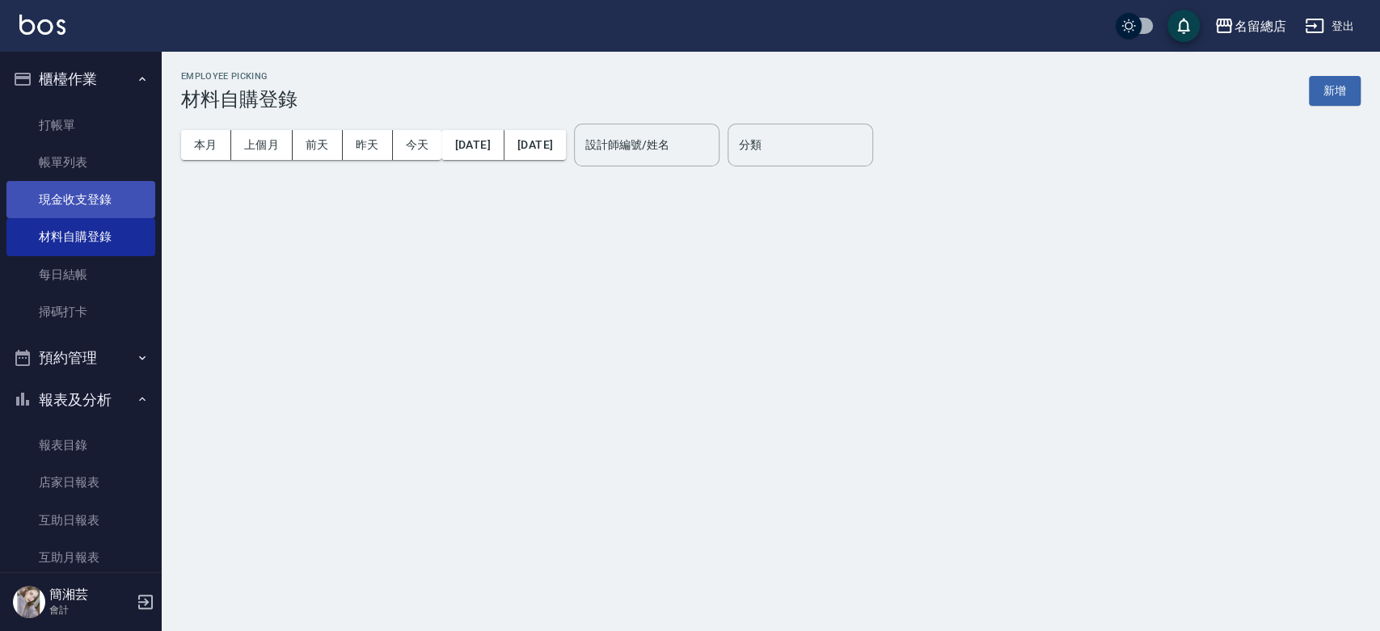
click at [117, 196] on link "現金收支登錄" at bounding box center [80, 199] width 149 height 37
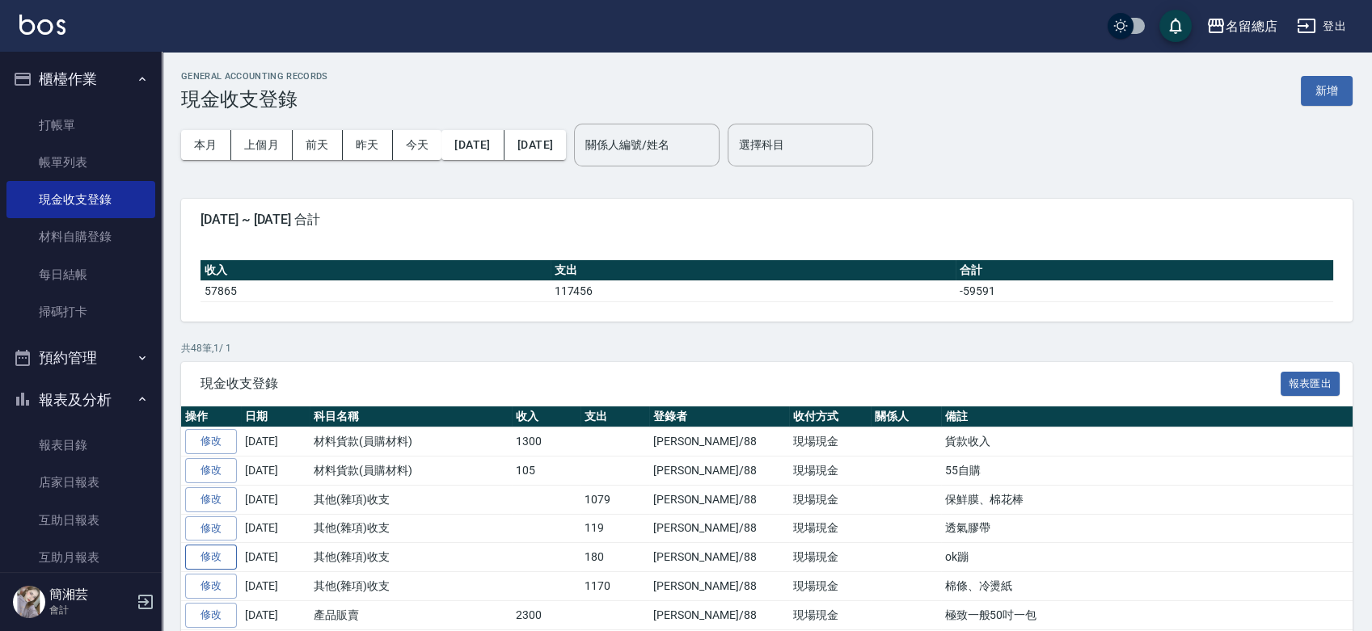
click at [213, 557] on link "修改" at bounding box center [211, 557] width 52 height 25
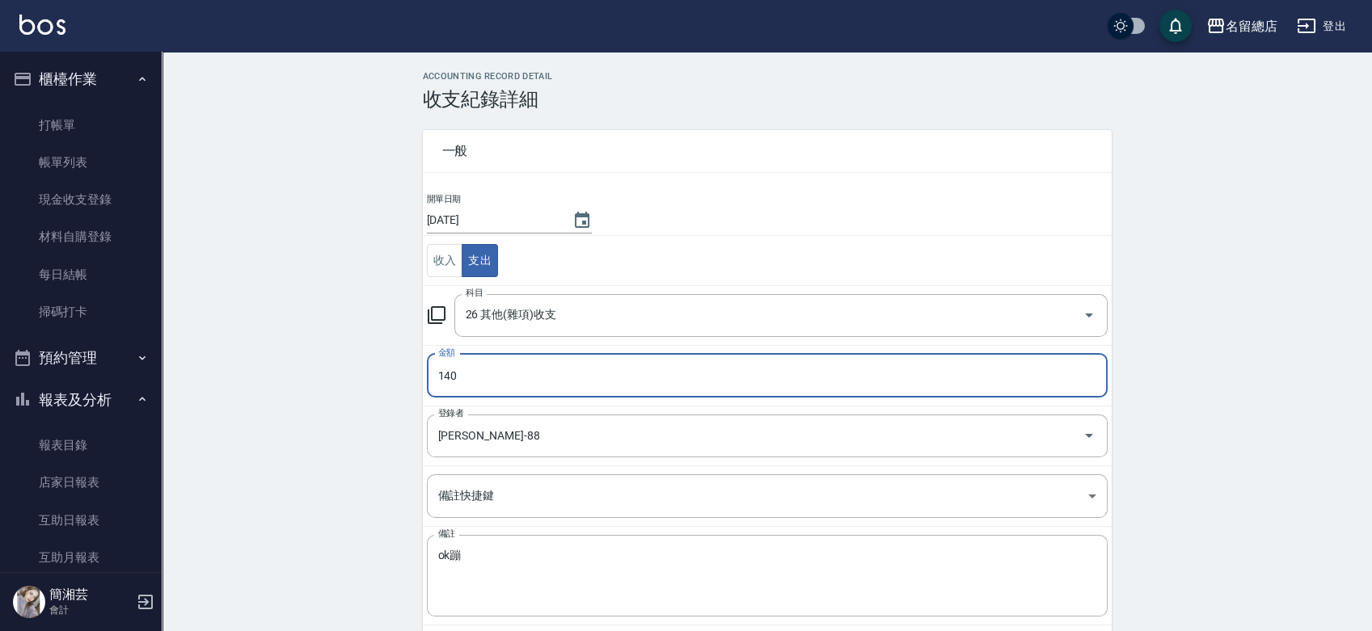
type input "140"
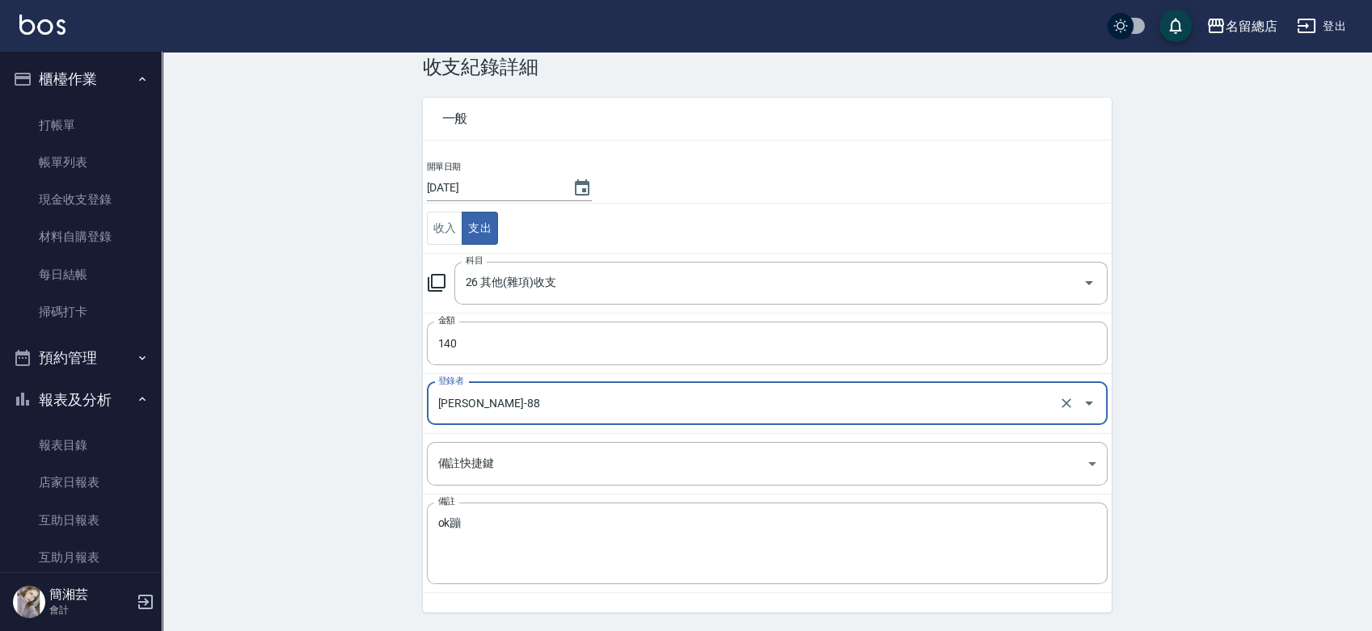
scroll to position [61, 0]
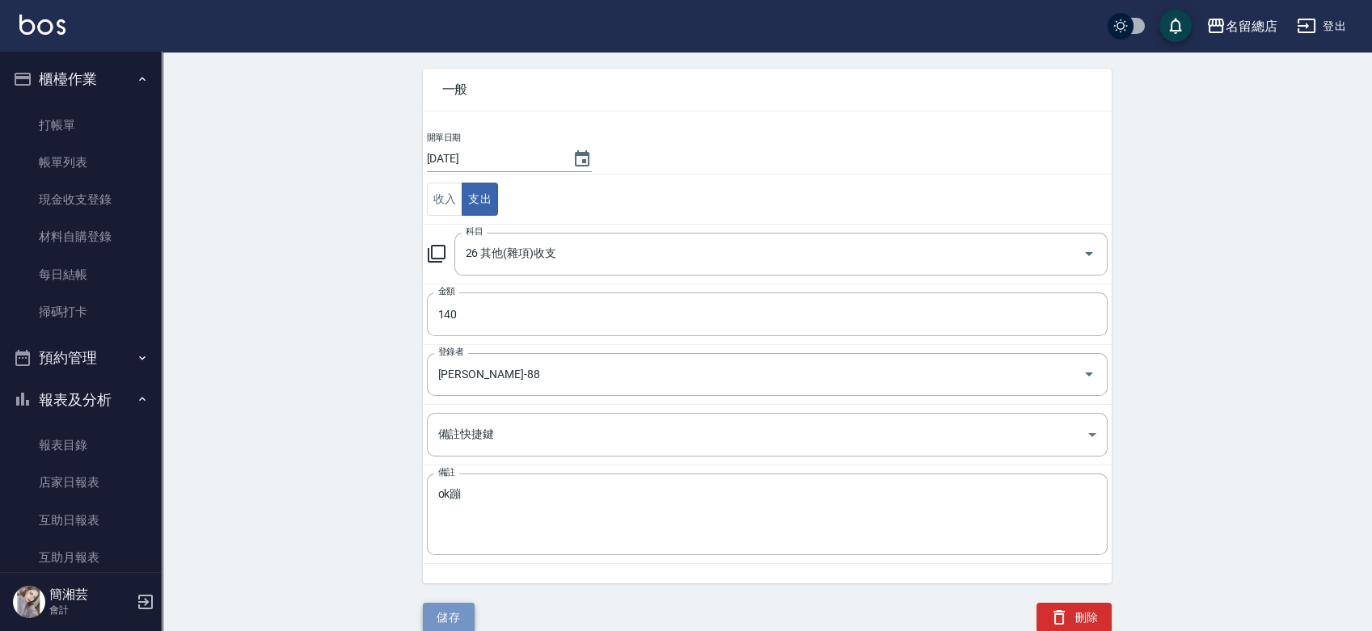
click at [462, 613] on button "儲存" at bounding box center [449, 618] width 52 height 30
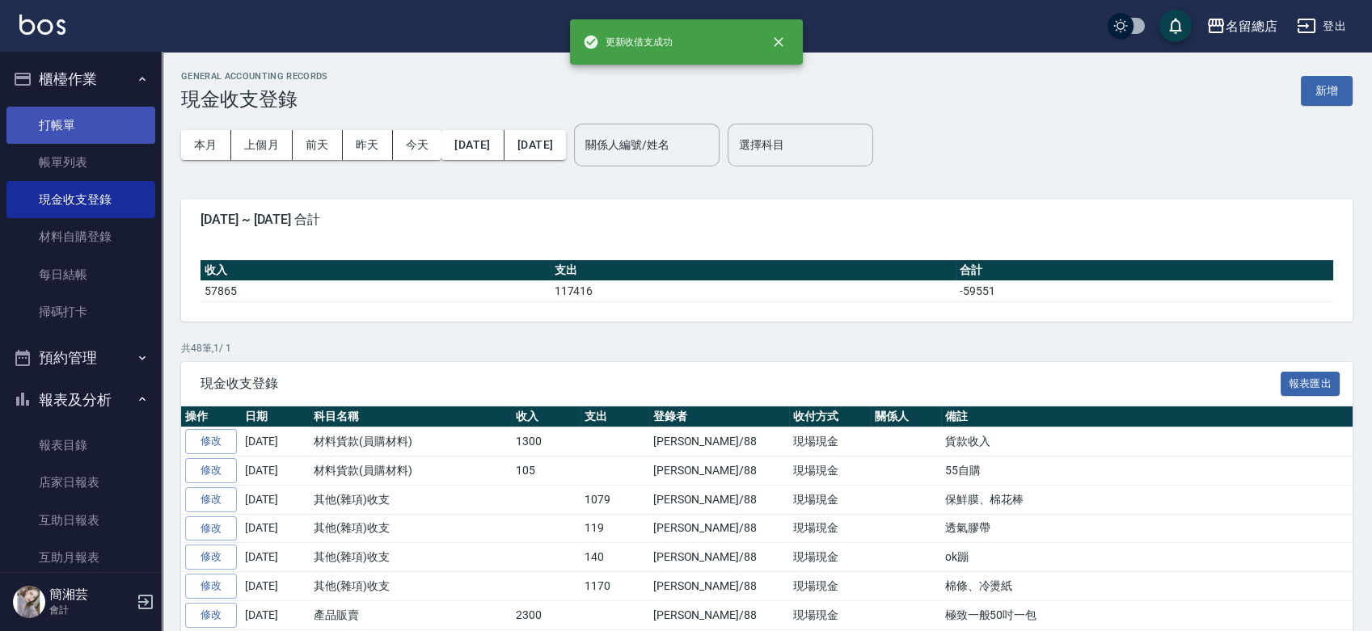
click at [103, 125] on link "打帳單" at bounding box center [80, 125] width 149 height 37
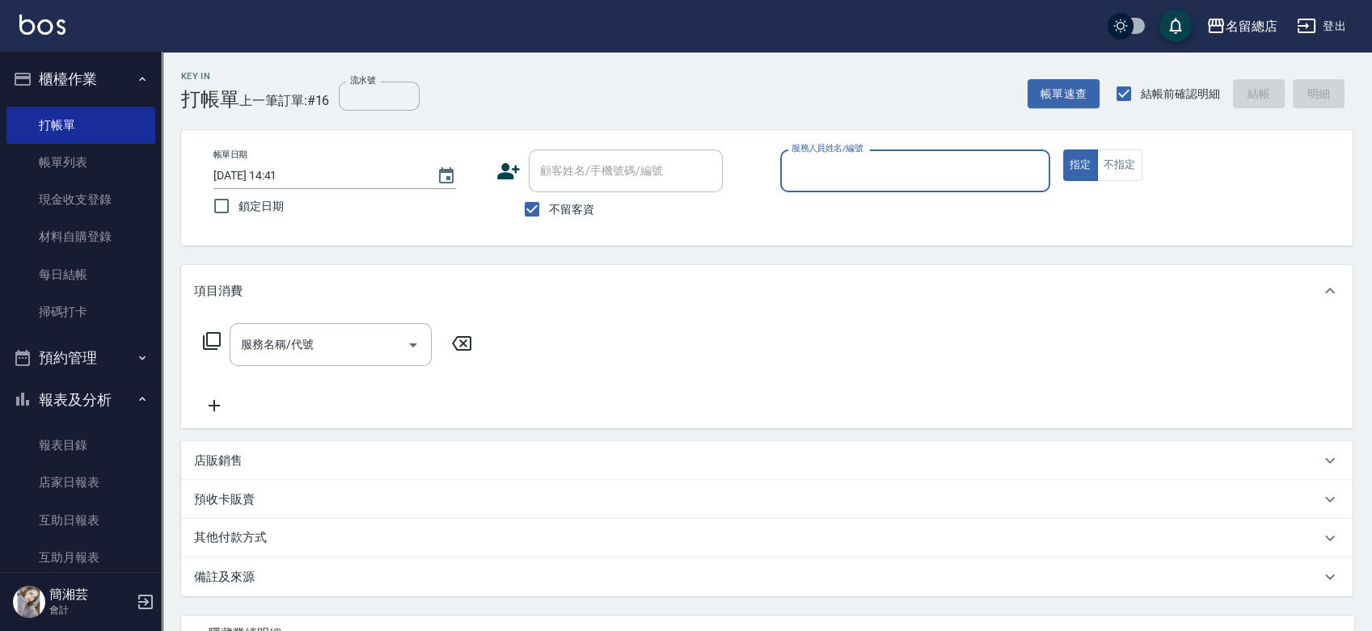
click at [246, 464] on div "店販銷售" at bounding box center [757, 461] width 1126 height 17
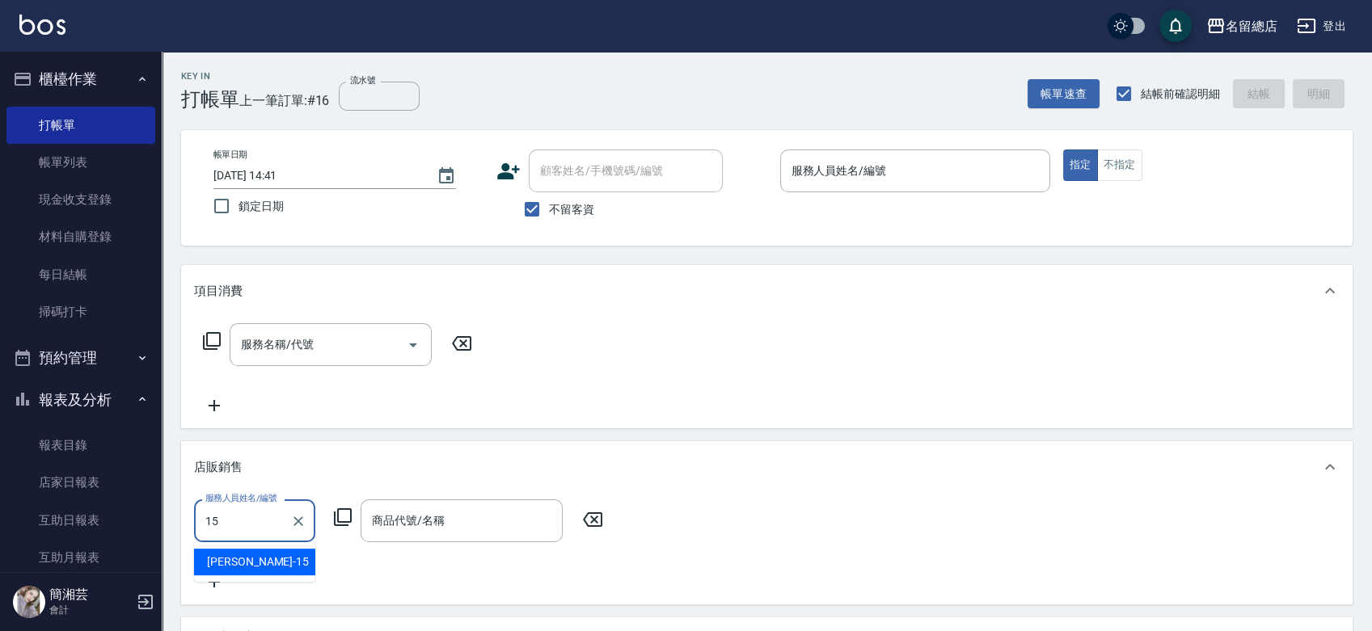
type input "[PERSON_NAME]-15"
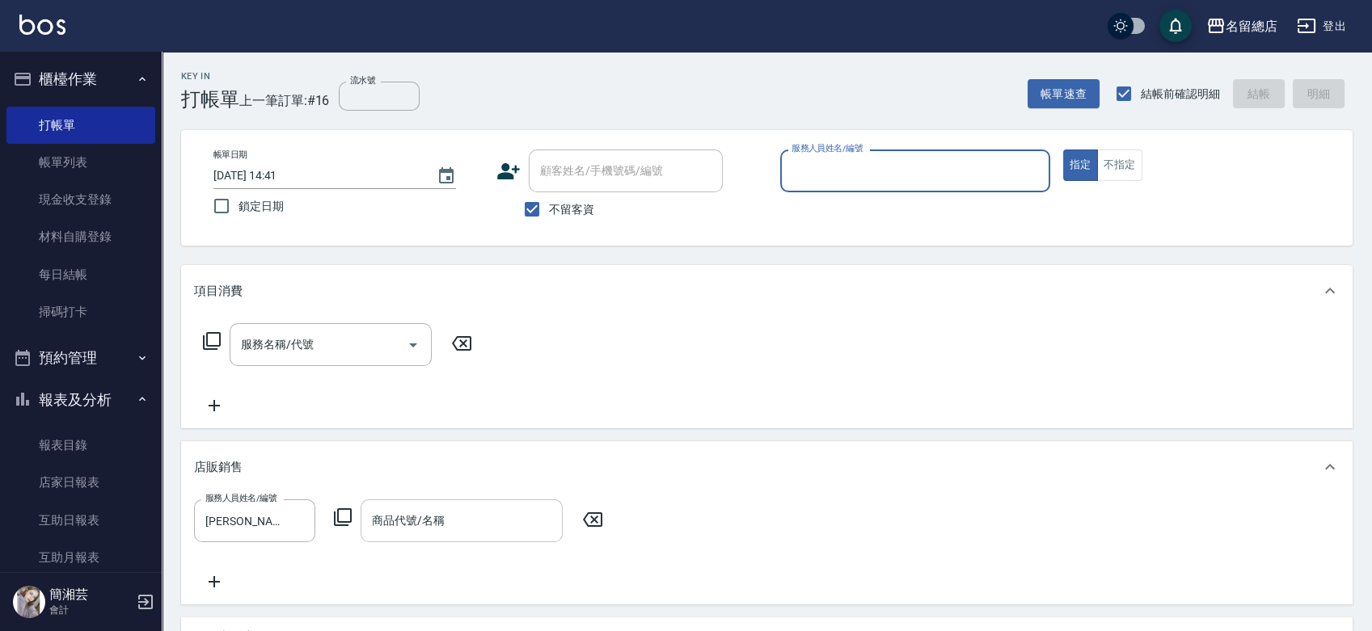
click at [471, 509] on div "商品代號/名稱" at bounding box center [462, 521] width 202 height 43
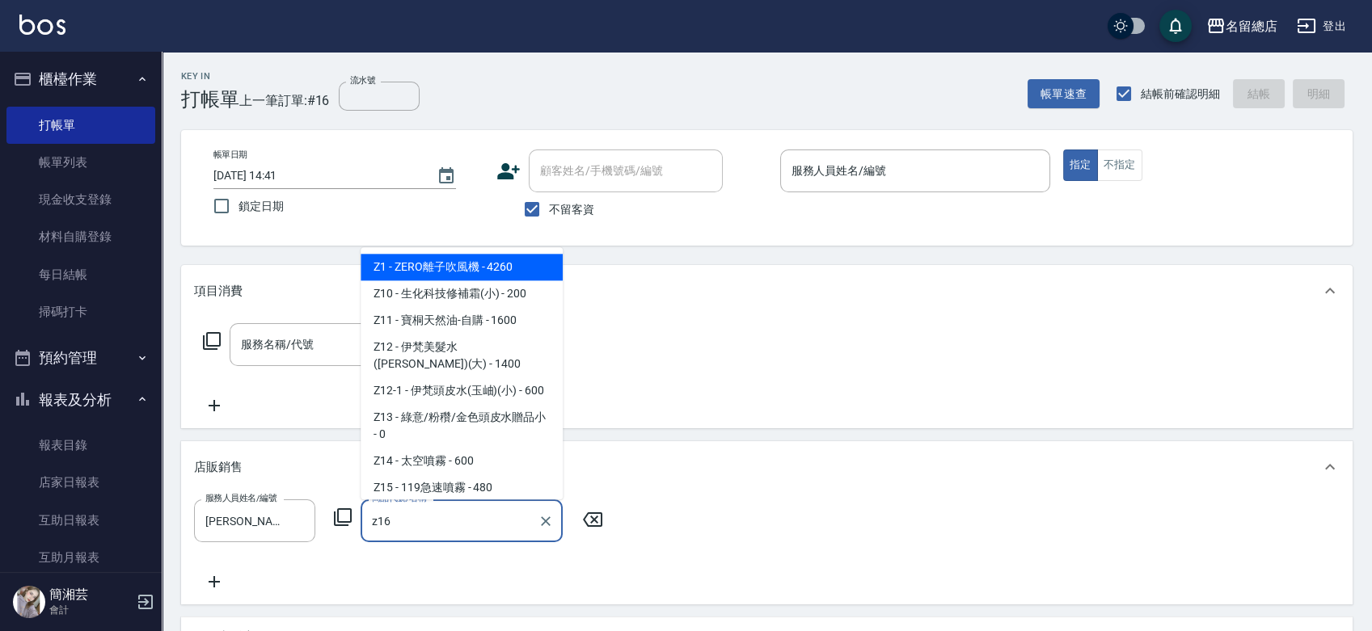
type input "義大利風暴冰泥X元素(銀蓋)"
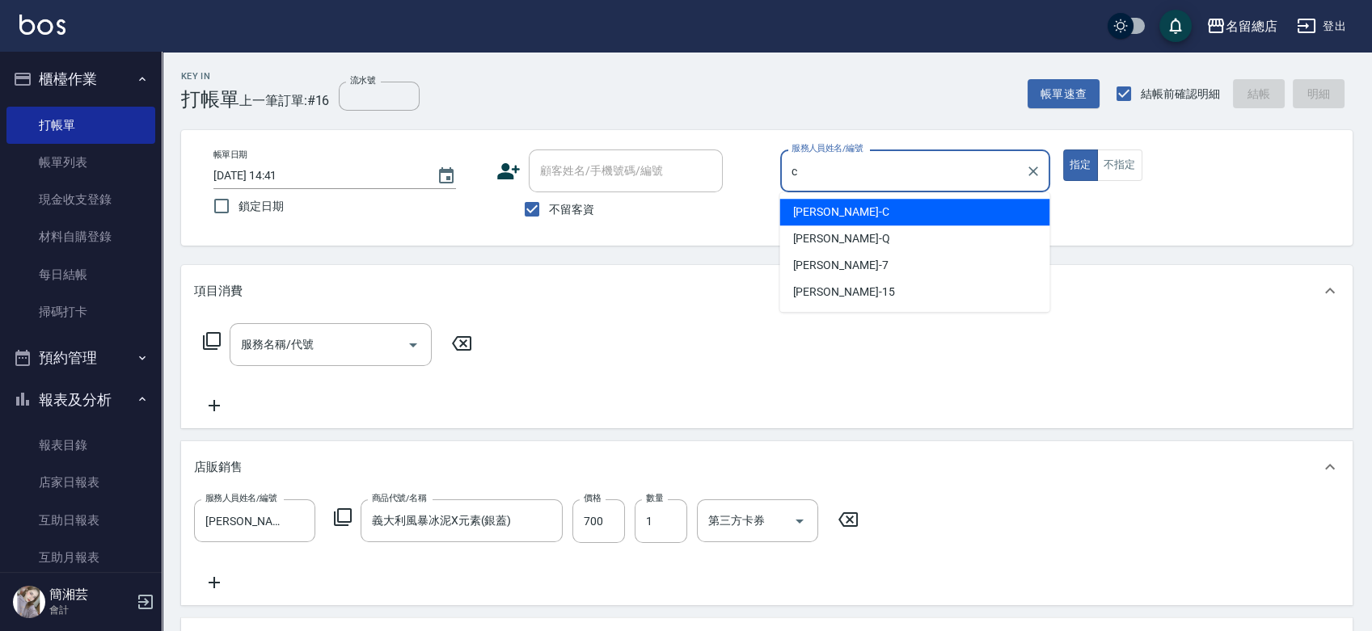
type input "麗花[PERSON_NAME]"
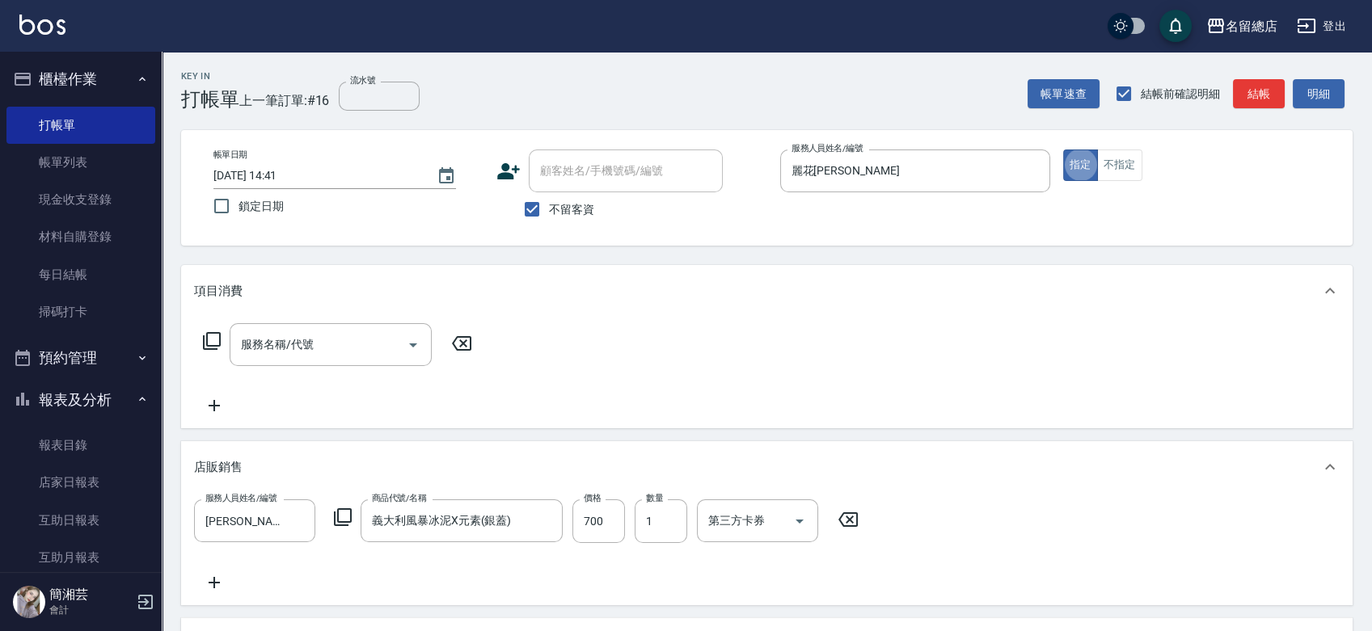
type button "true"
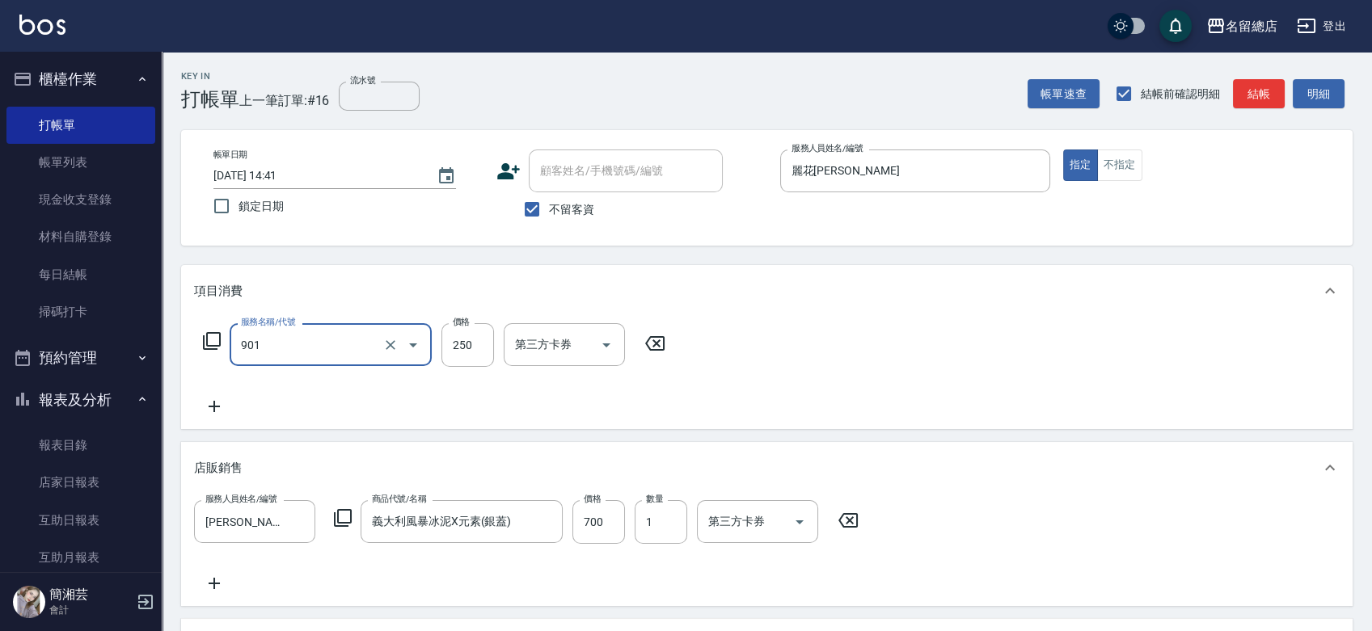
type input "手指甲女(901)"
type input "850"
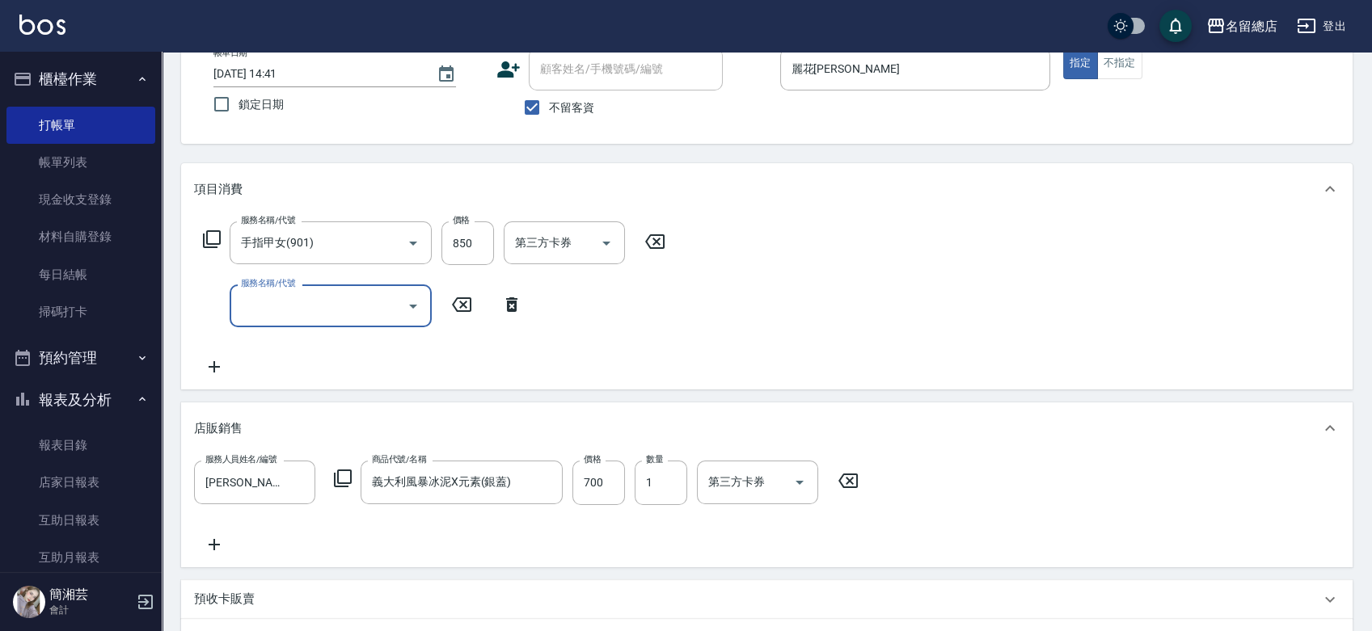
scroll to position [179, 0]
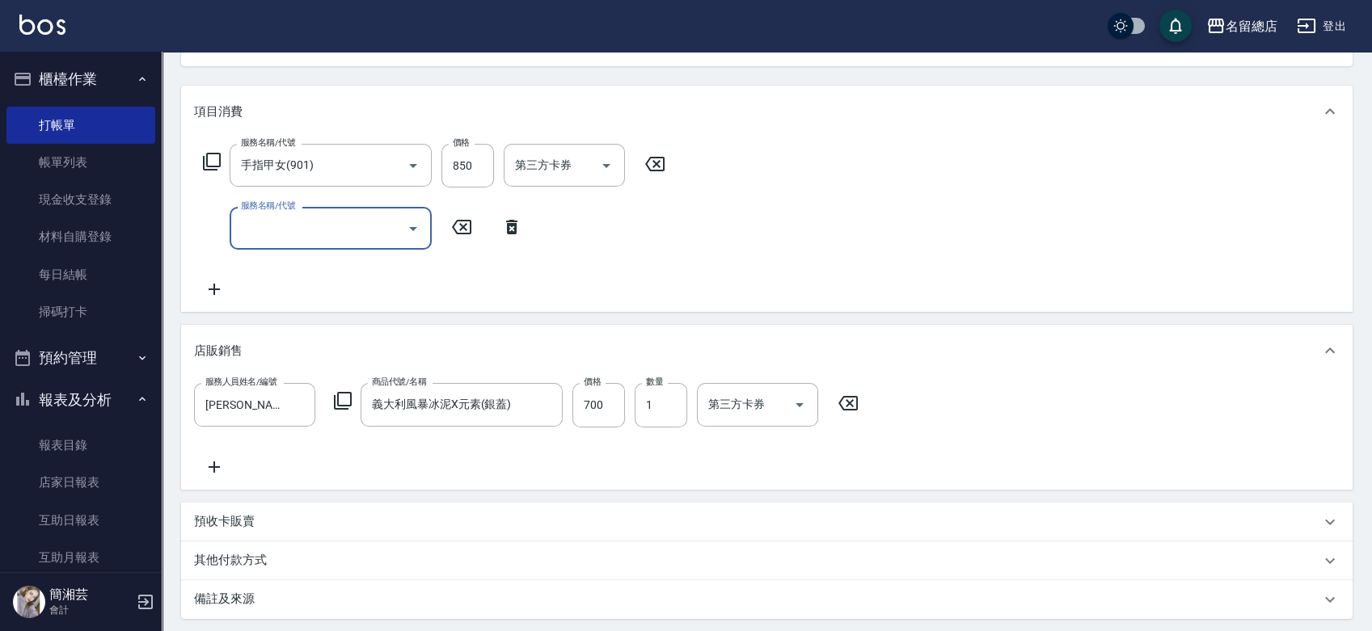
click at [852, 406] on icon at bounding box center [847, 403] width 19 height 15
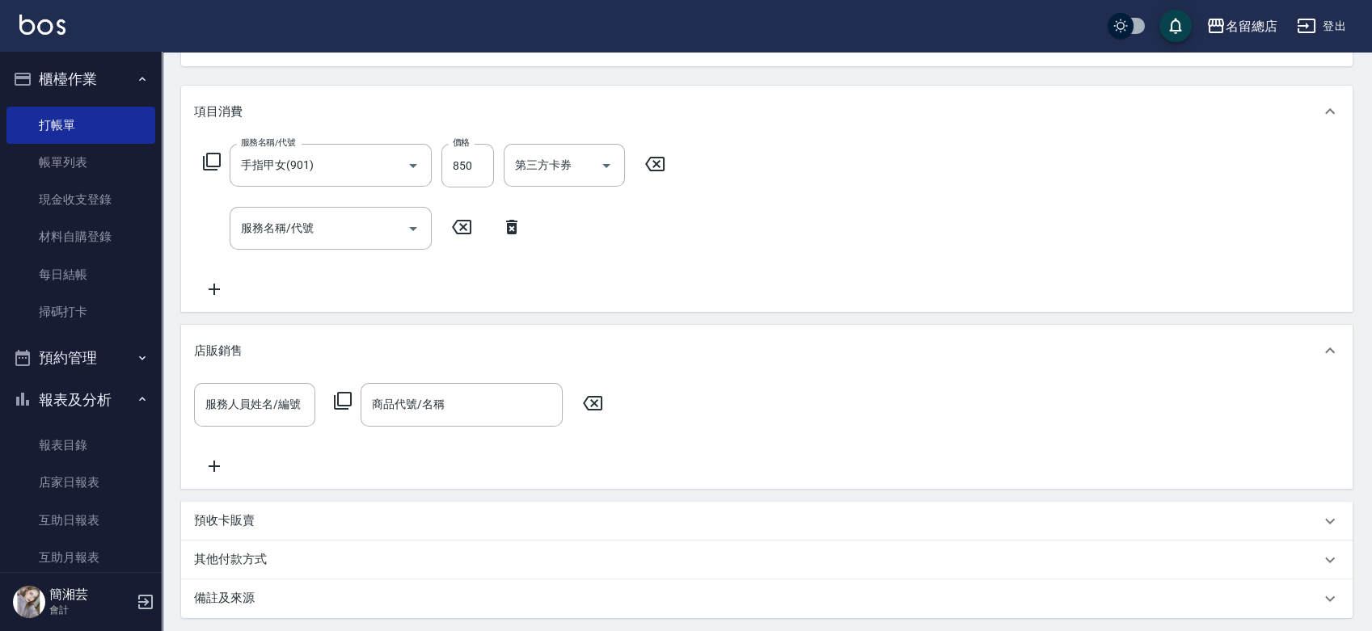
click at [264, 558] on p "其他付款方式" at bounding box center [234, 560] width 81 height 18
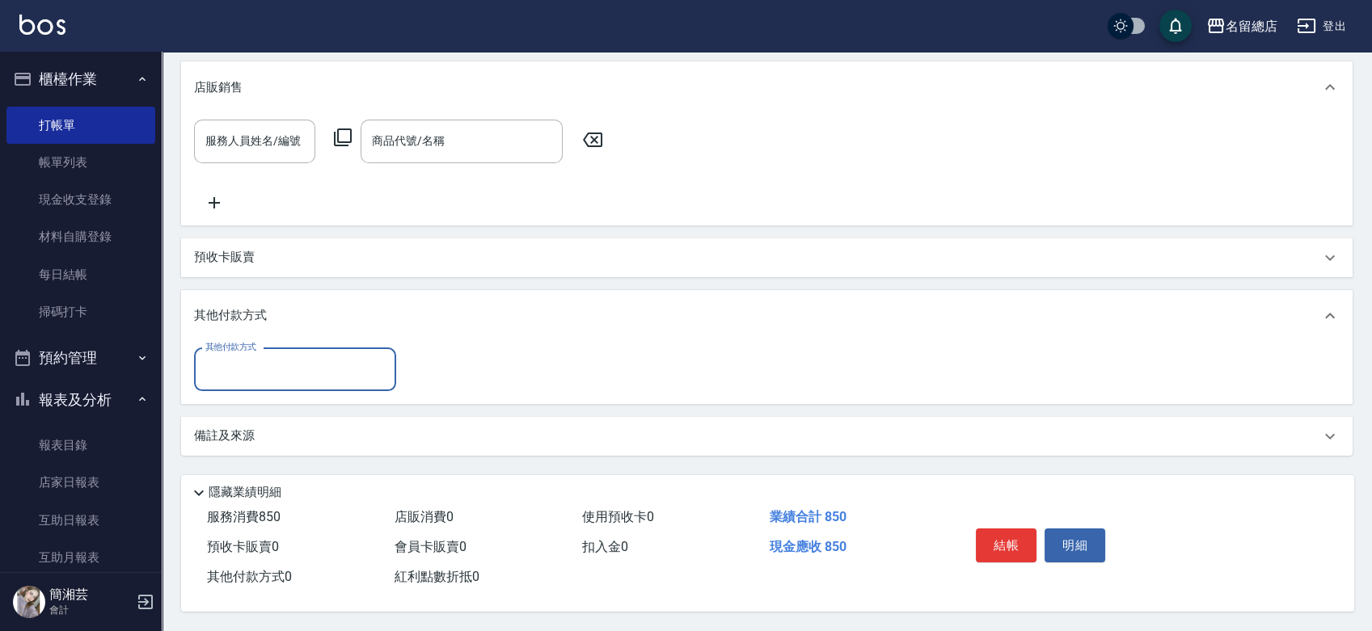
scroll to position [447, 0]
click at [275, 361] on input "其他付款方式" at bounding box center [295, 370] width 188 height 28
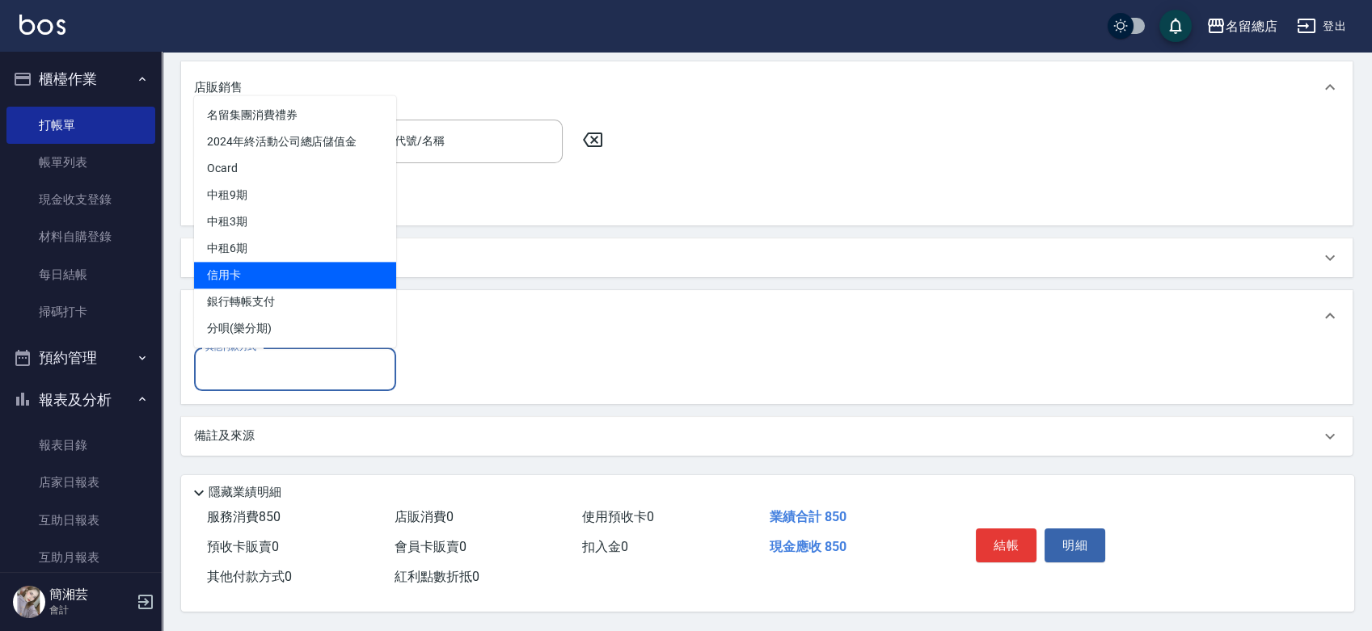
click at [272, 268] on span "信用卡" at bounding box center [295, 275] width 202 height 27
type input "信用卡"
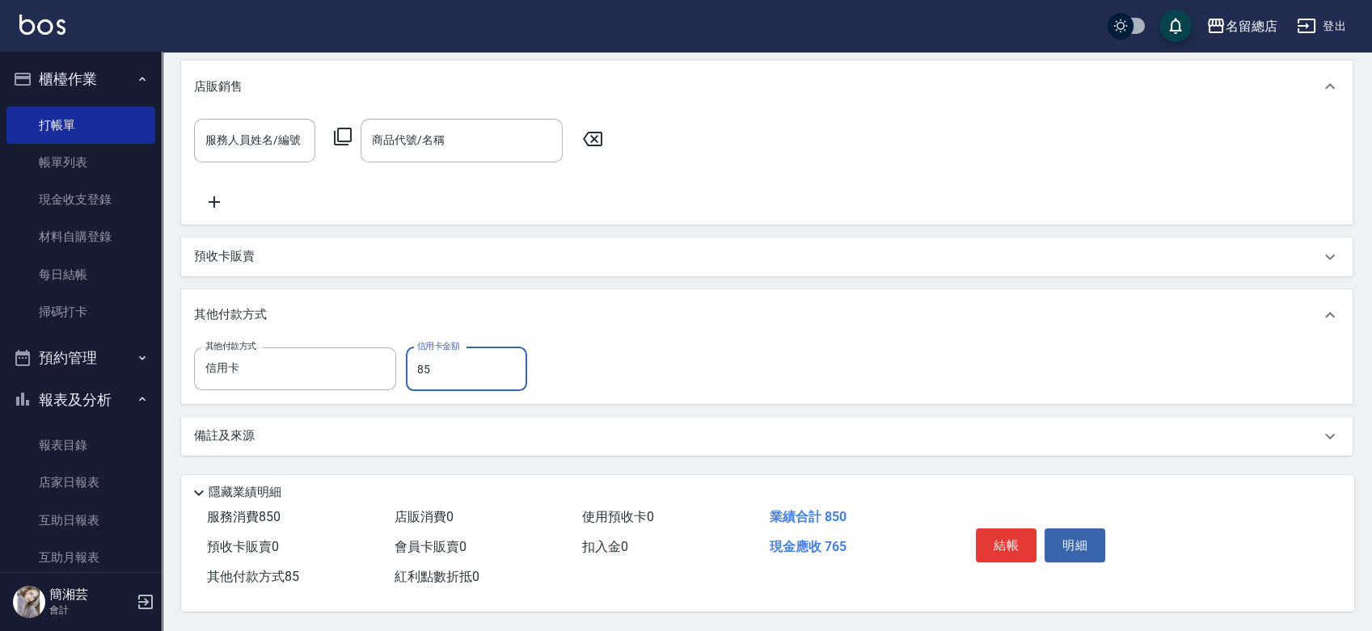
type input "850"
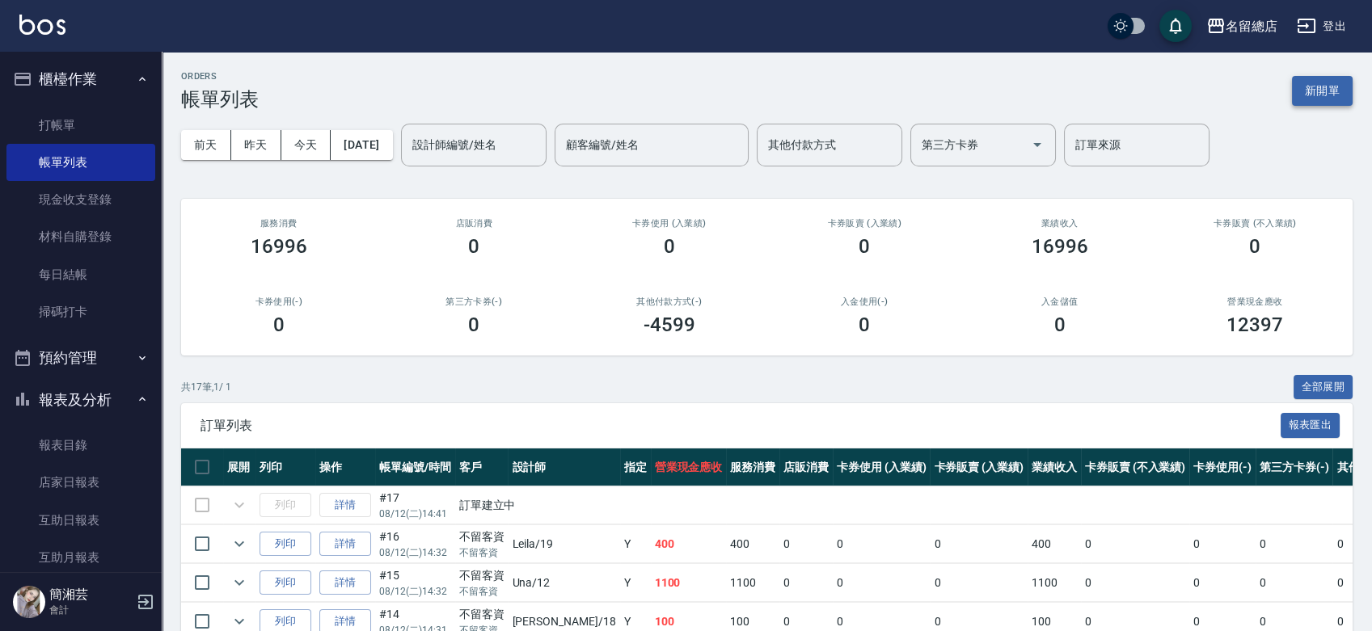
click at [1350, 87] on button "新開單" at bounding box center [1322, 91] width 61 height 30
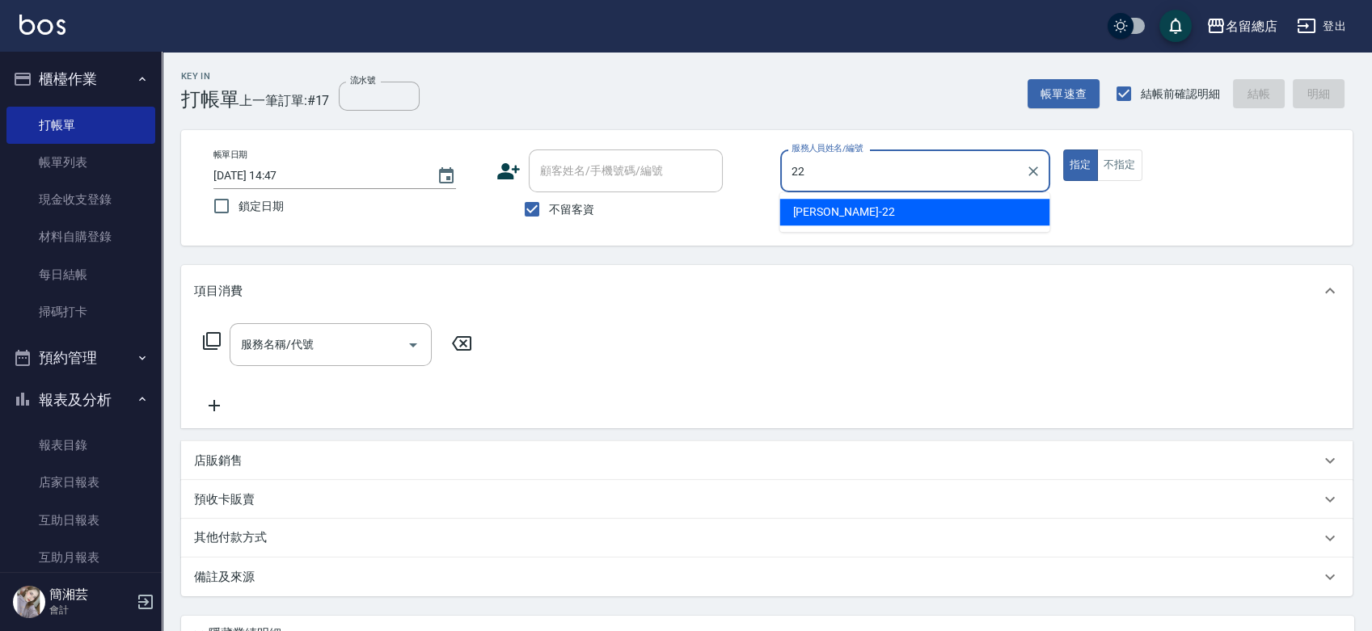
type input "Lydia-22"
type button "true"
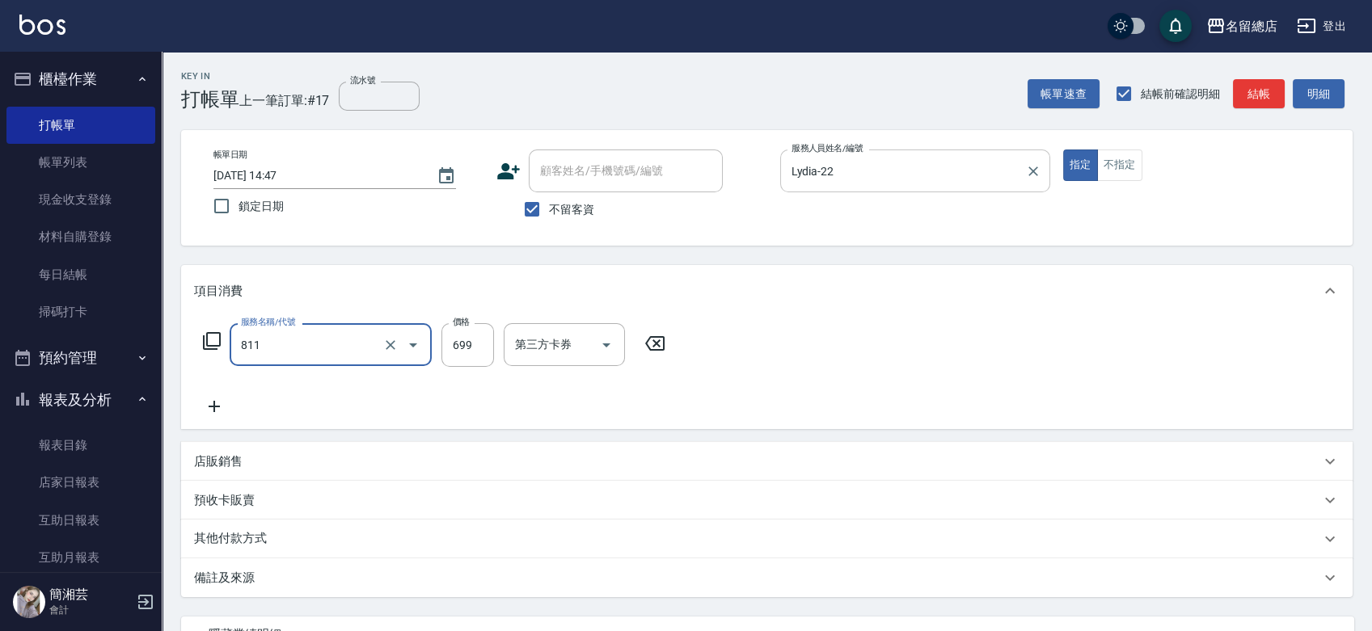
type input "洗+剪(811)"
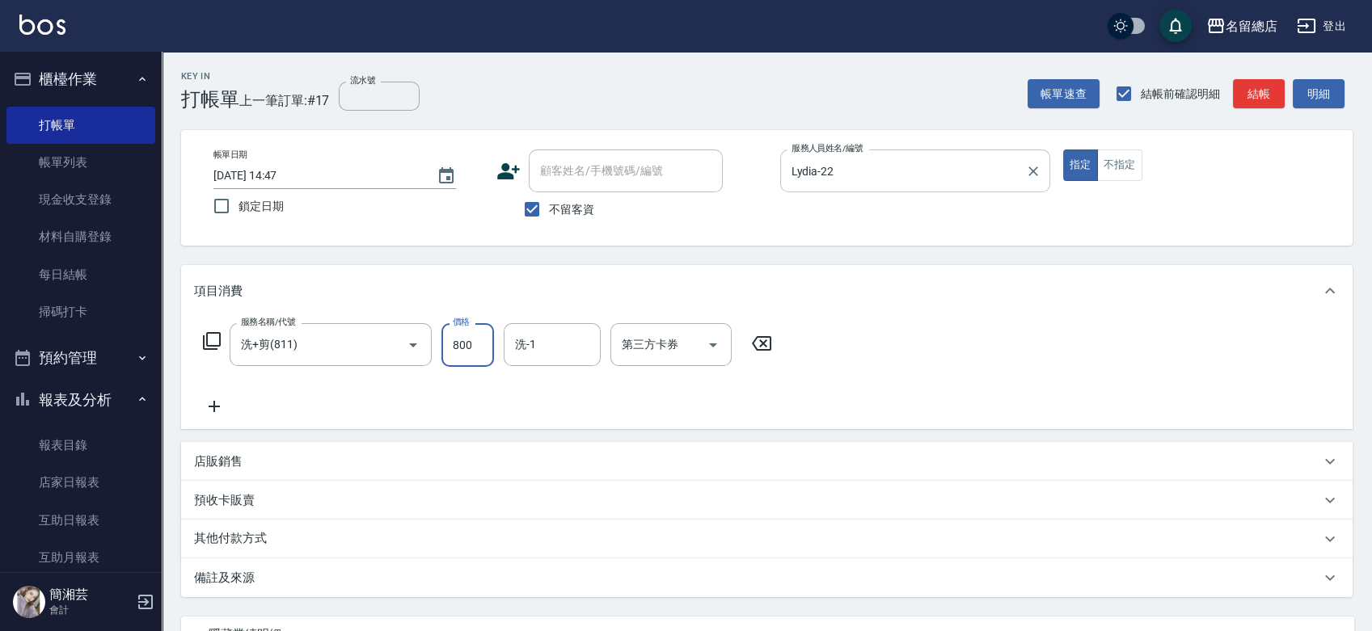
type input "800"
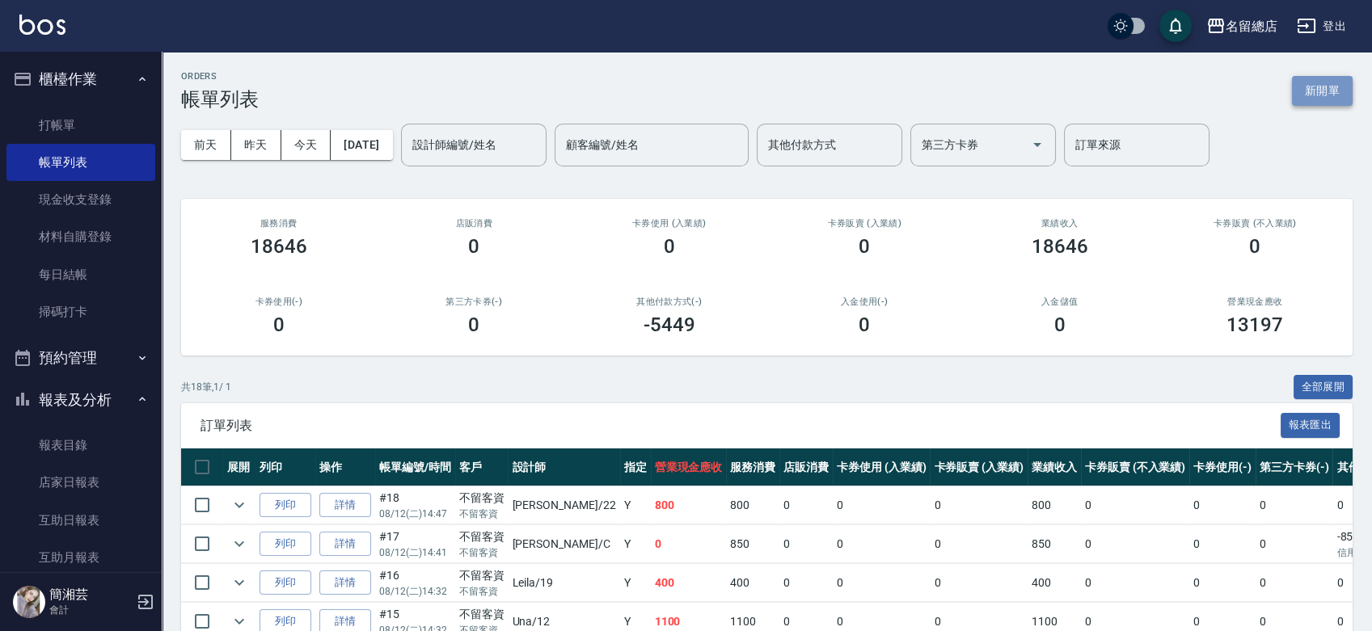
click at [1337, 95] on button "新開單" at bounding box center [1322, 91] width 61 height 30
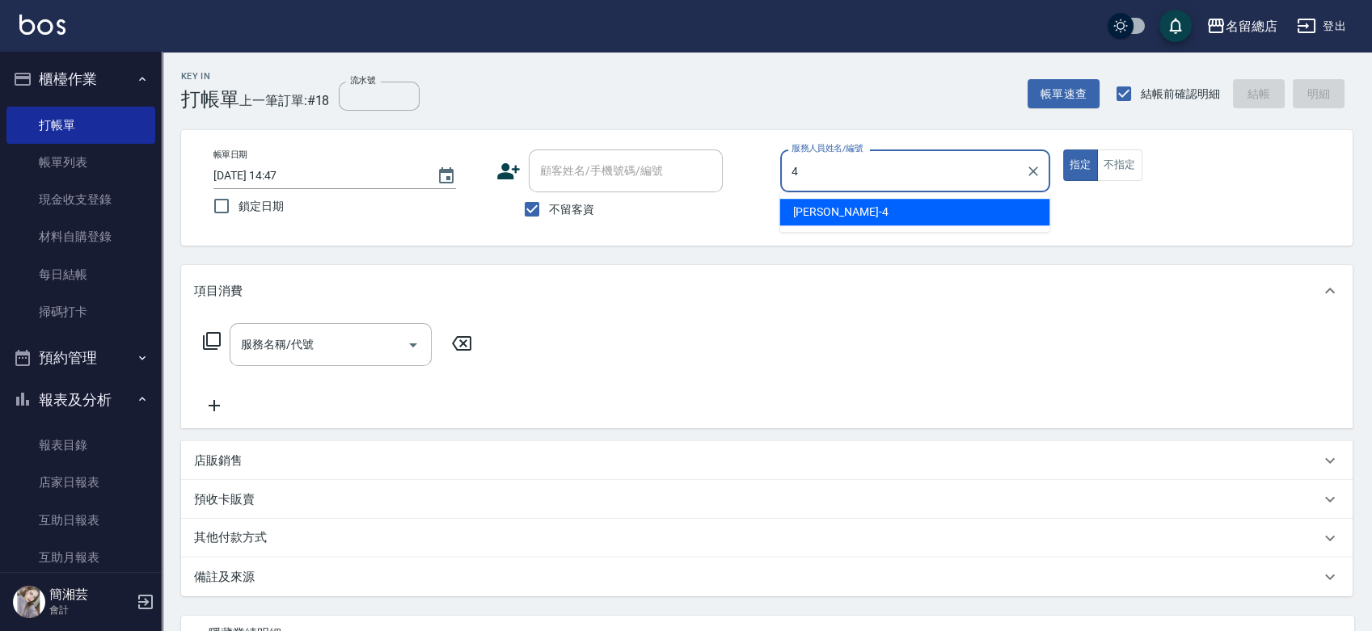
type input "[PERSON_NAME]-4"
type button "true"
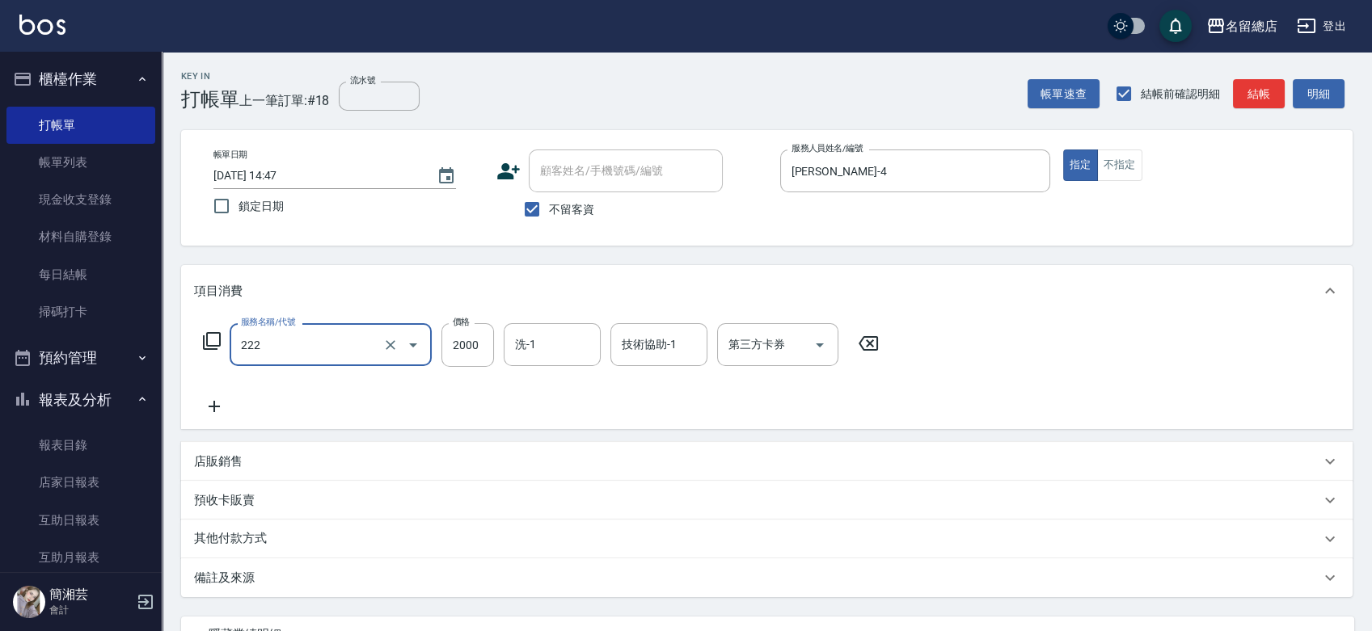
type input "燙髮2000以上(222)"
type input "2800"
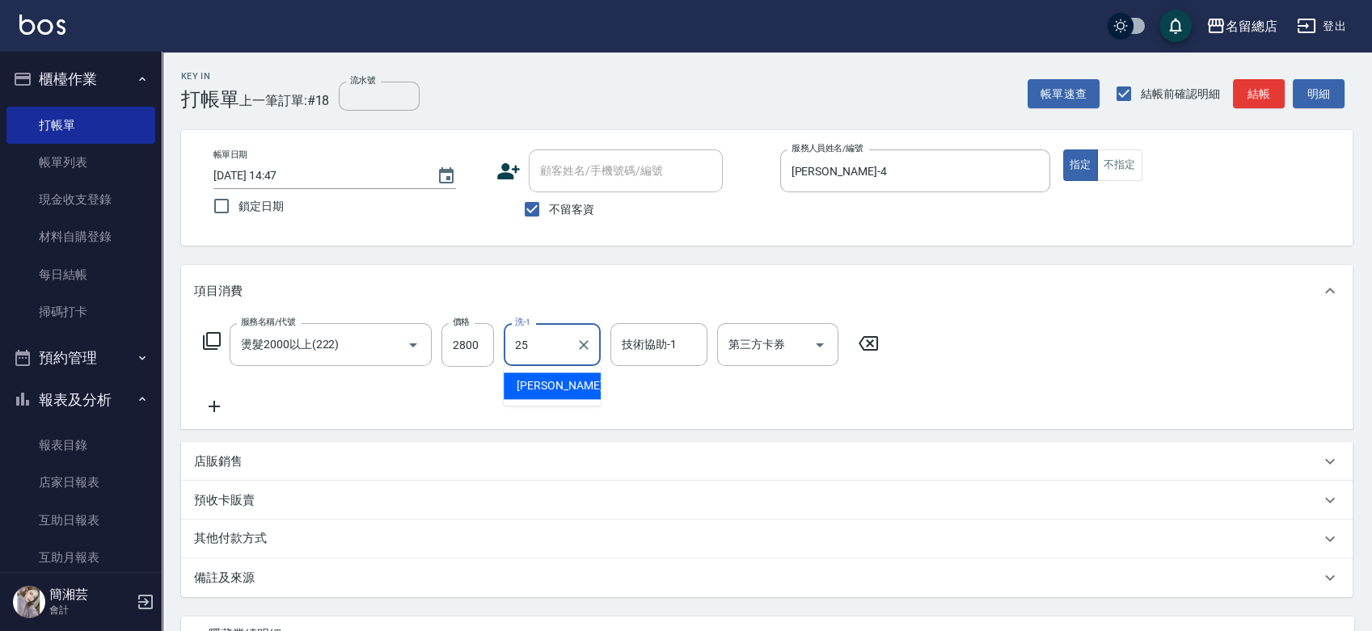
type input "[PERSON_NAME]-25"
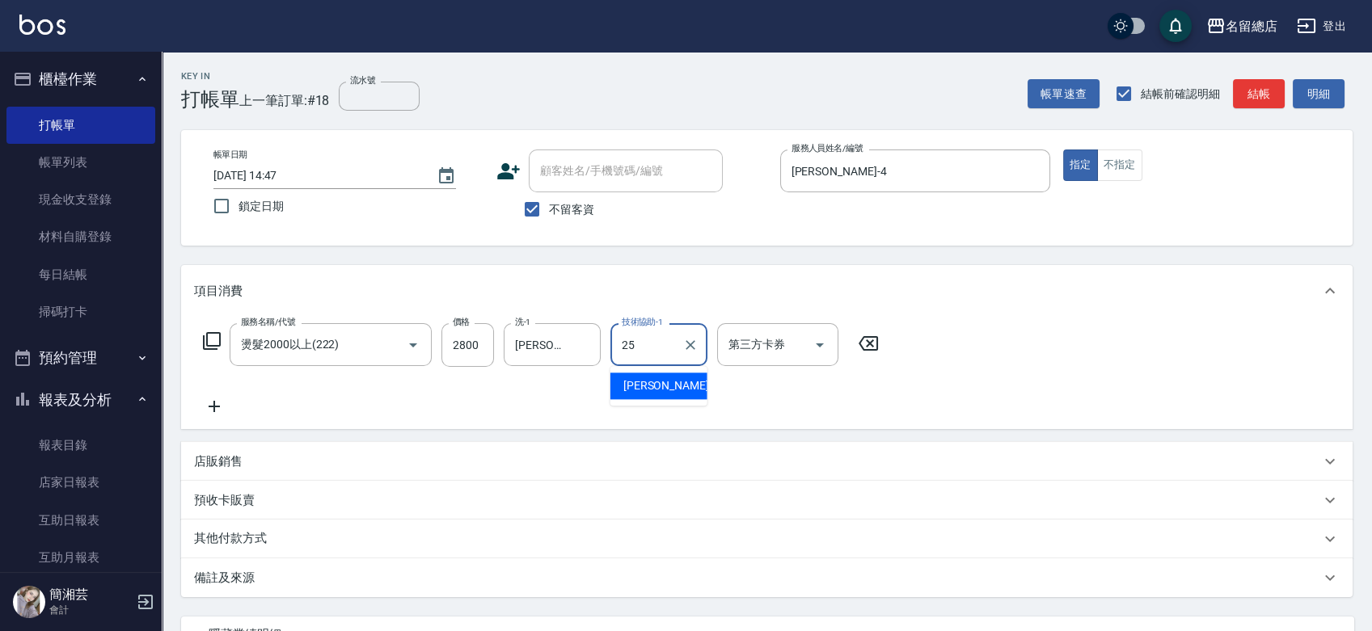
type input "[PERSON_NAME]-25"
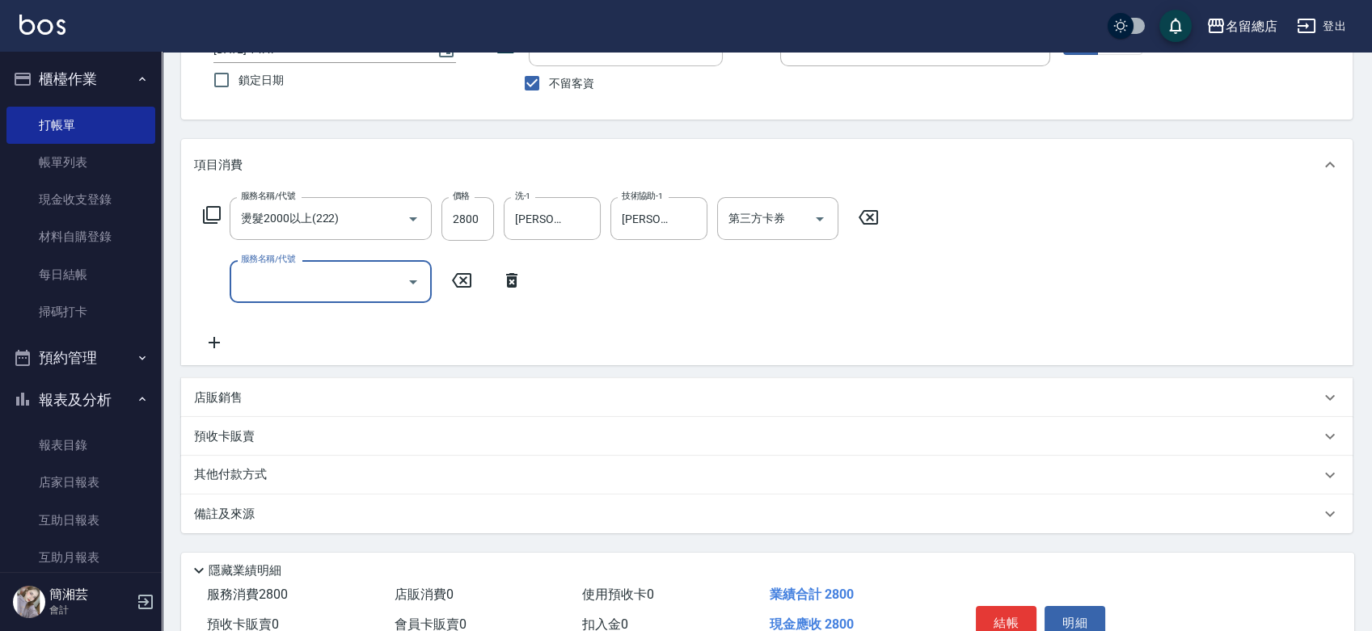
scroll to position [209, 0]
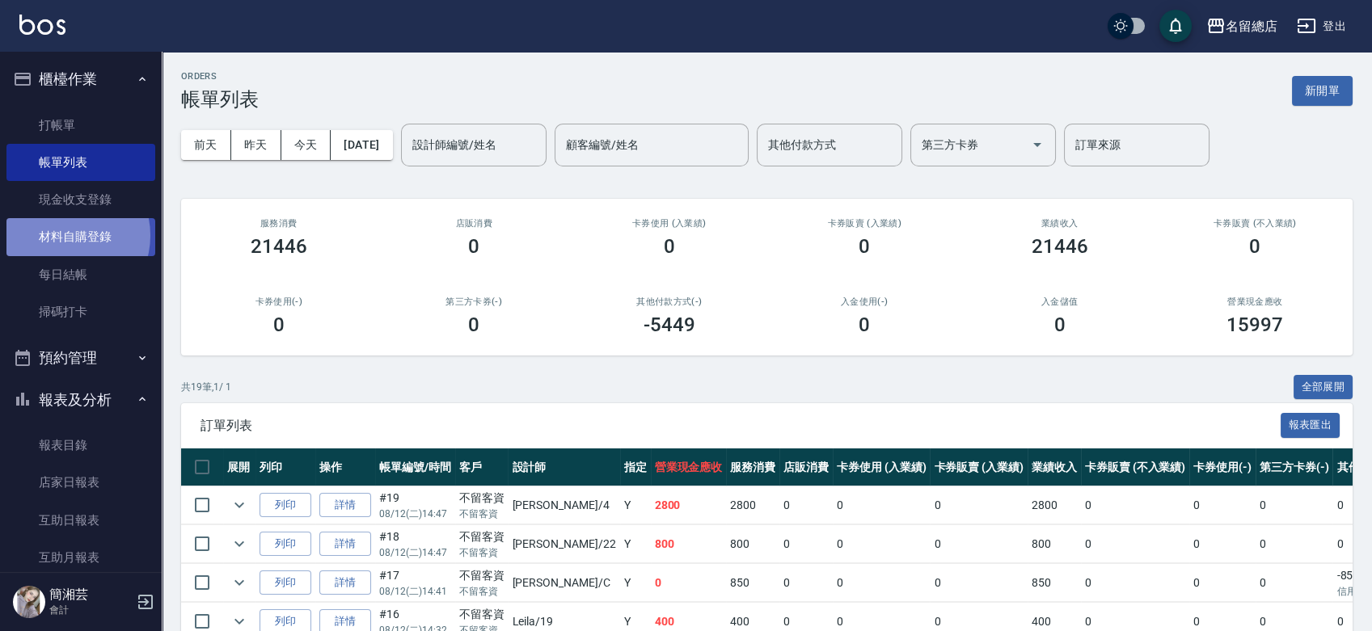
click at [66, 235] on link "材料自購登錄" at bounding box center [80, 236] width 149 height 37
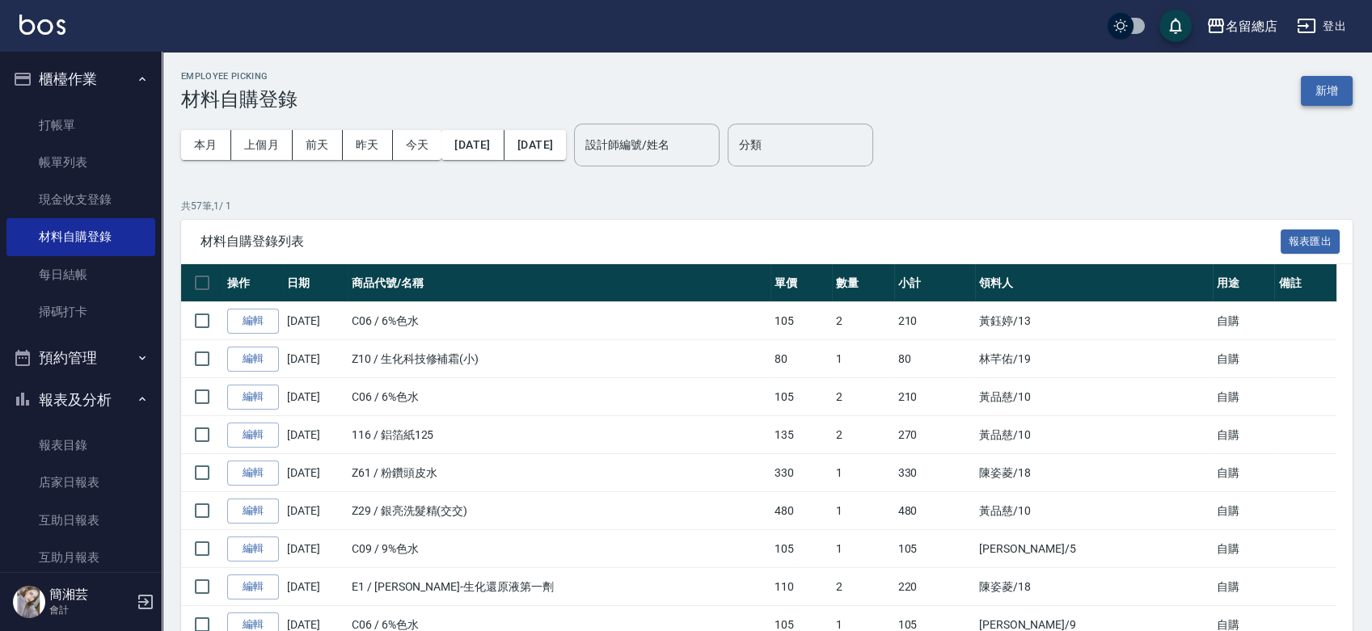
click at [1351, 84] on button "新增" at bounding box center [1327, 91] width 52 height 30
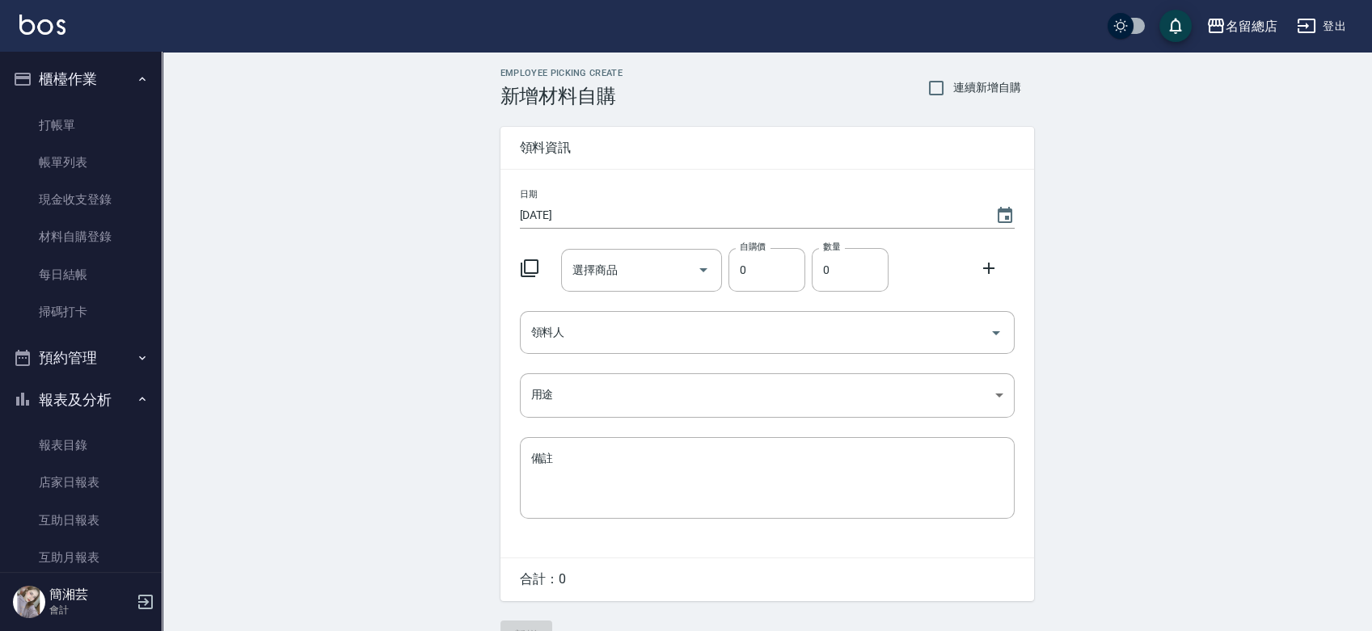
click at [602, 263] on input "選擇商品" at bounding box center [629, 270] width 122 height 28
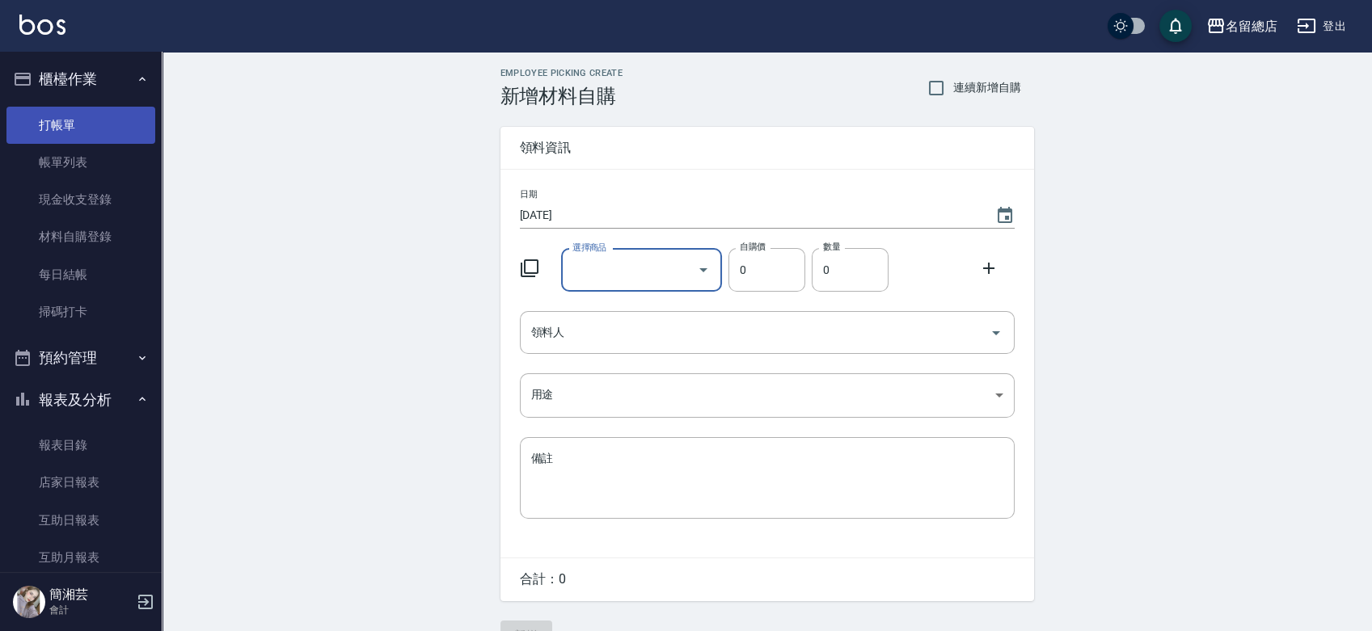
click at [59, 124] on link "打帳單" at bounding box center [80, 125] width 149 height 37
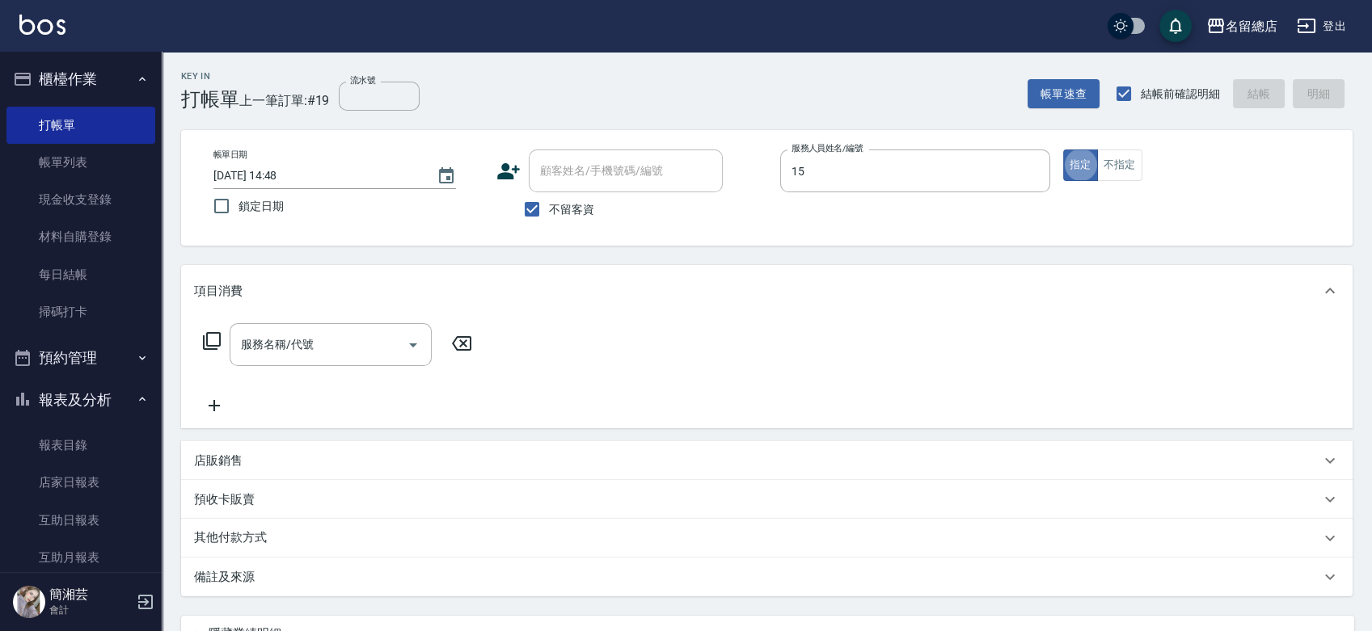
type input "[PERSON_NAME]-15"
type button "true"
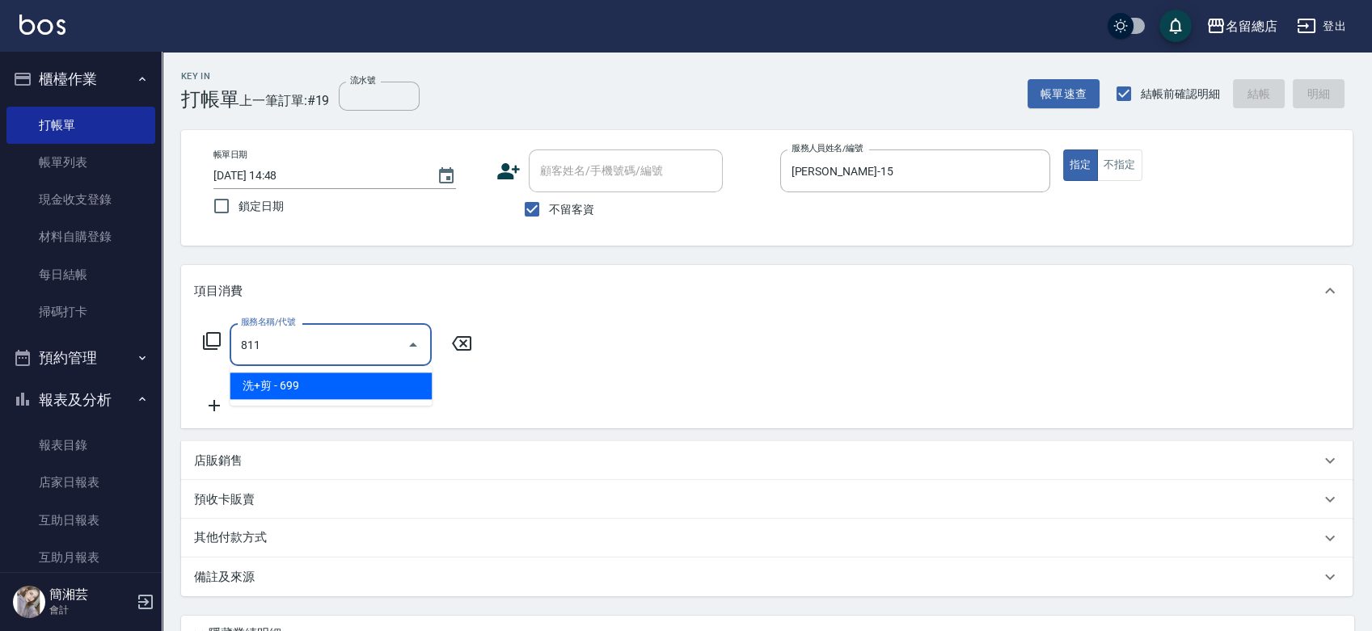
type input "洗+剪(811)"
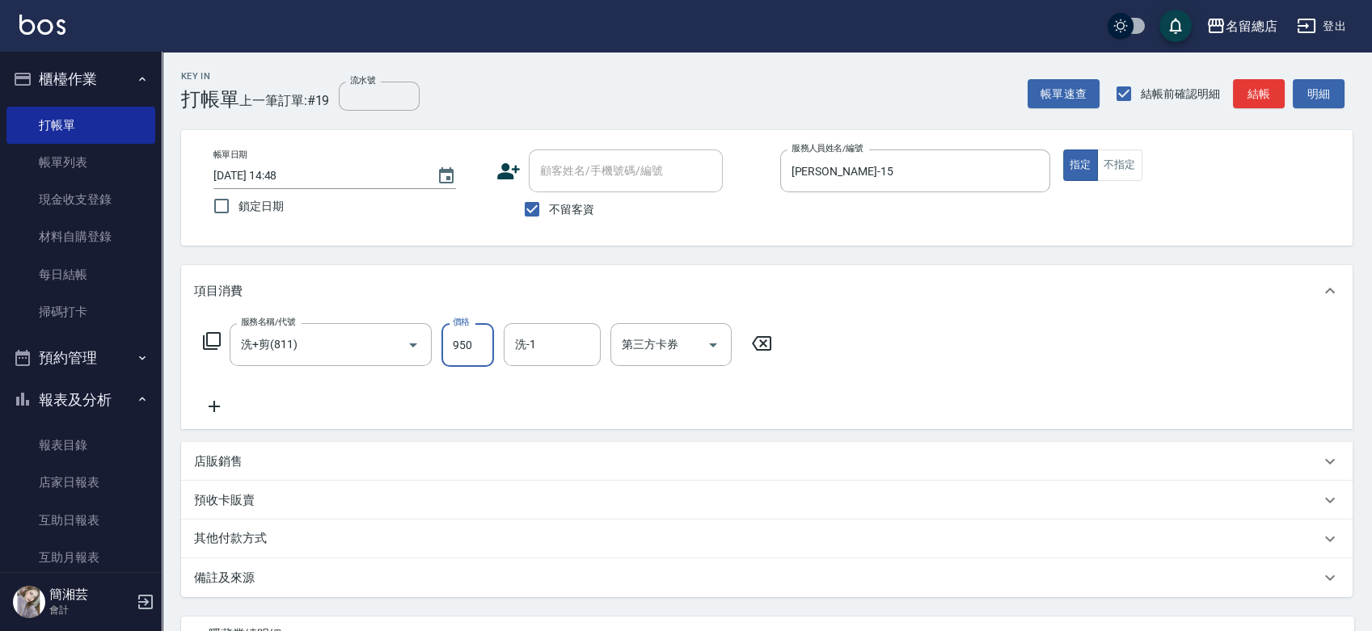
type input "950"
type input "游之語-48"
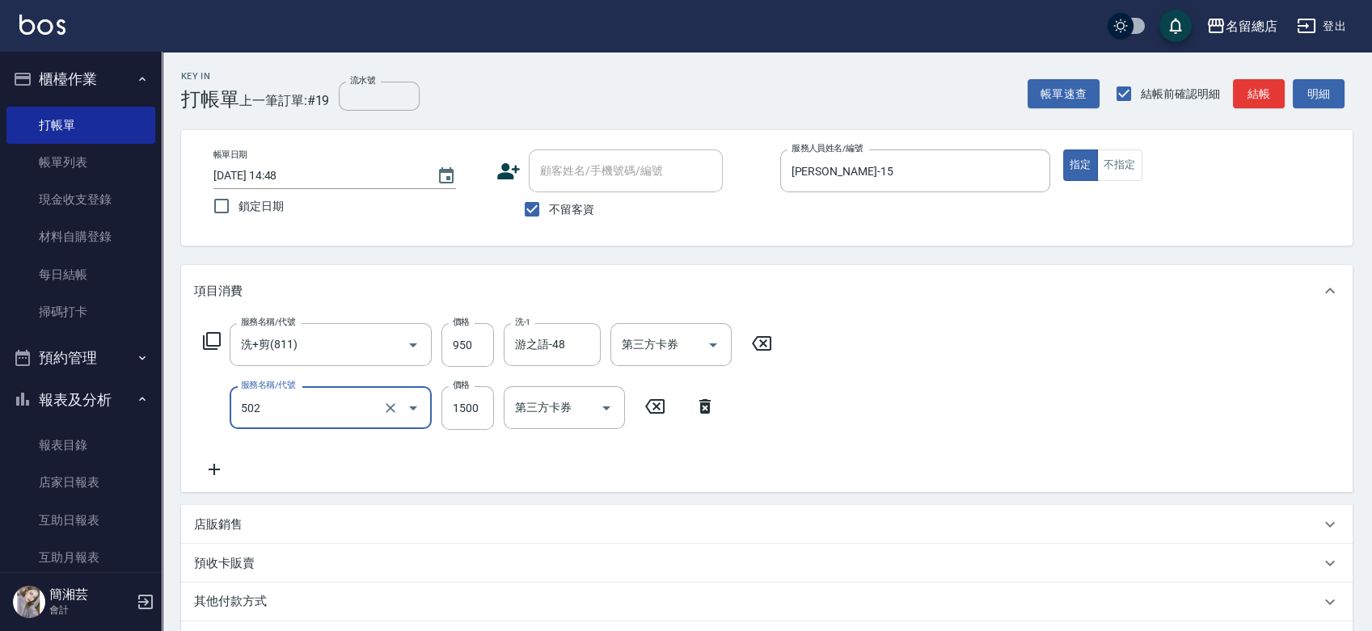
type input "染髮1500以上(502)"
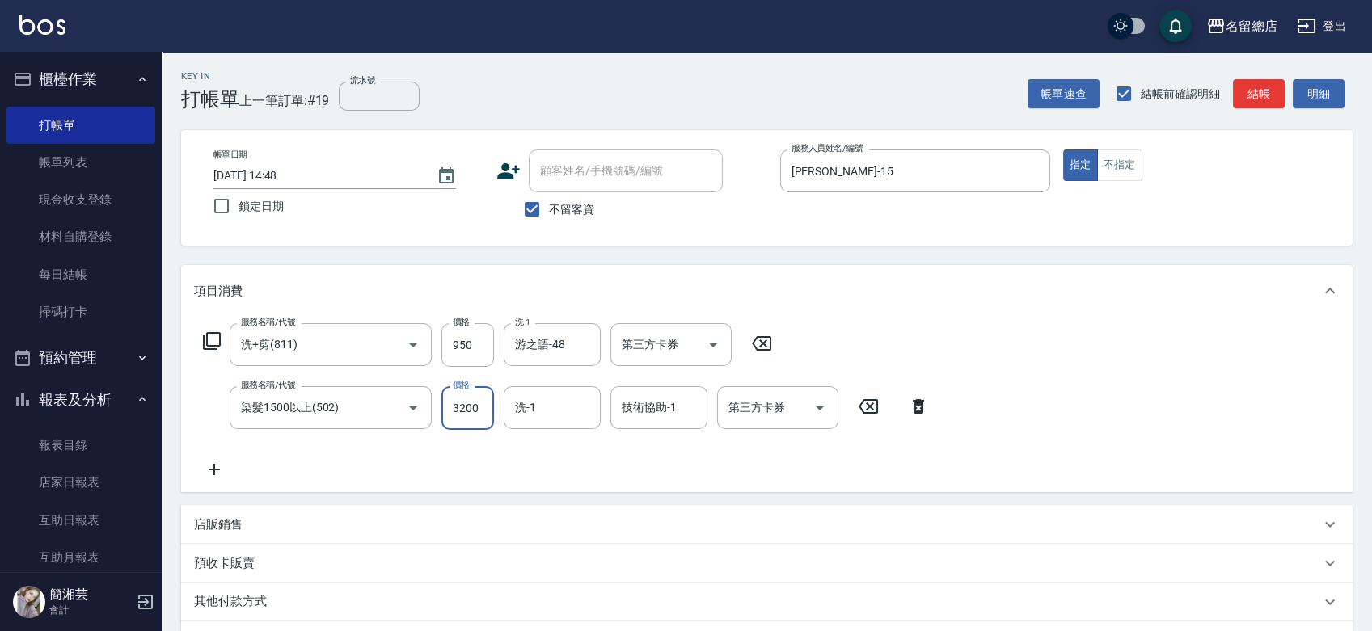
type input "3200"
type input "游之語-48"
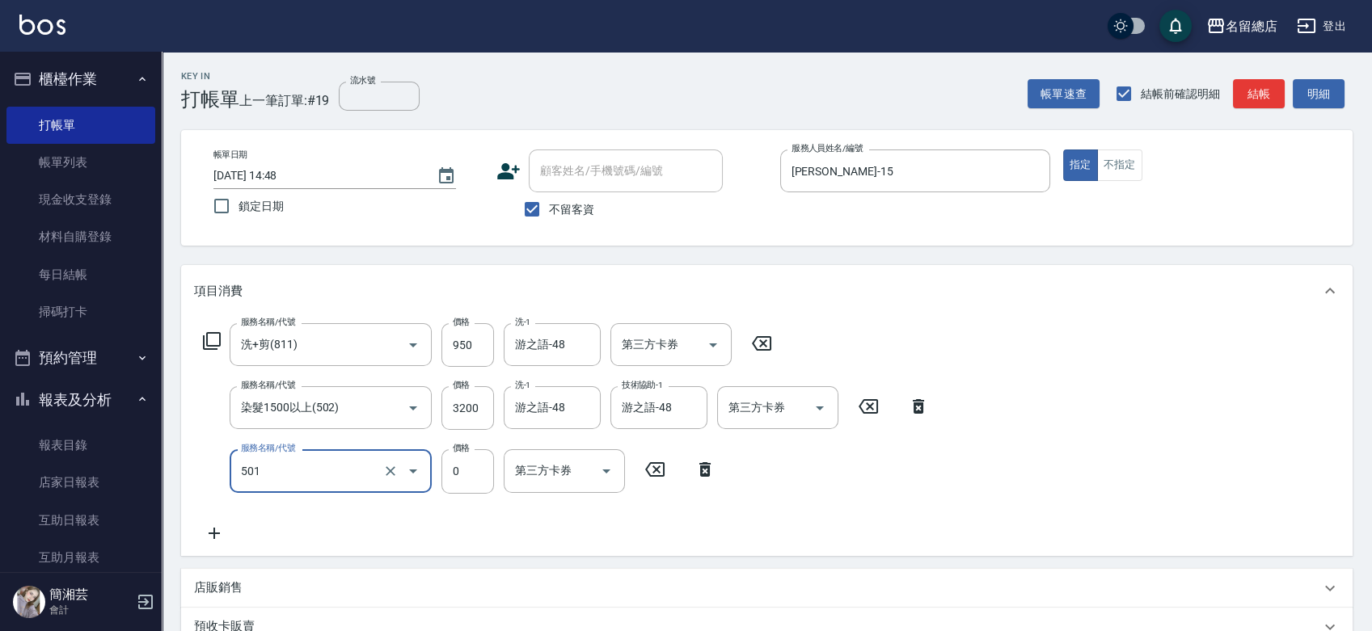
type input "2段蓋卡1300以上(501)"
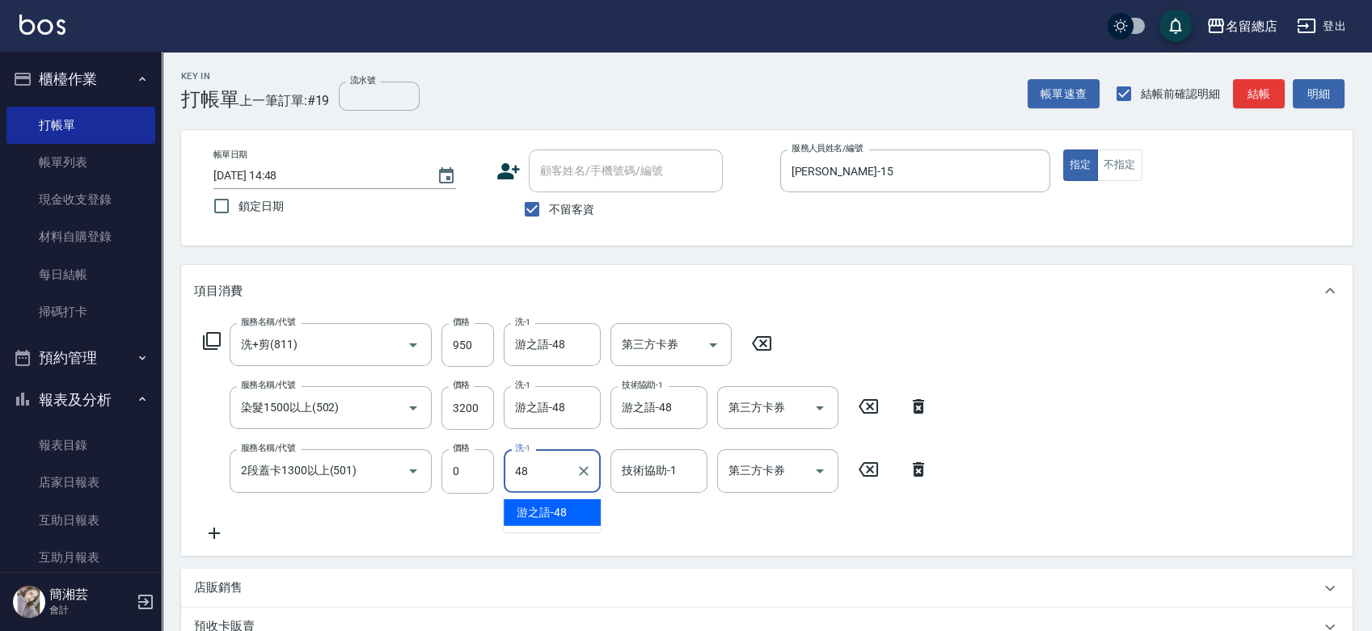
type input "游之語-48"
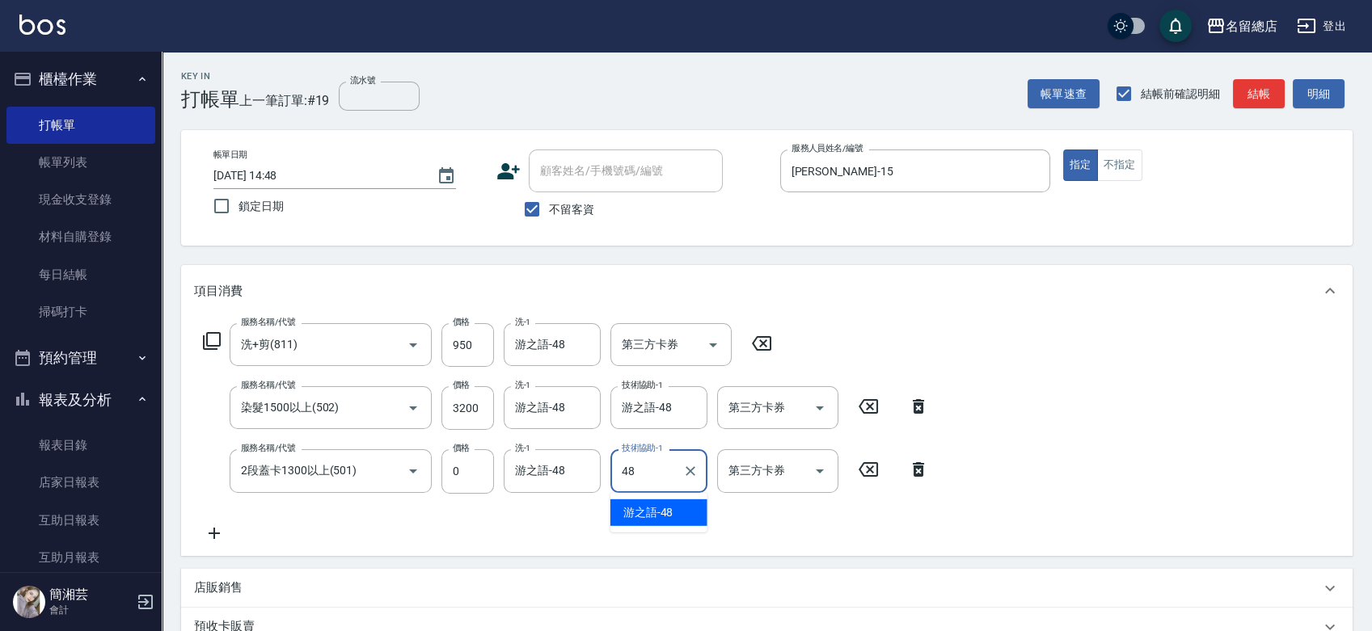
type input "游之語-48"
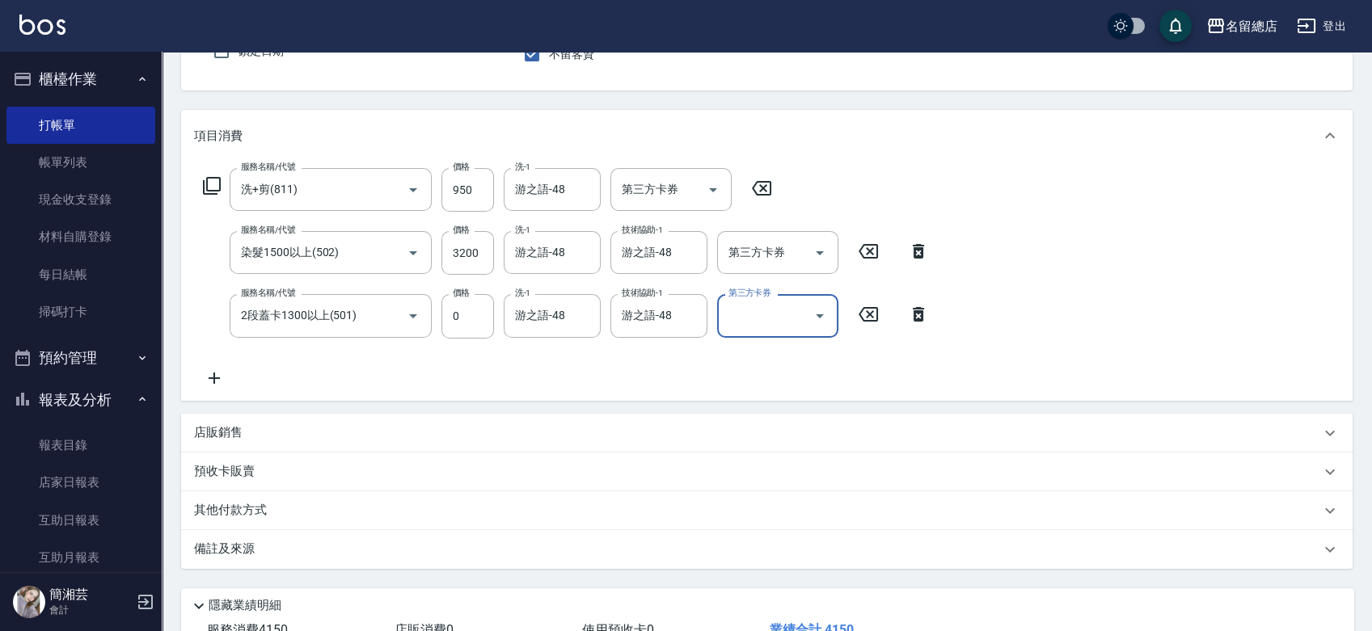
scroll to position [269, 0]
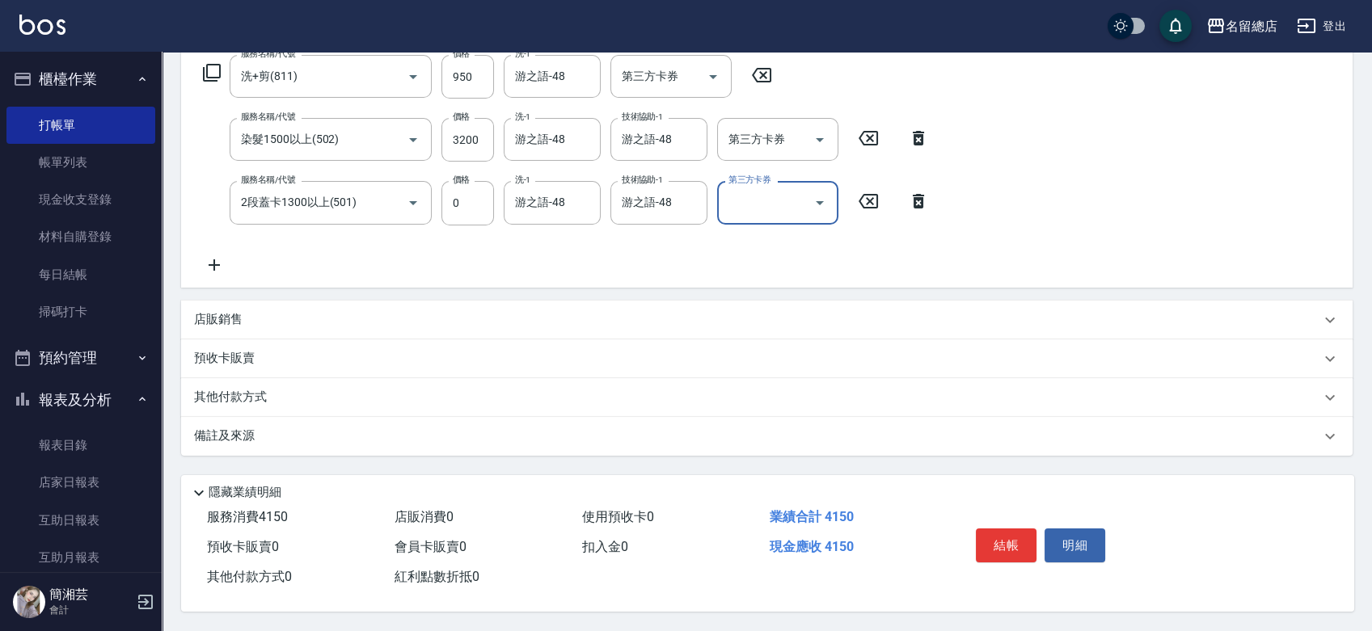
click at [254, 354] on p "預收卡販賣" at bounding box center [224, 358] width 61 height 17
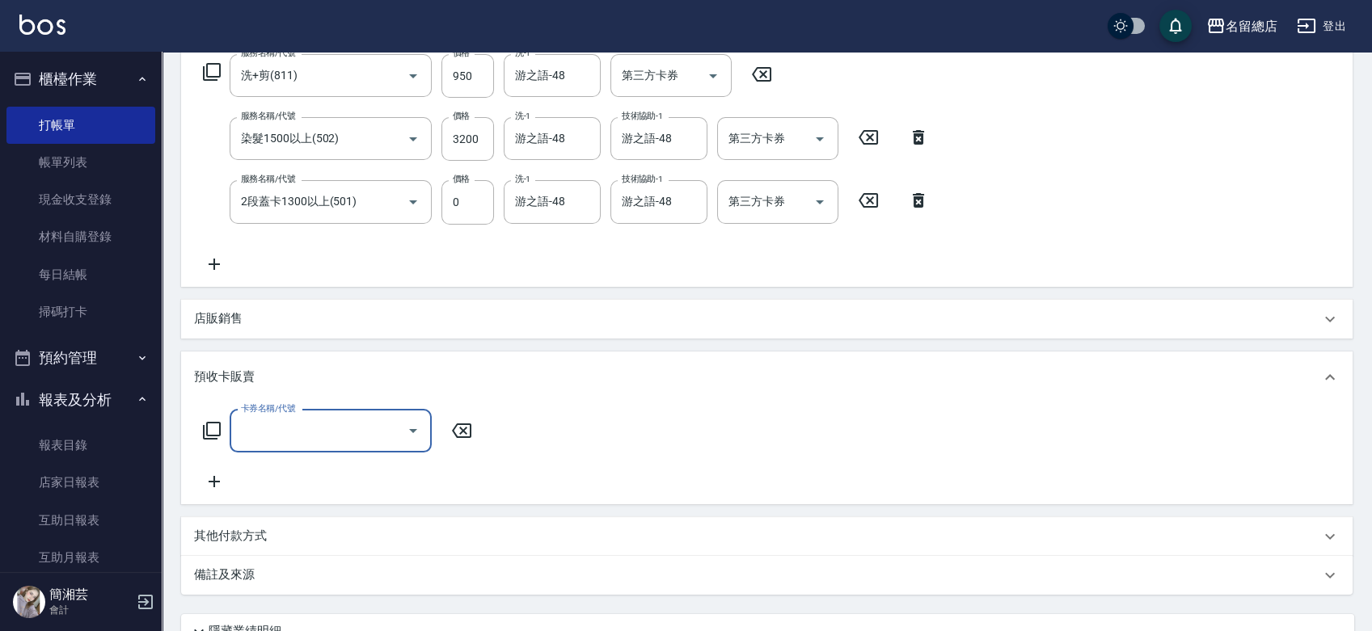
scroll to position [0, 0]
click at [255, 320] on div "店販銷售" at bounding box center [757, 318] width 1126 height 17
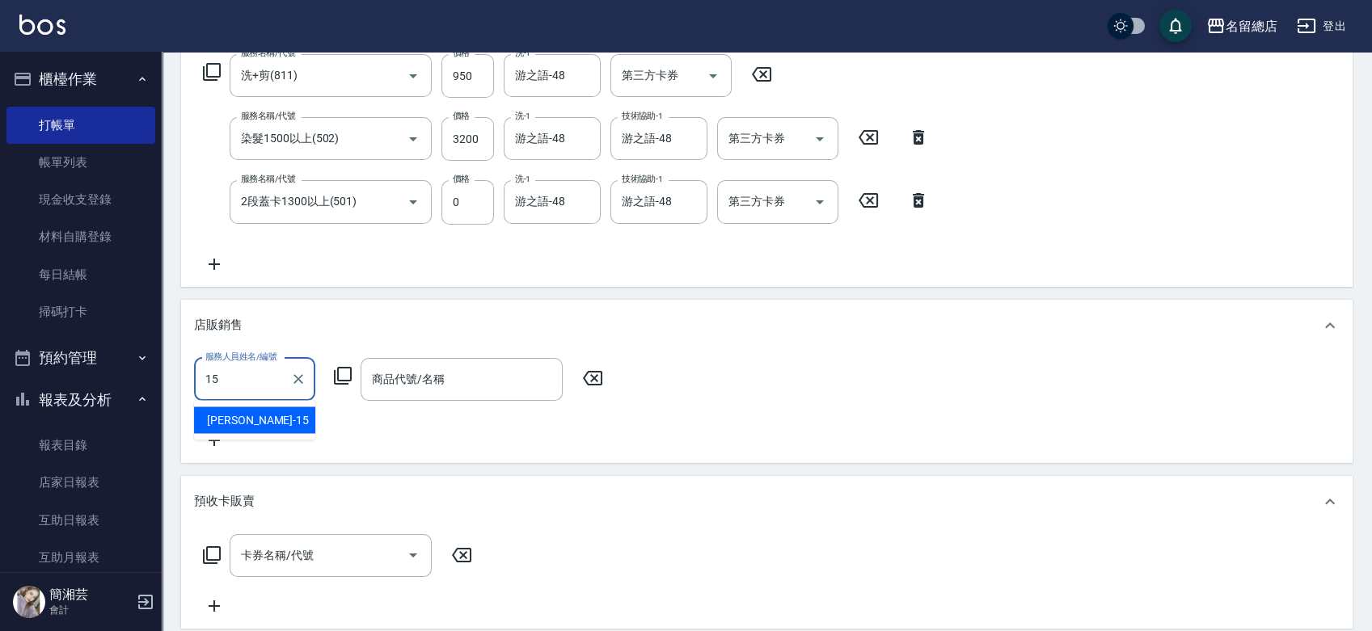
type input "[PERSON_NAME]-15"
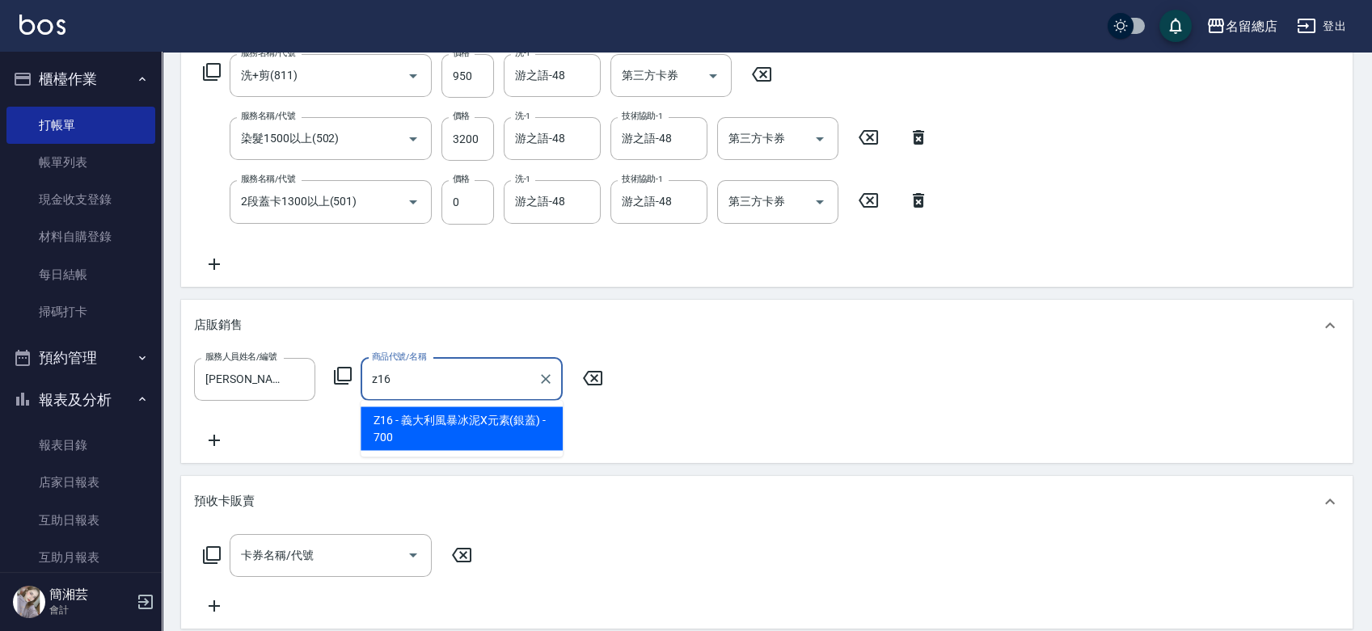
type input "義大利風暴冰泥X元素(銀蓋)"
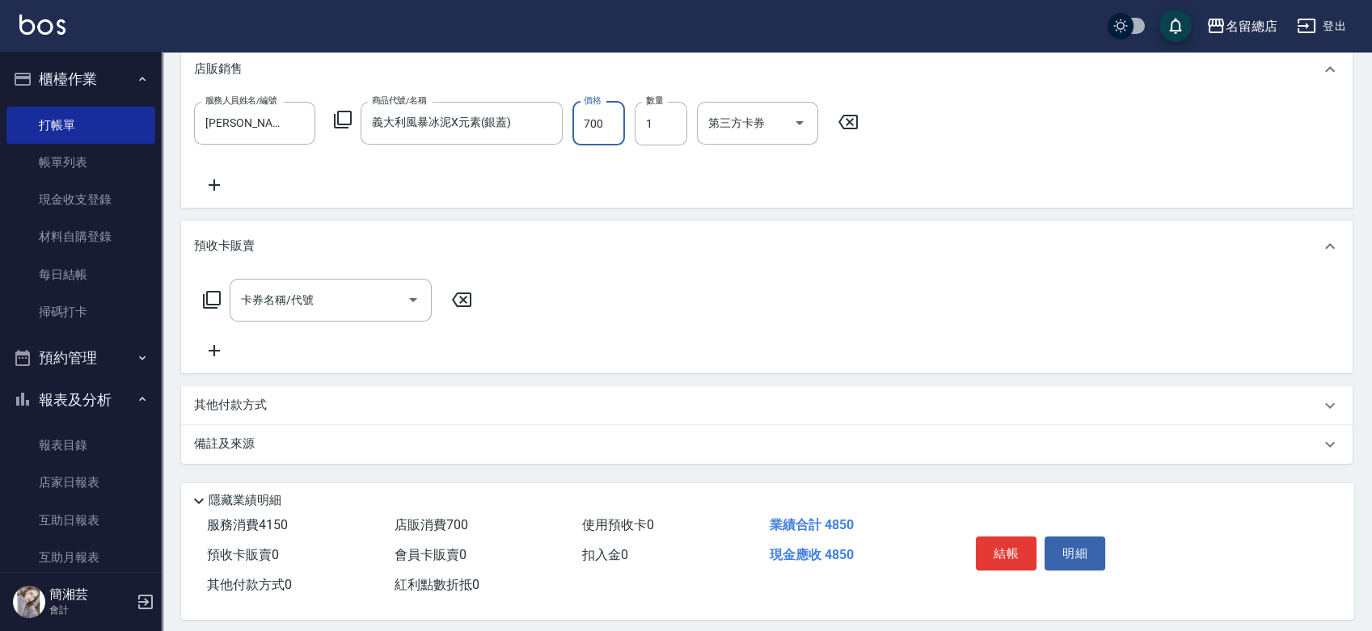
scroll to position [538, 0]
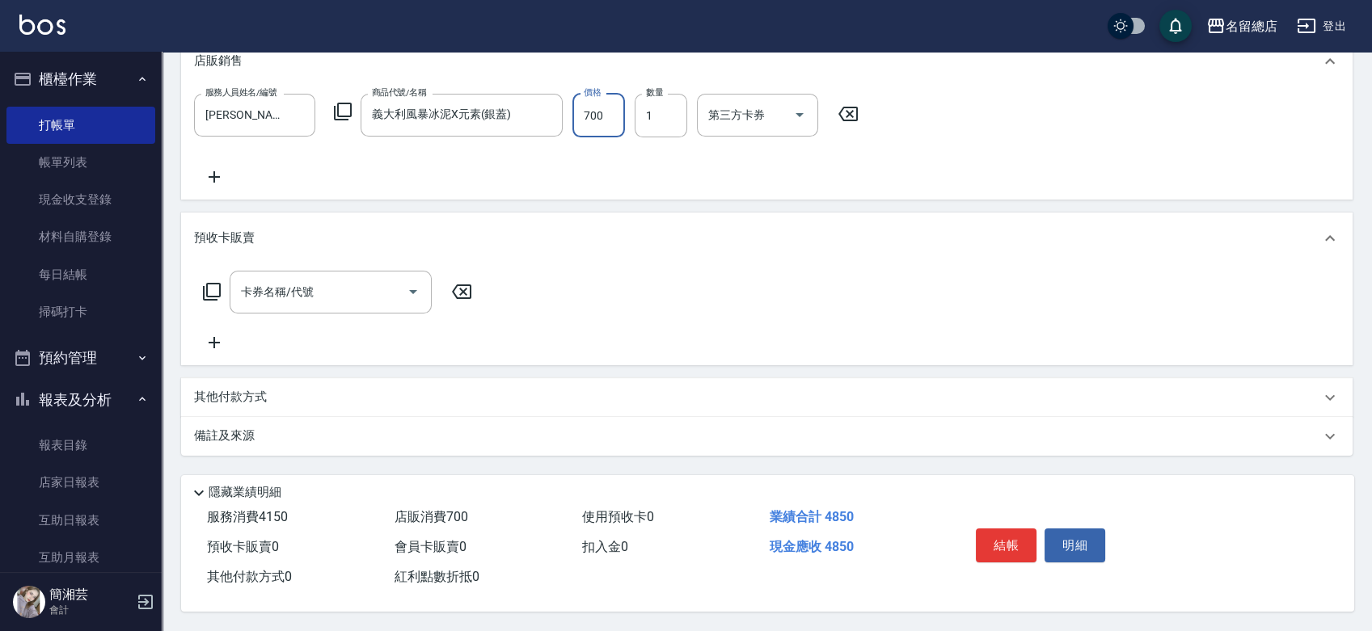
click at [251, 378] on div "其他付款方式" at bounding box center [767, 397] width 1172 height 39
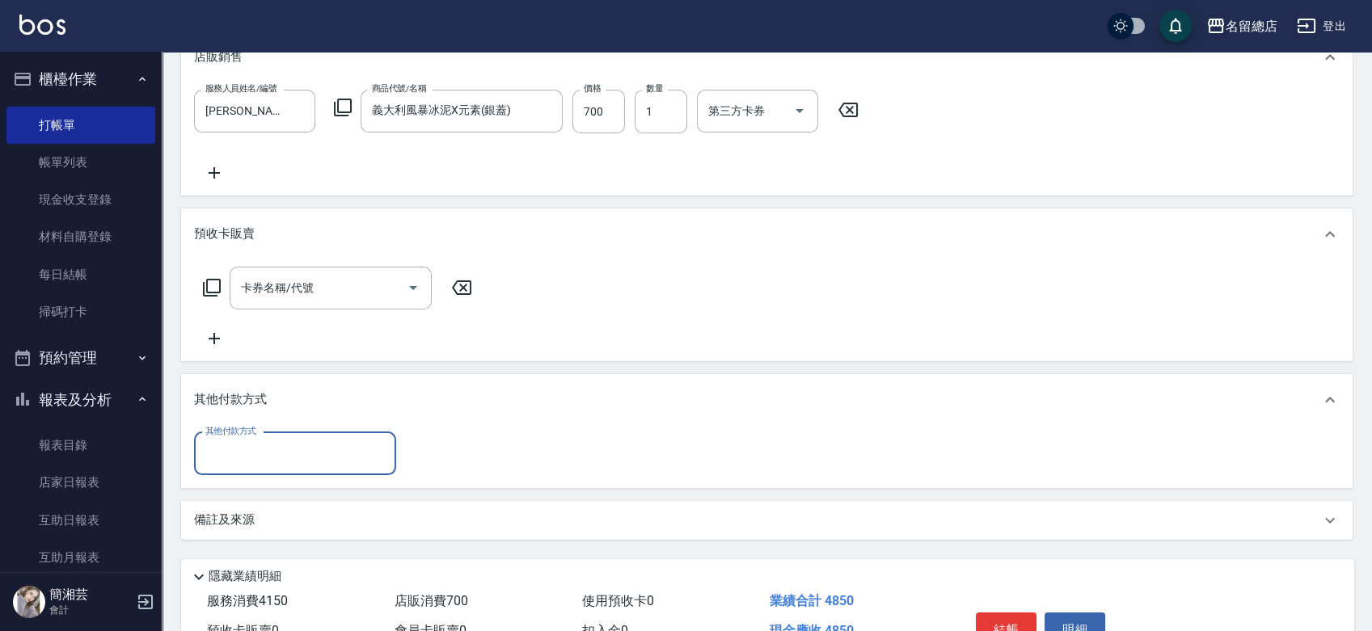
scroll to position [0, 0]
click at [264, 456] on input "其他付款方式" at bounding box center [295, 454] width 188 height 28
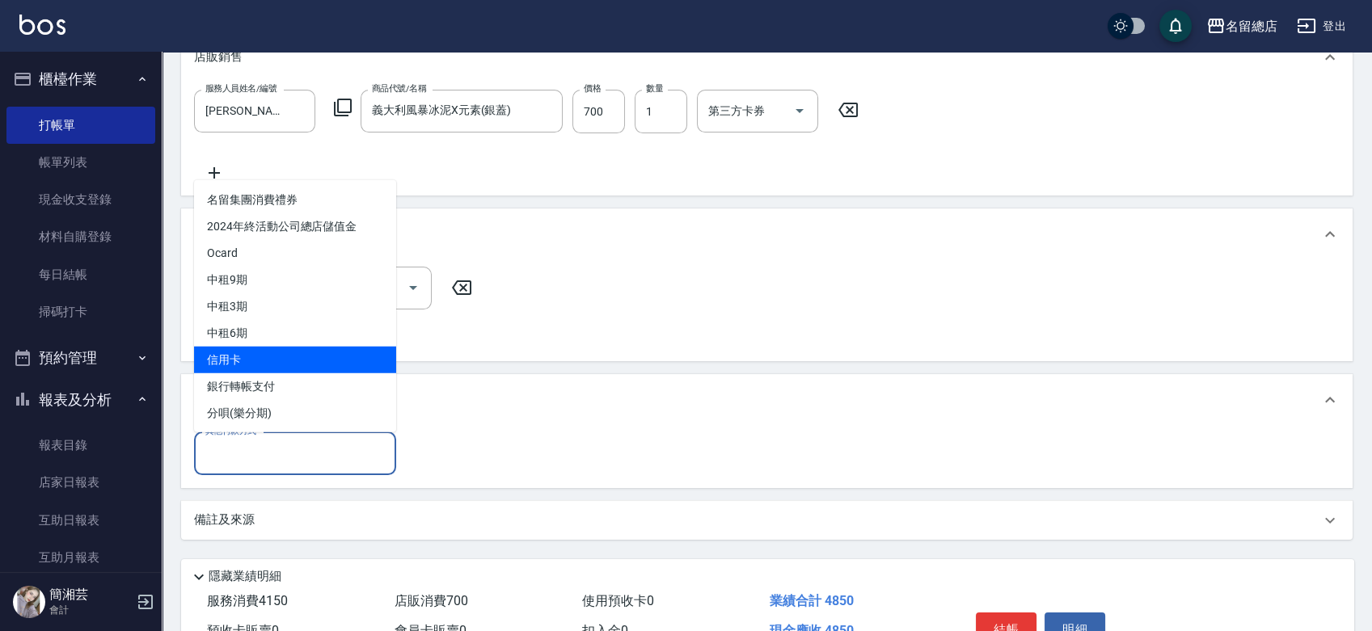
click at [275, 364] on span "信用卡" at bounding box center [295, 359] width 202 height 27
type input "信用卡"
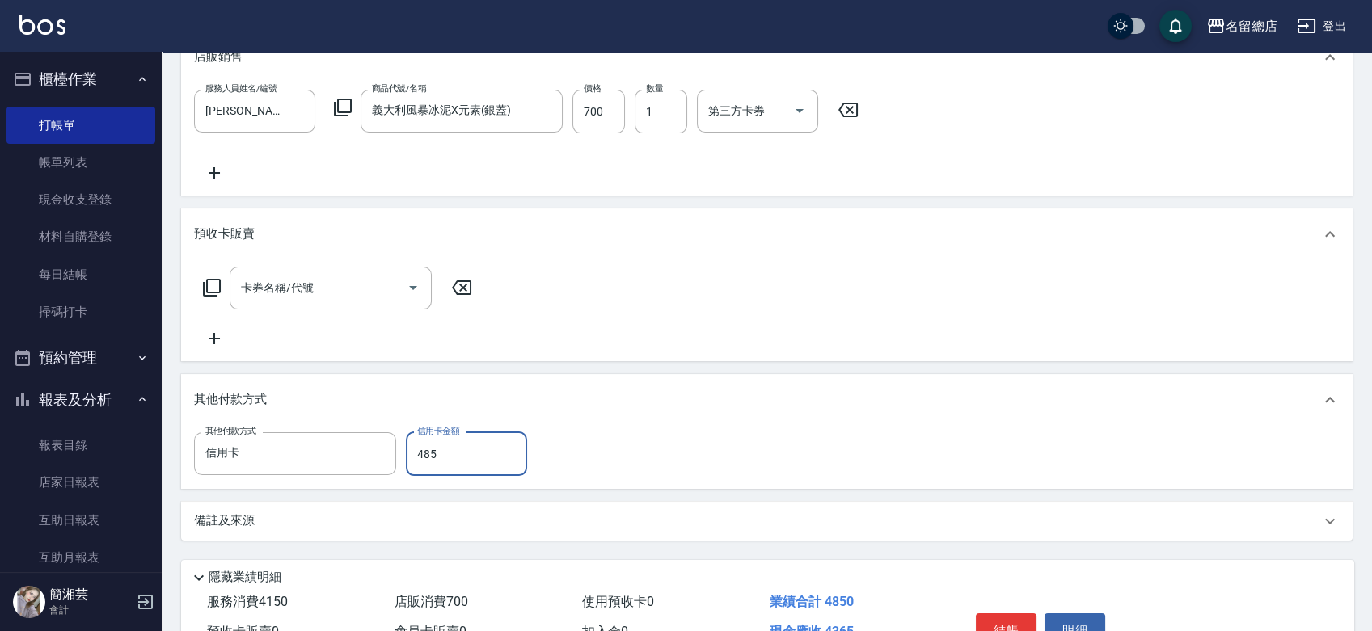
type input "4850"
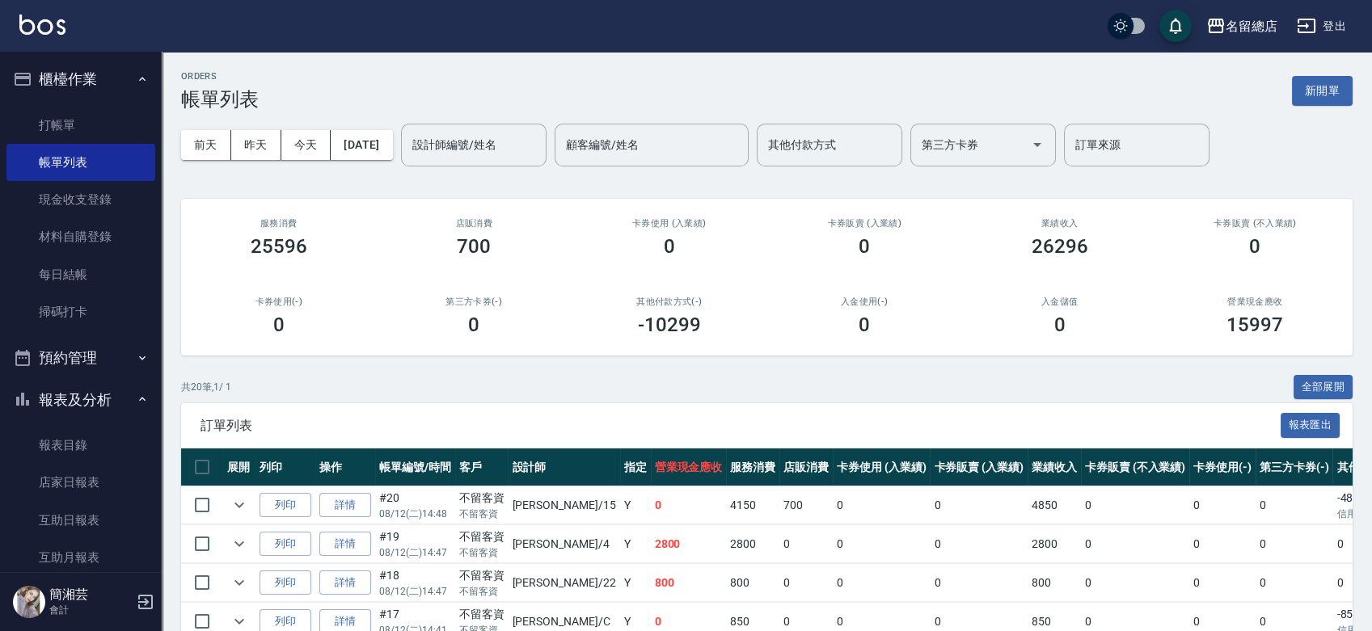
click at [1314, 91] on button "新開單" at bounding box center [1322, 91] width 61 height 30
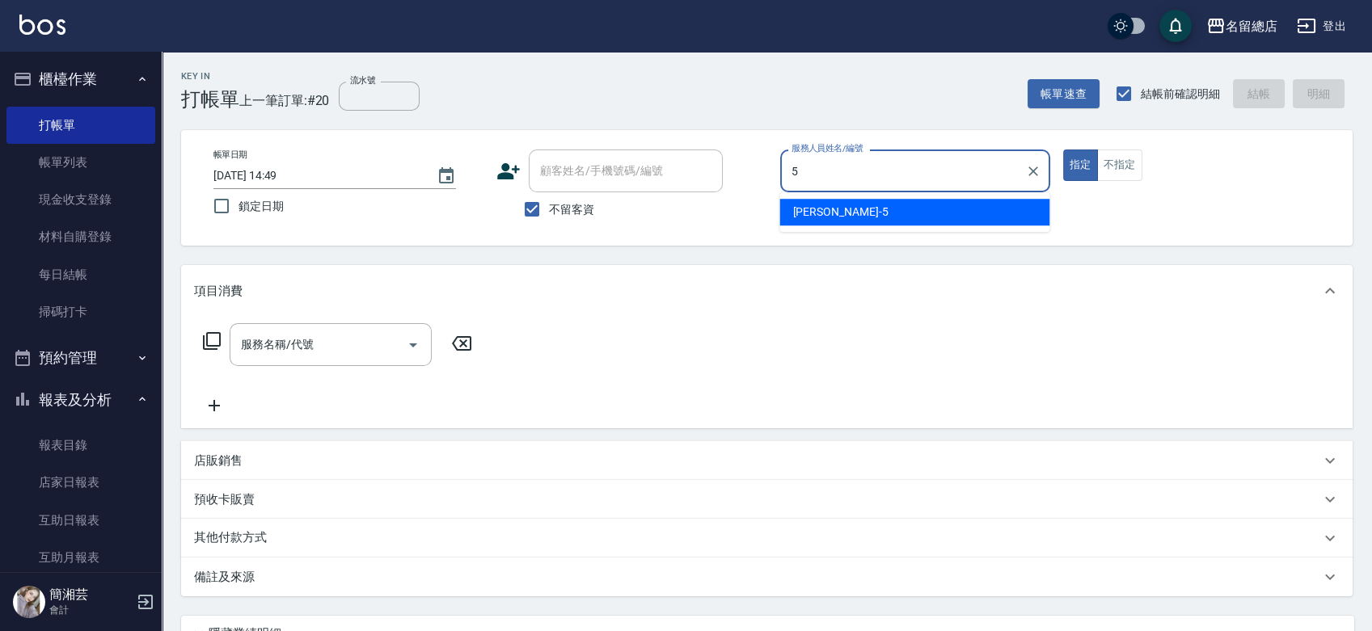
type input "[PERSON_NAME]-5"
type button "true"
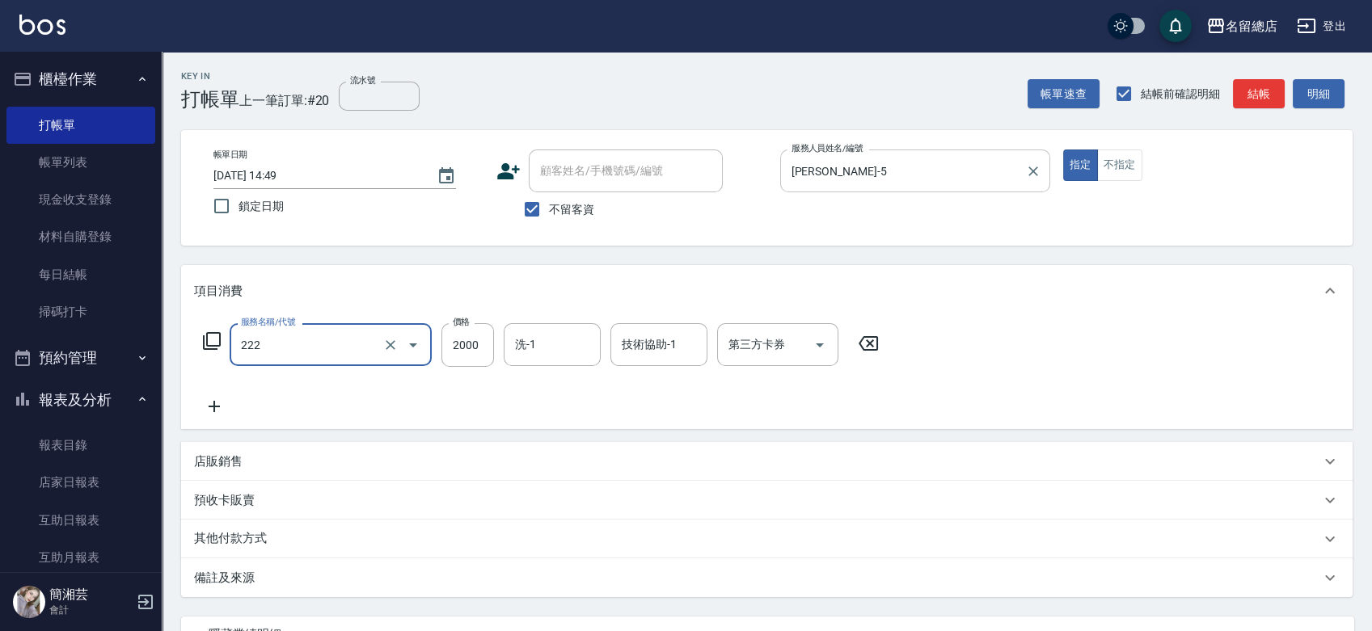
type input "燙髮2000以上(222)"
type input "1500"
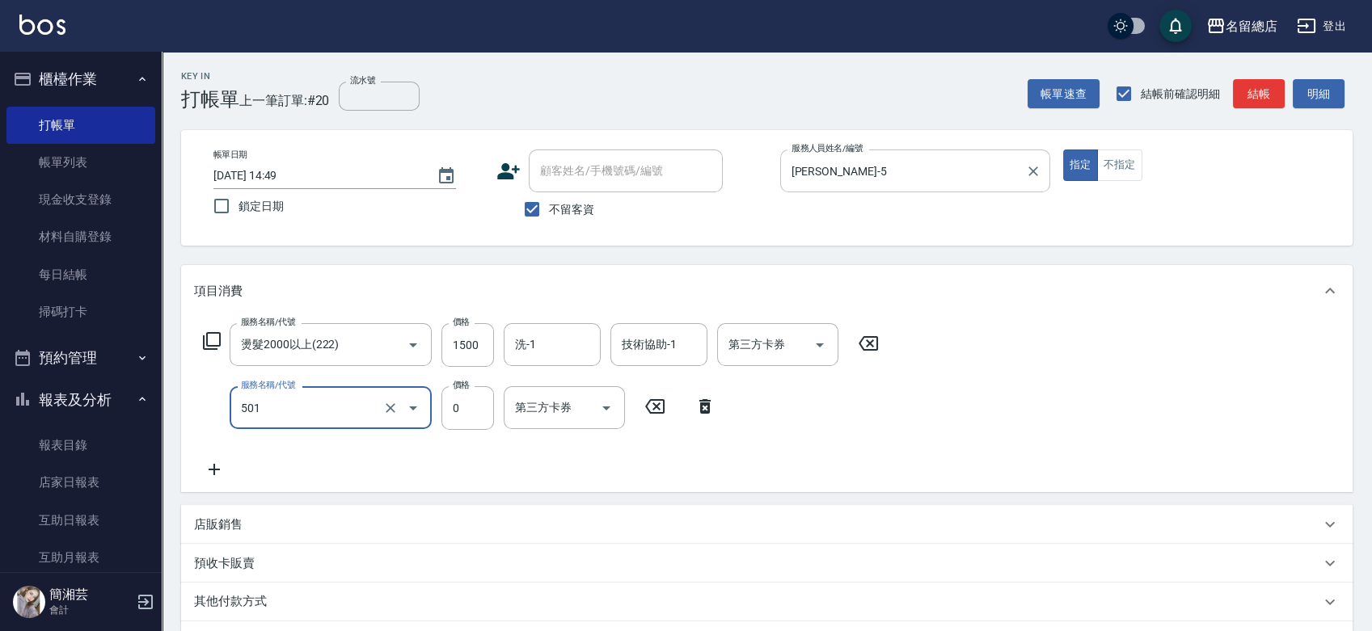
type input "2段蓋卡1300以上(501)"
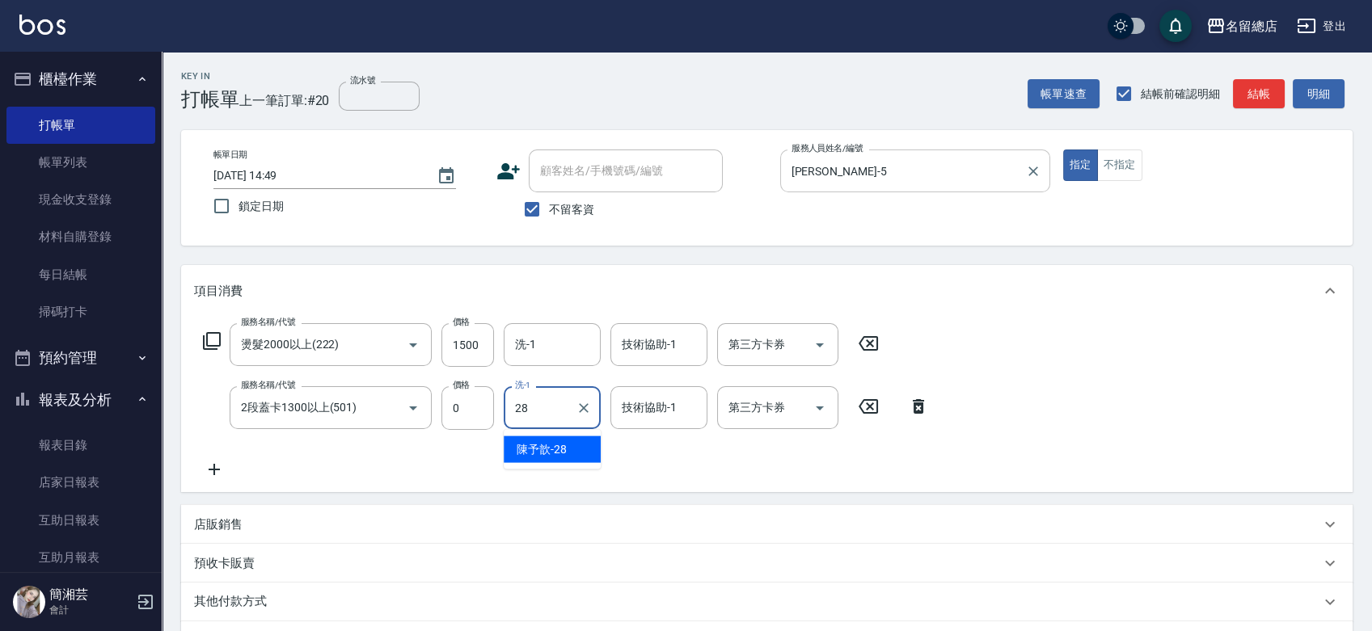
type input "陳予歆-28"
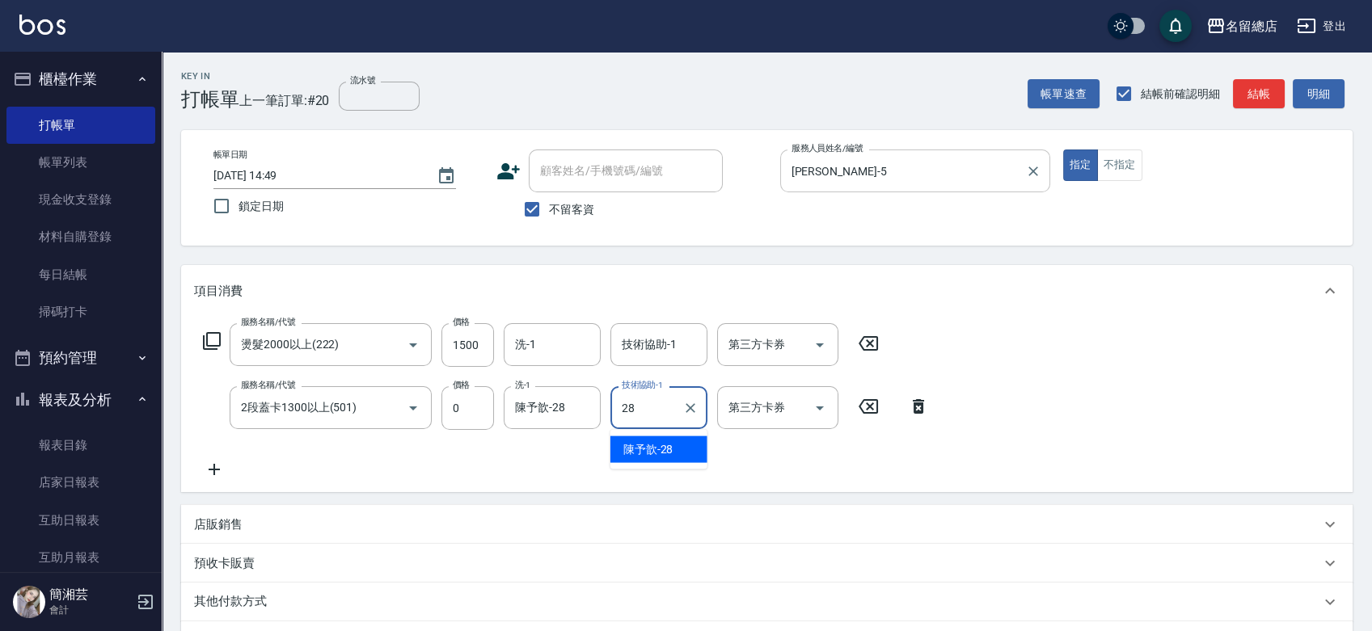
type input "陳予歆-28"
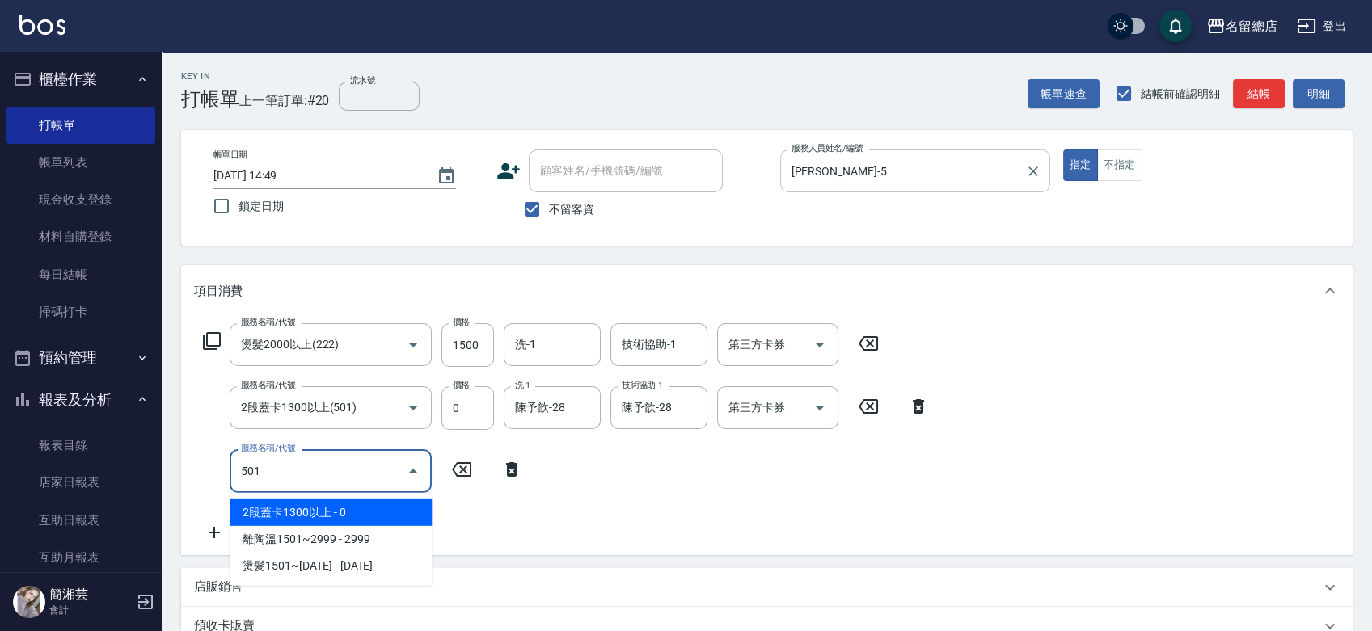
type input "2段蓋卡1300以上(501)"
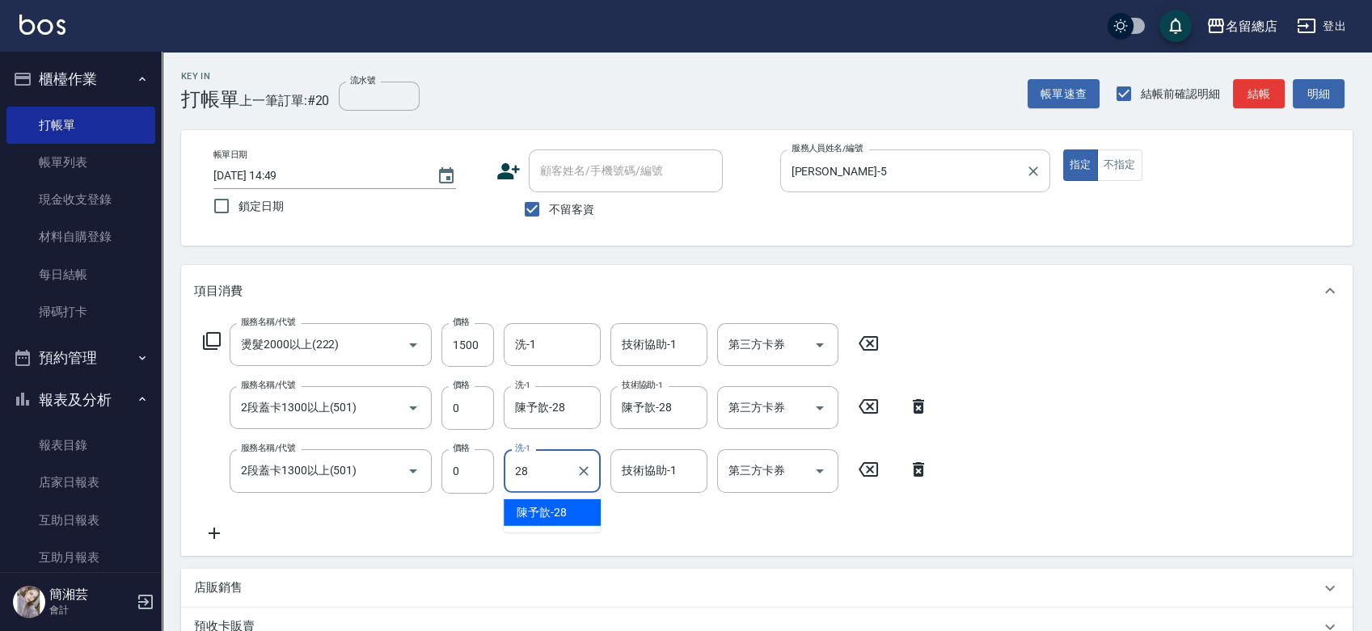
type input "陳予歆-28"
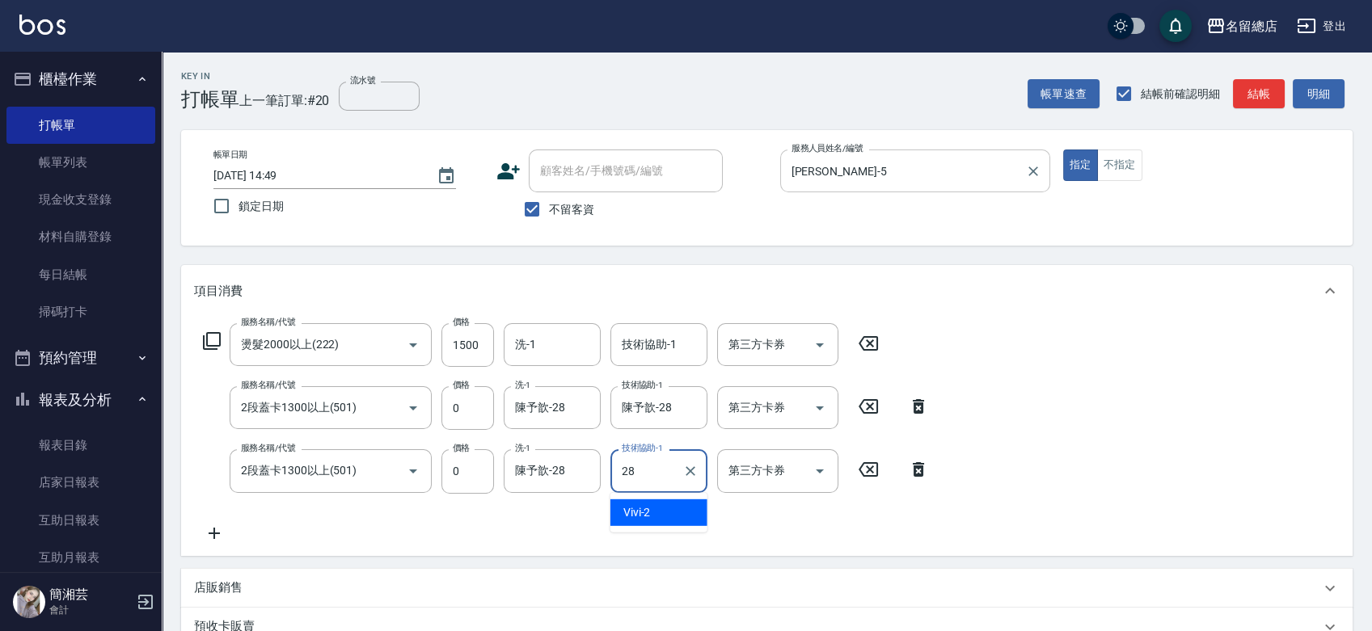
type input "陳予歆-28"
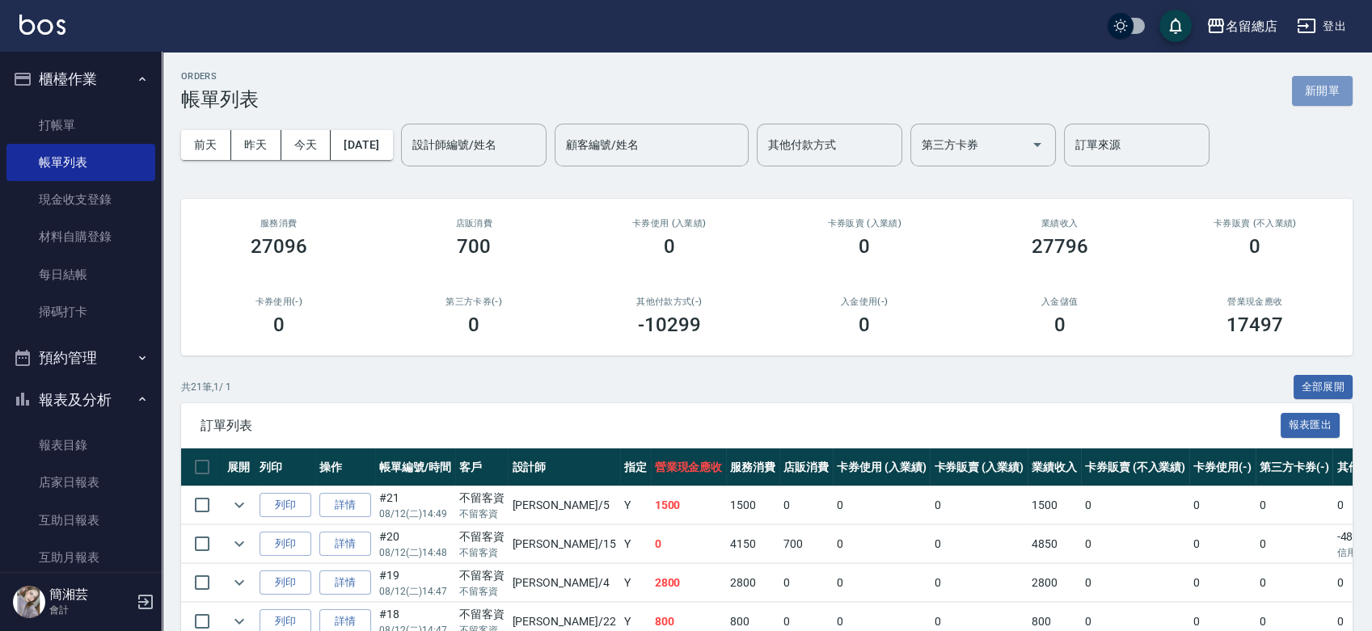
click at [1349, 89] on button "新開單" at bounding box center [1322, 91] width 61 height 30
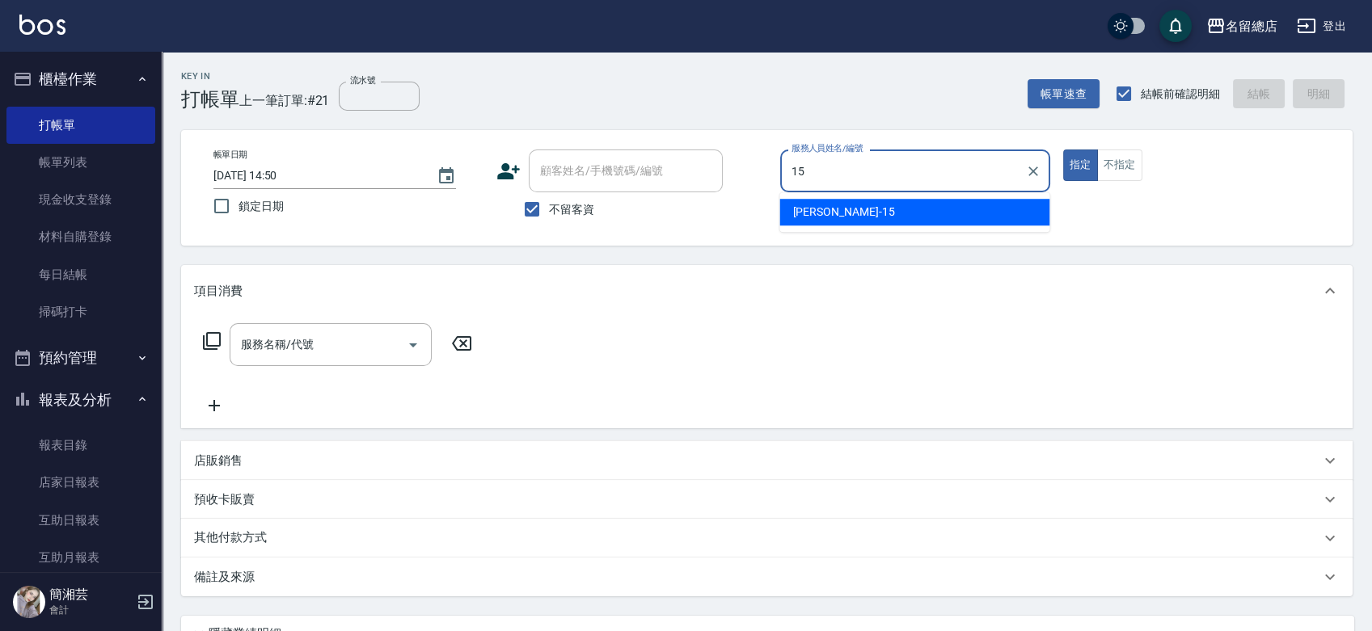
type input "[PERSON_NAME]-15"
type button "true"
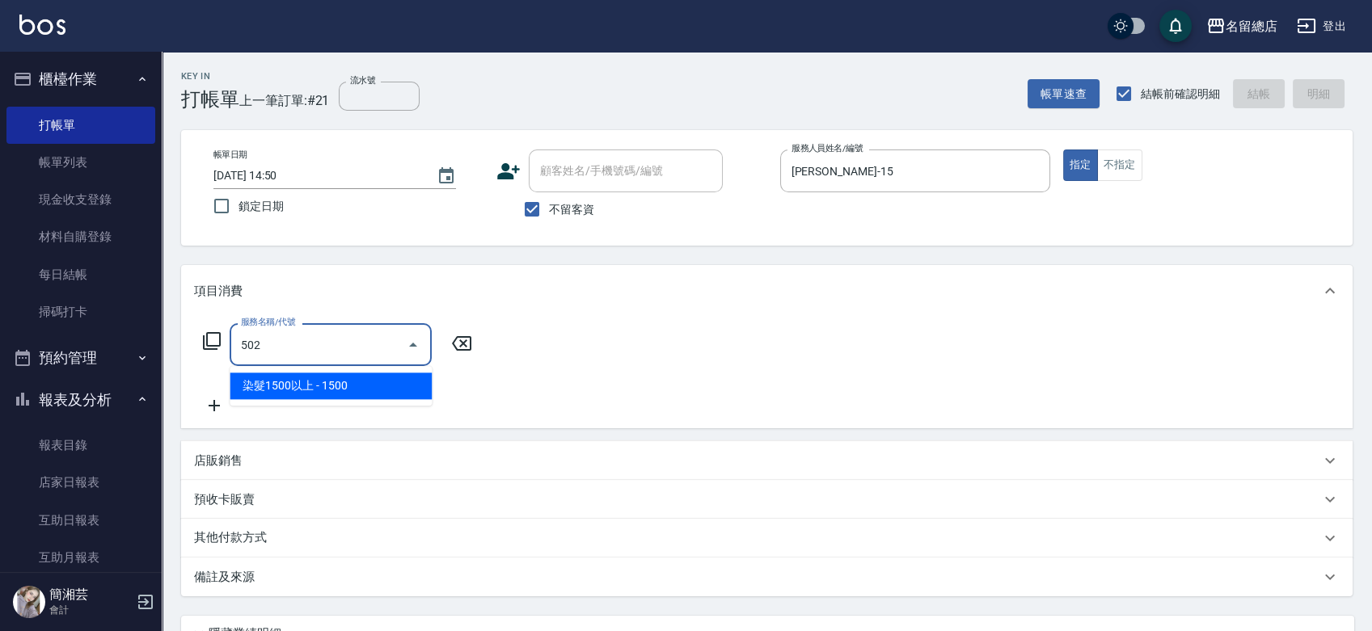
type input "染髮1500以上(502)"
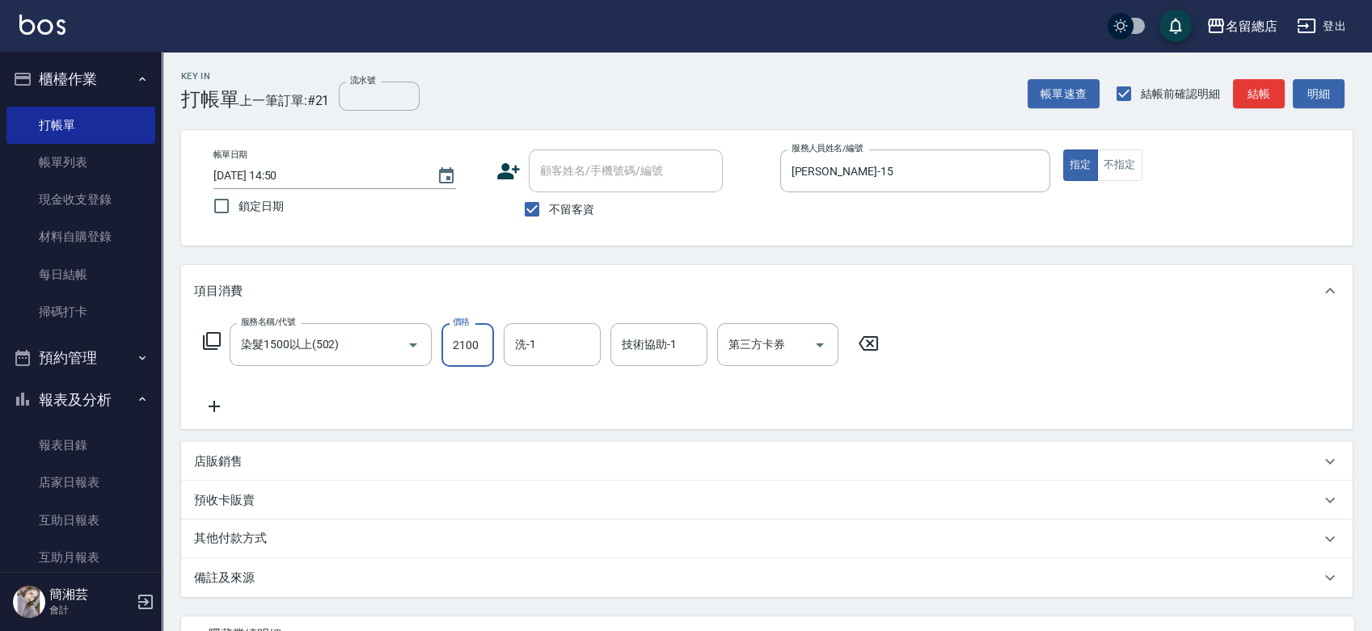
type input "2100"
type input "游之語-48"
type input ".48"
click at [698, 344] on input "技術協助-1" at bounding box center [659, 345] width 82 height 28
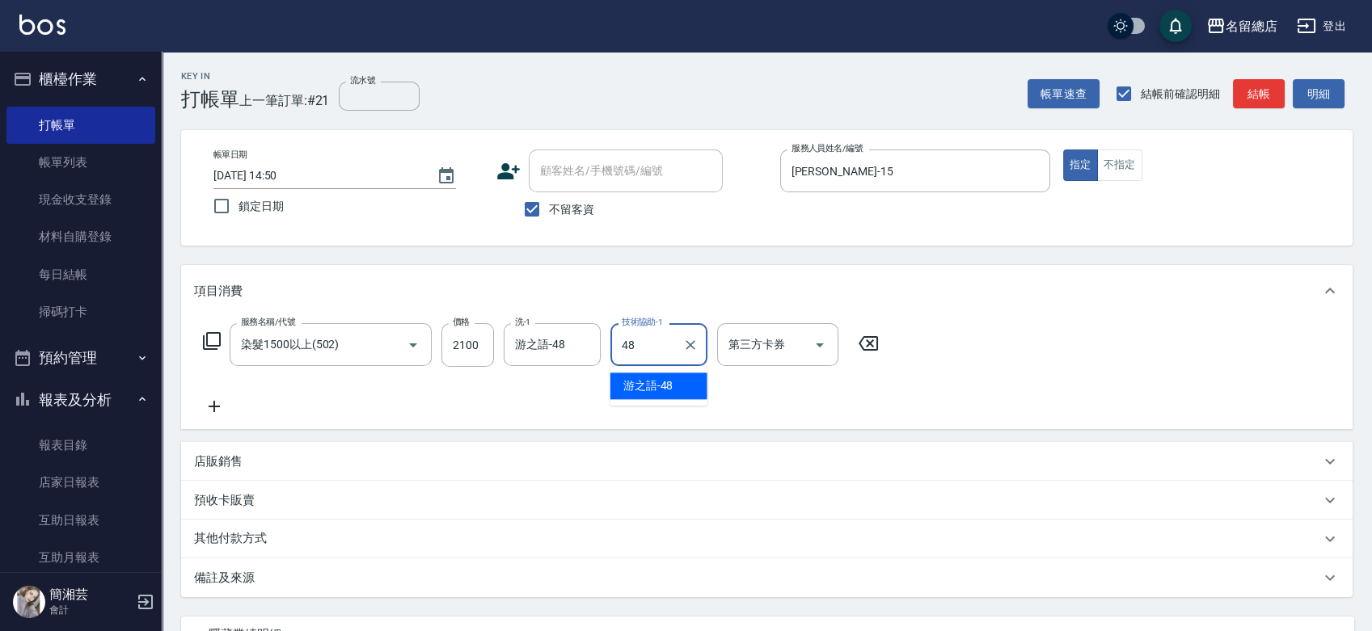
type input "游之語-48"
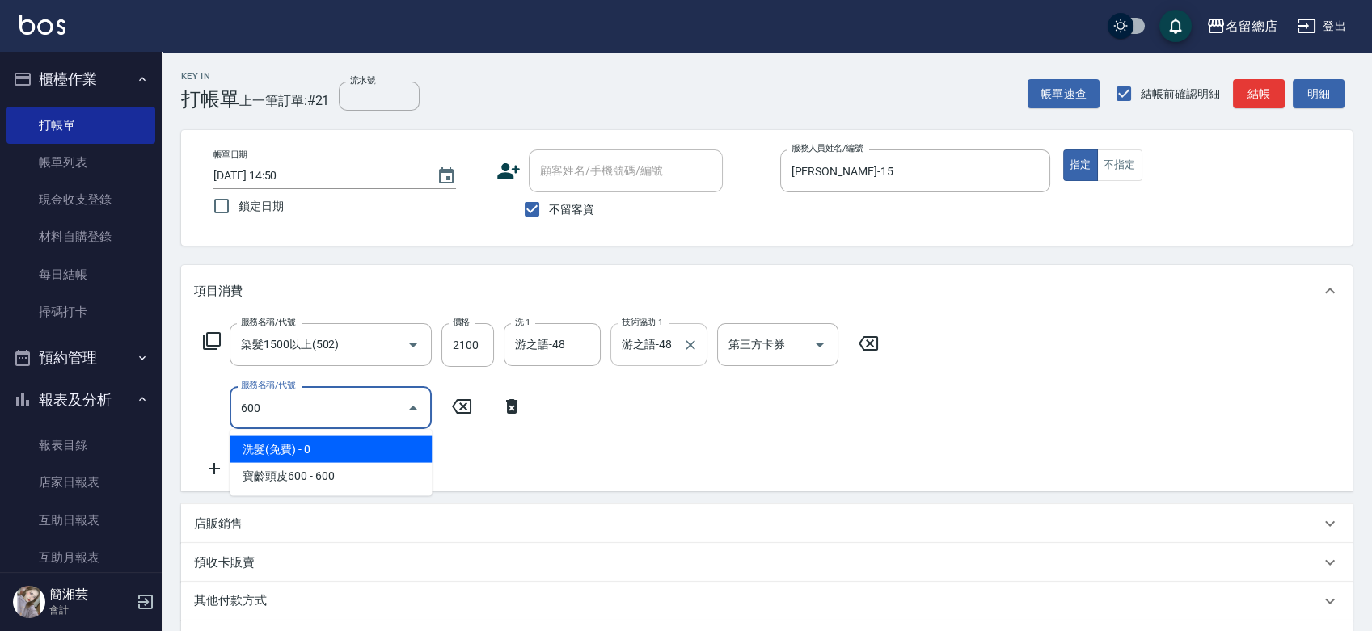
type input "洗髮(免費)(600)"
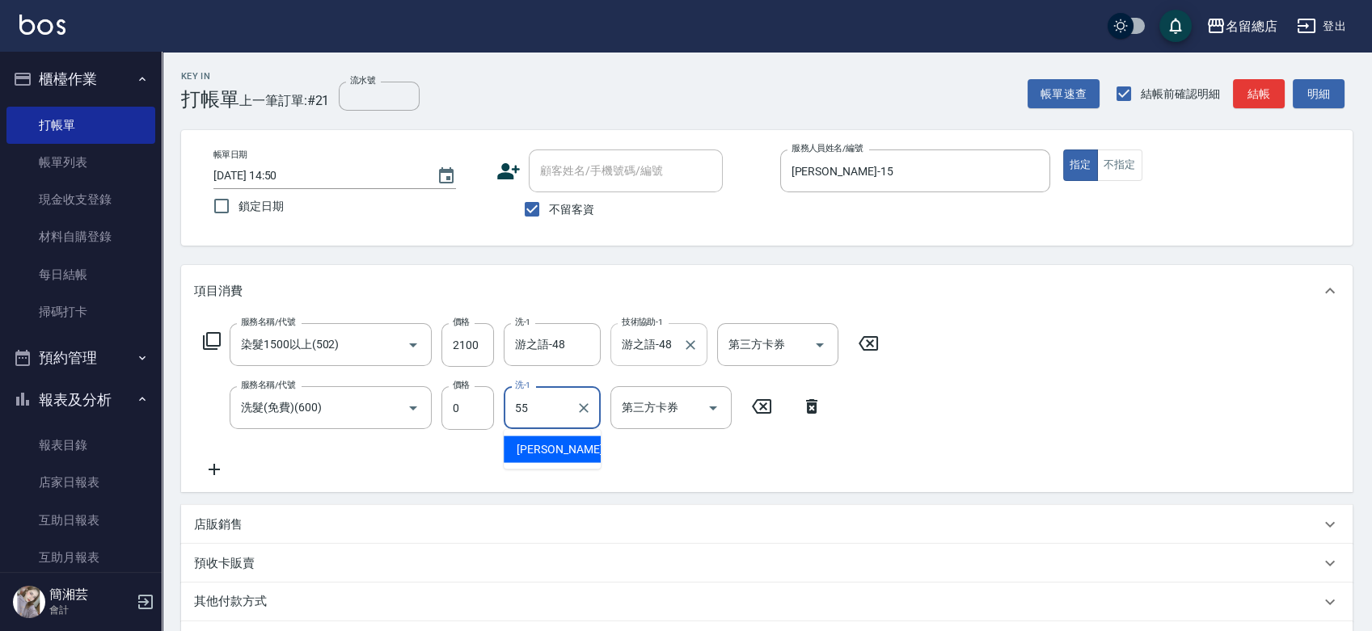
type input "[PERSON_NAME]-55"
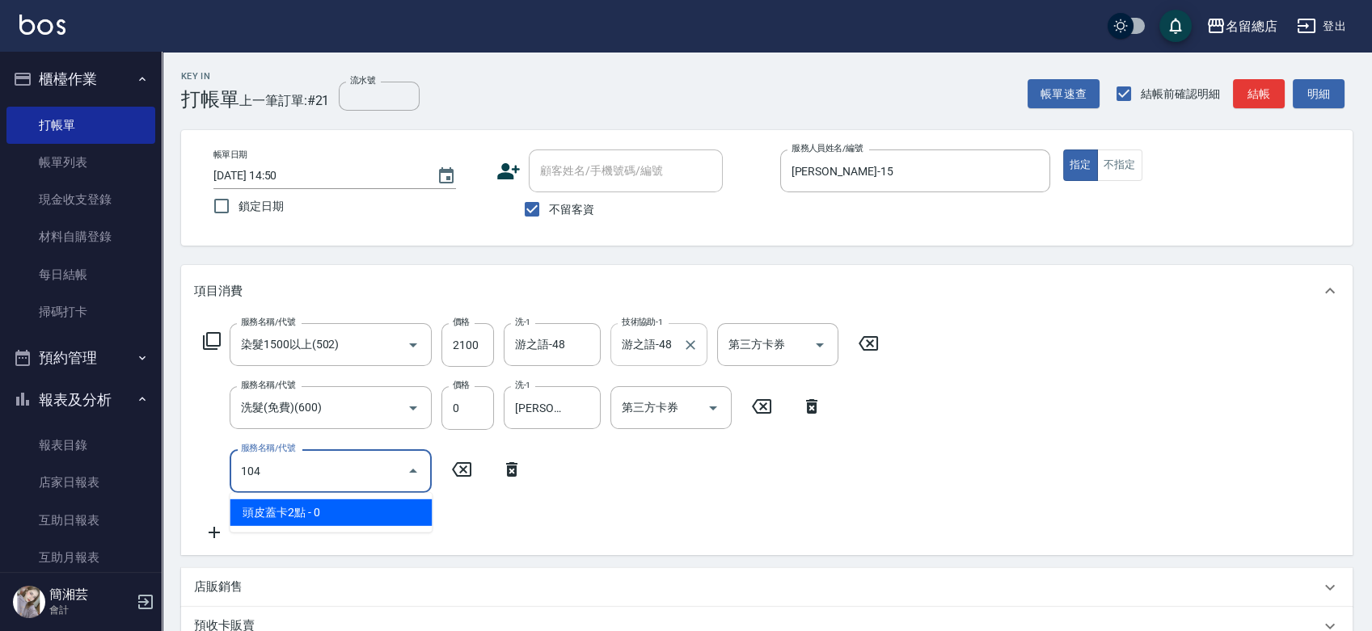
type input "頭皮蓋卡2點(104)"
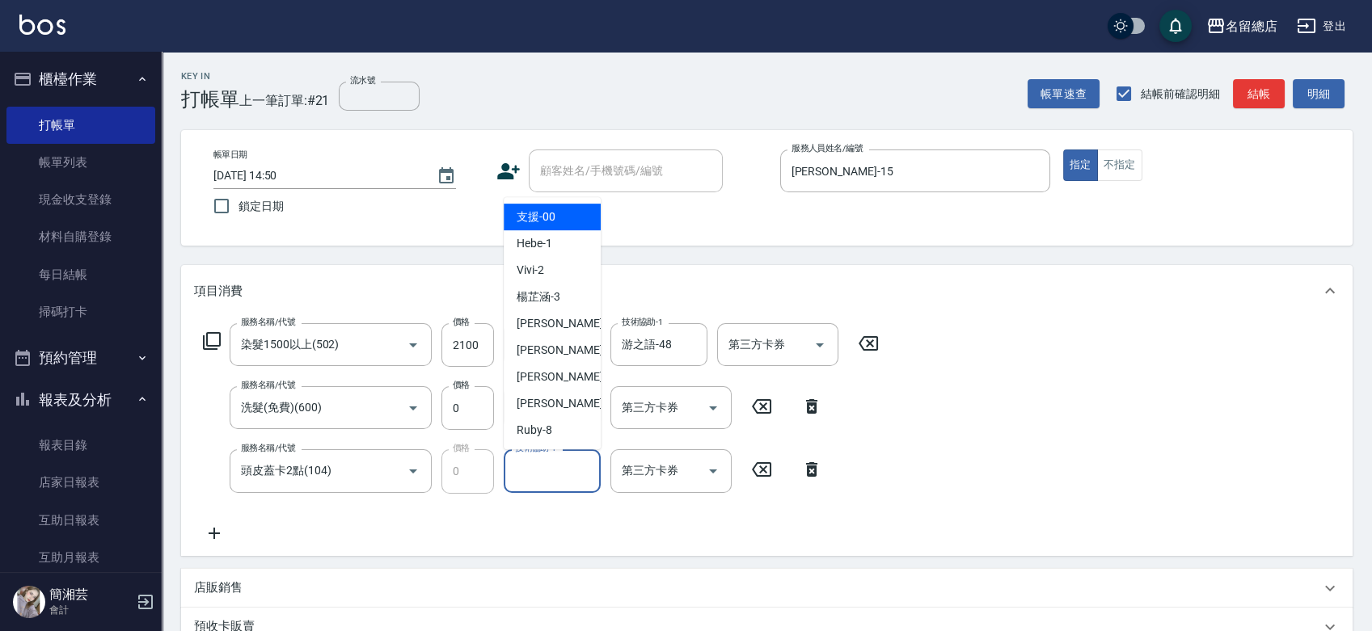
click at [554, 482] on input "技術協助-1" at bounding box center [552, 471] width 82 height 28
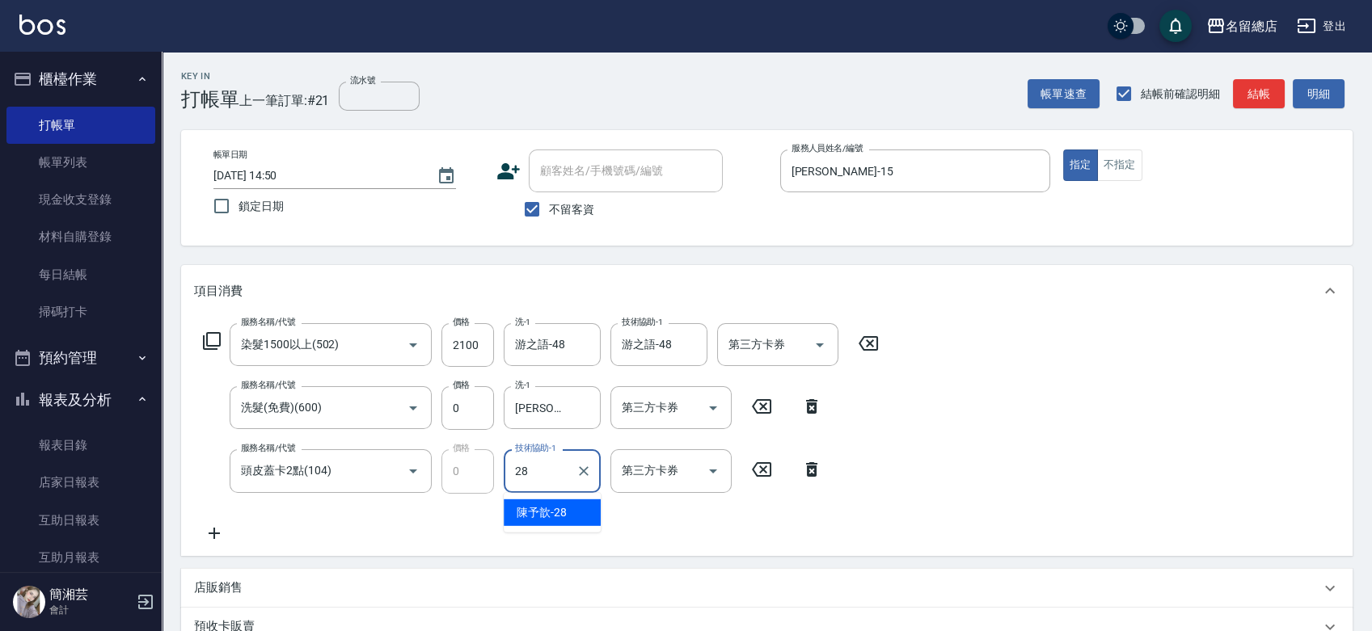
type input "陳予歆-28"
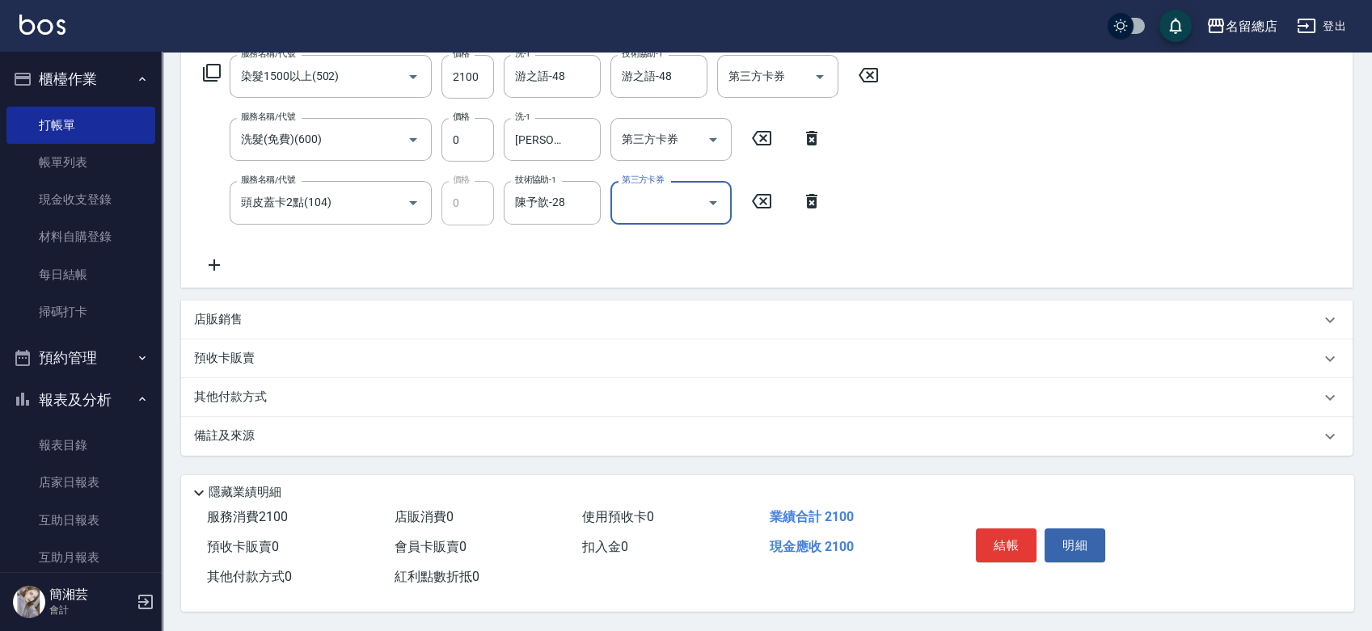
scroll to position [179, 0]
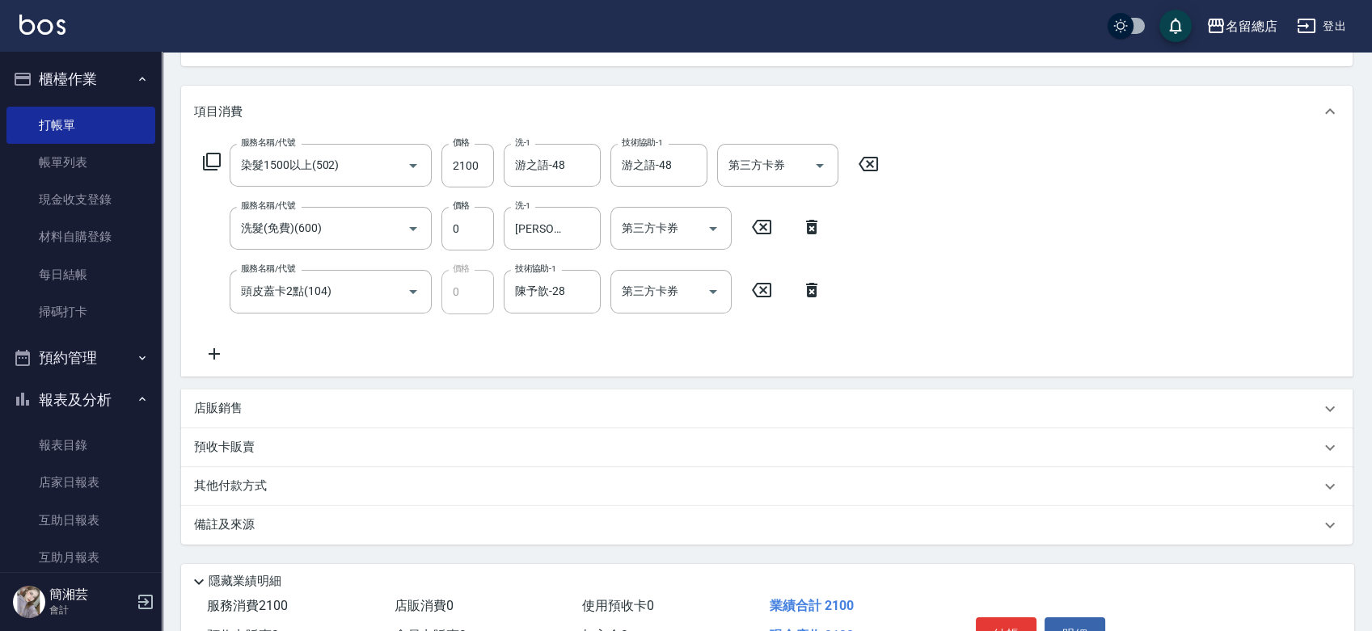
click at [362, 488] on div "其他付款方式" at bounding box center [757, 487] width 1126 height 18
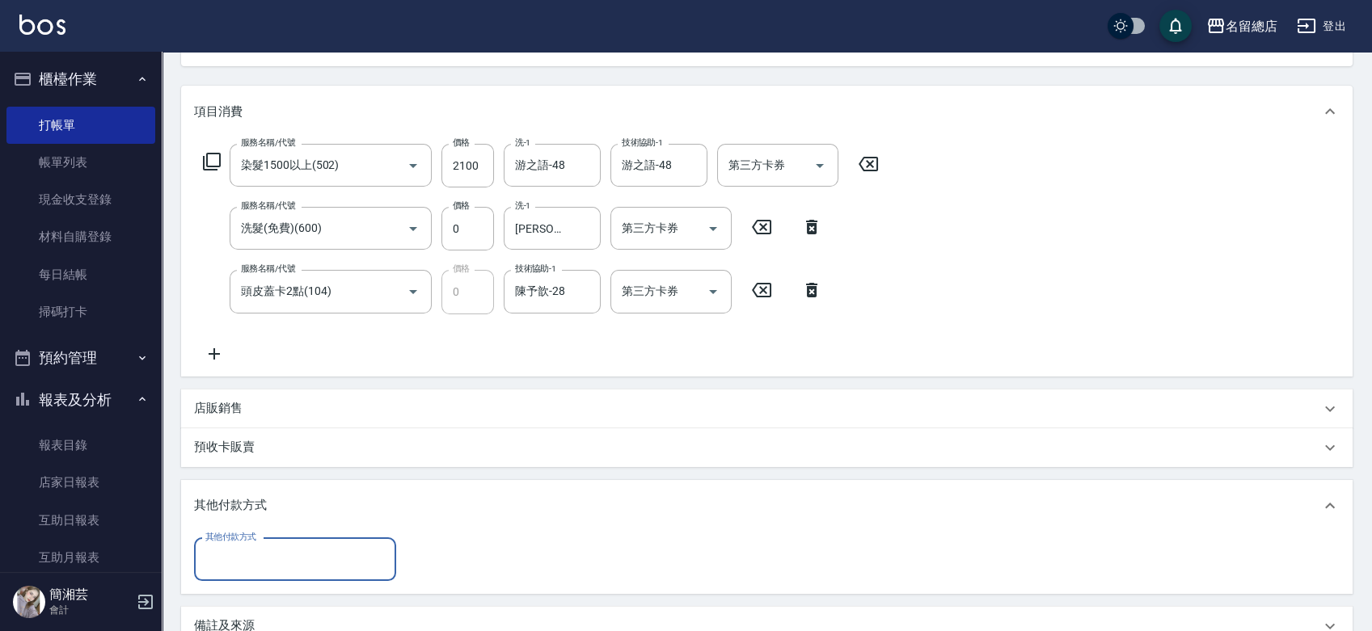
scroll to position [0, 0]
click at [323, 546] on input "其他付款方式" at bounding box center [295, 560] width 188 height 28
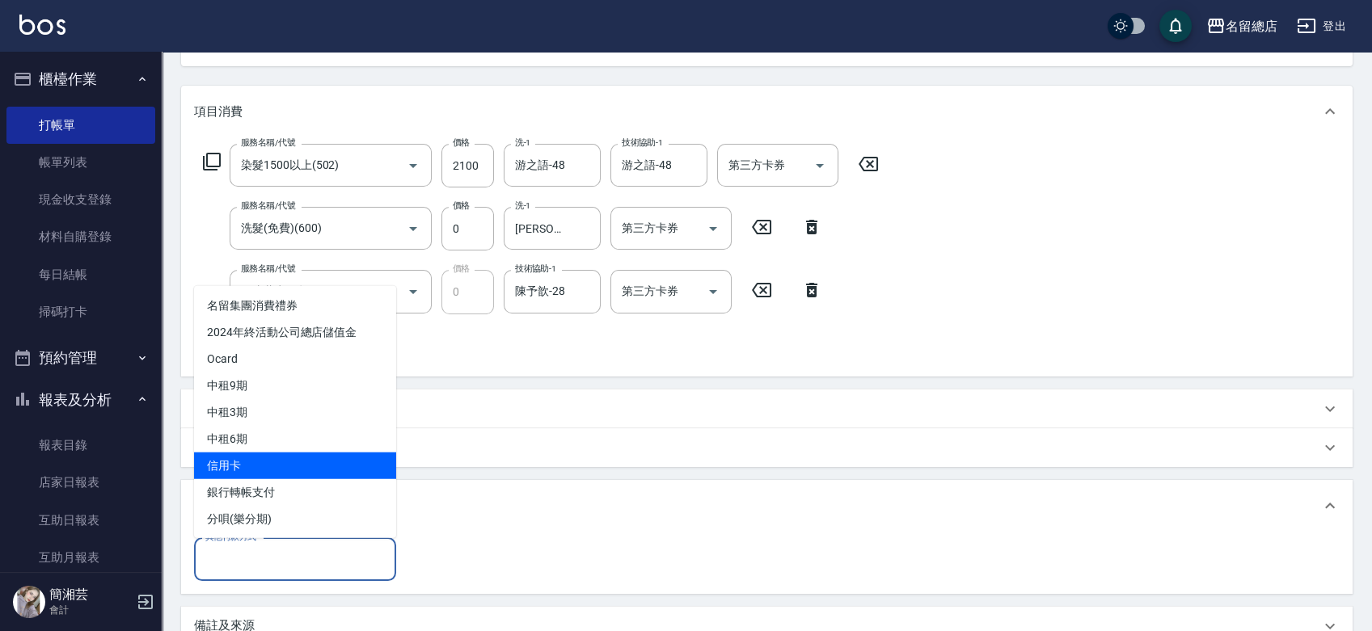
click at [360, 468] on span "信用卡" at bounding box center [295, 465] width 202 height 27
type input "信用卡"
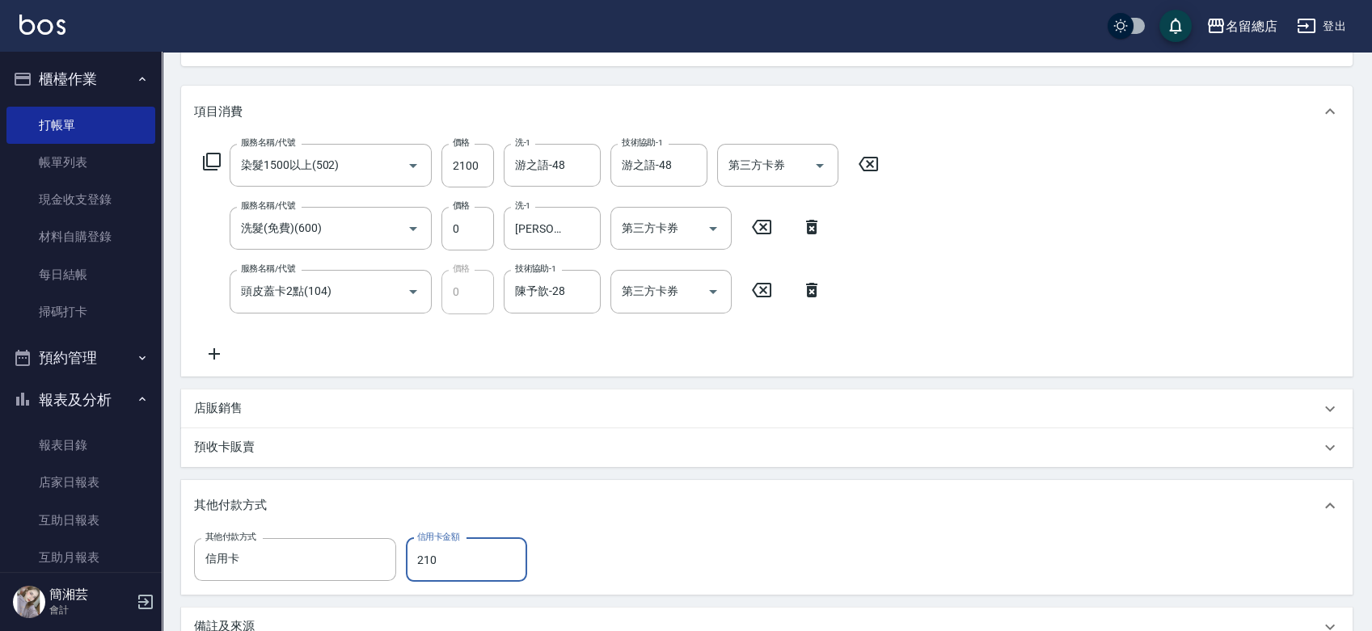
type input "2100"
